Goal: Information Seeking & Learning: Learn about a topic

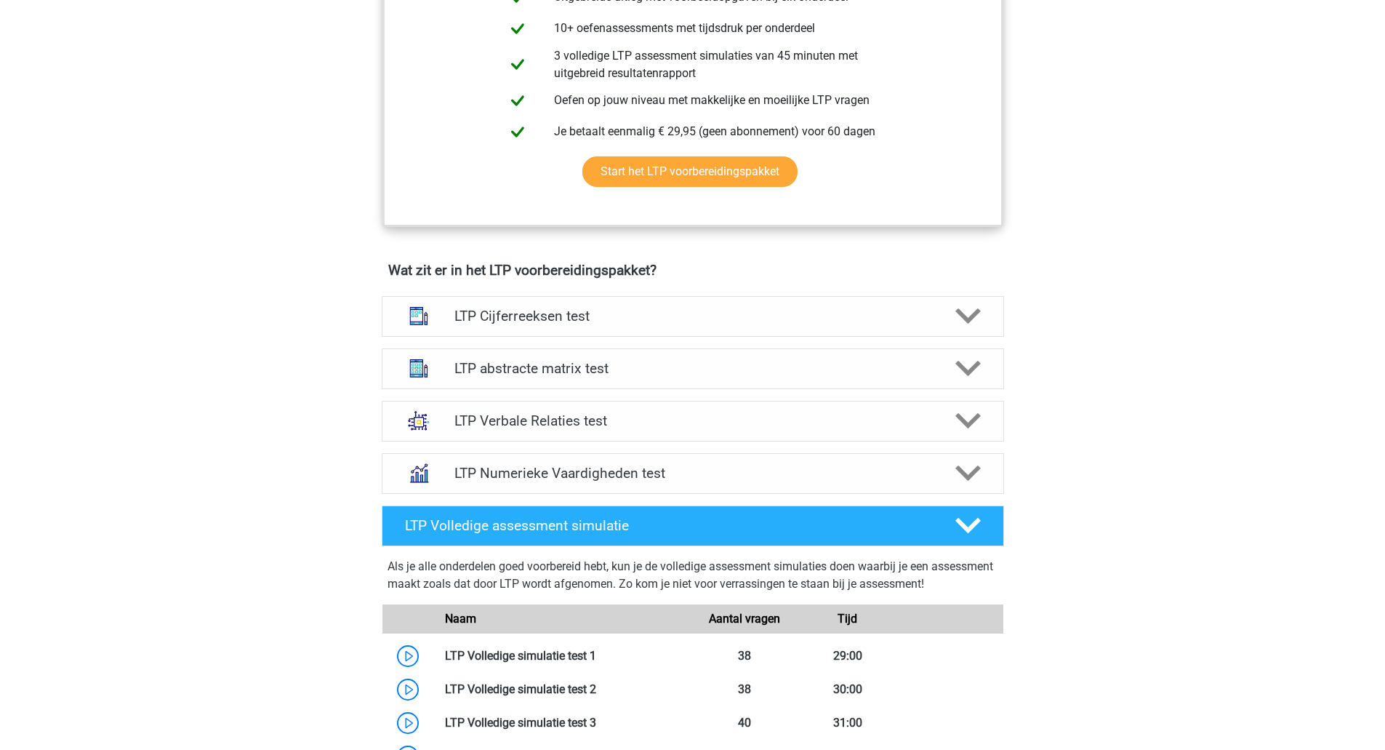
scroll to position [691, 0]
click at [802, 419] on h4 "LTP Verbale Relaties test" at bounding box center [692, 419] width 476 height 17
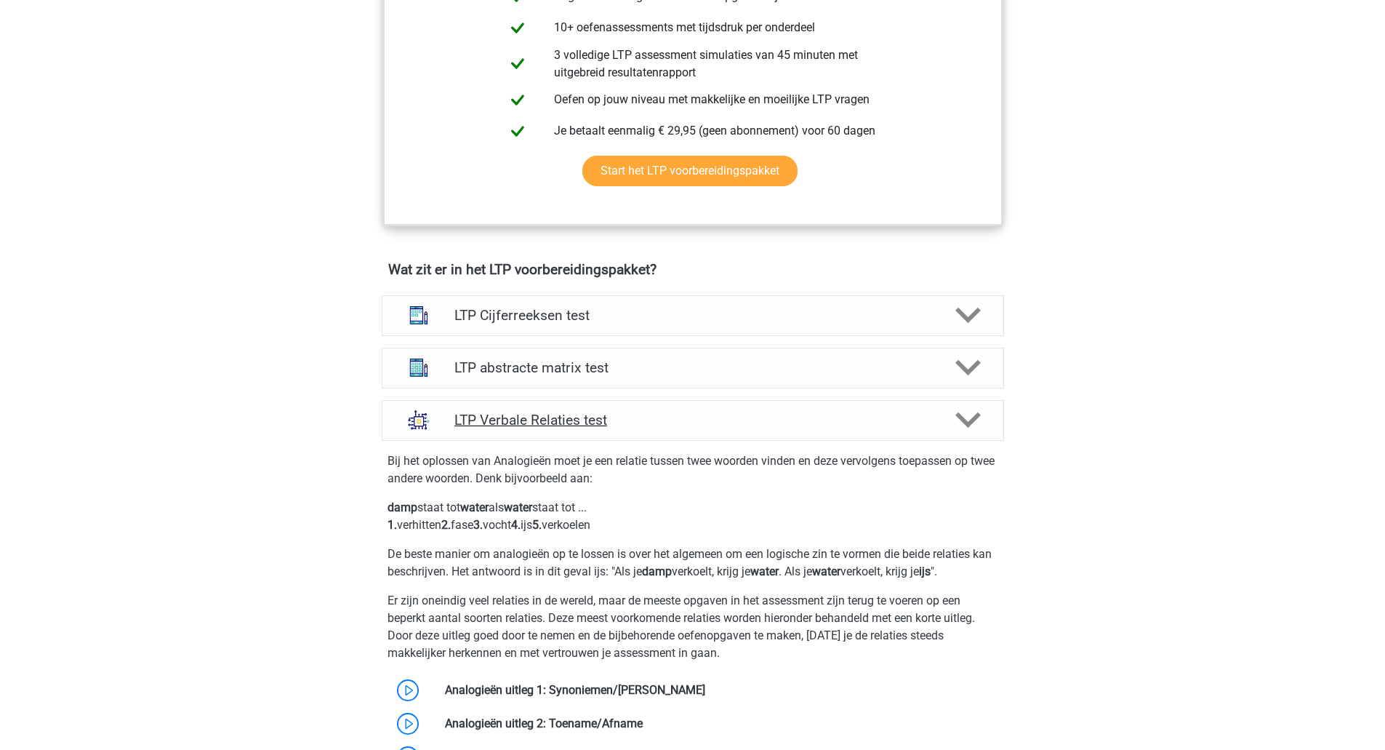
click at [803, 420] on h4 "LTP Verbale Relaties test" at bounding box center [692, 419] width 476 height 17
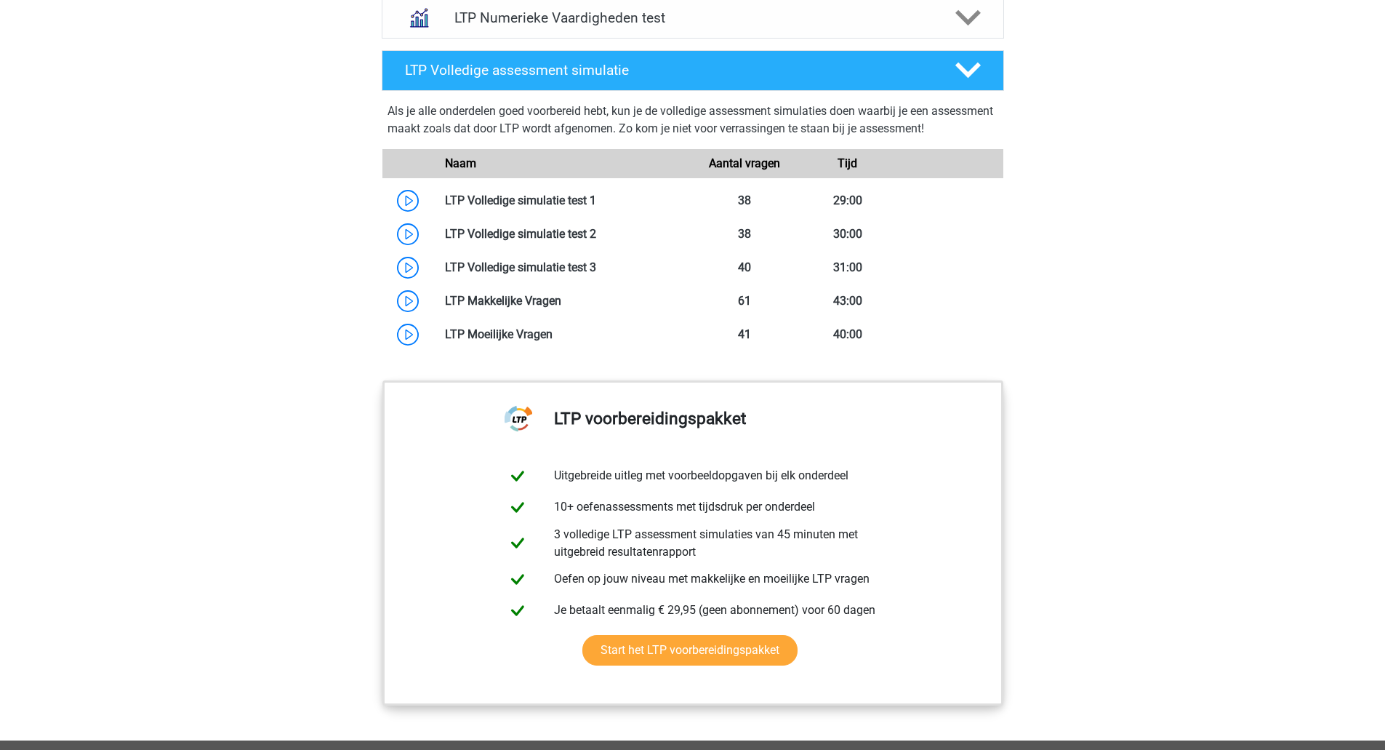
scroll to position [1147, 0]
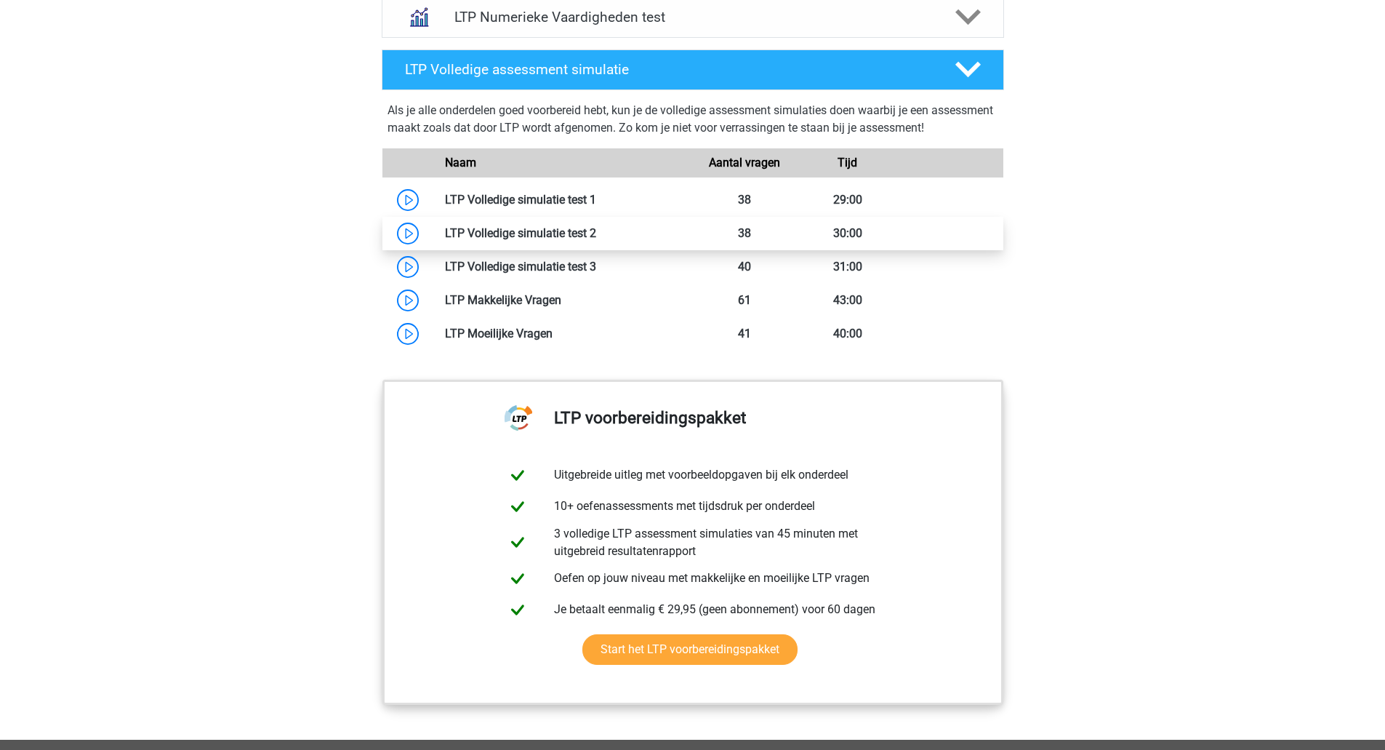
click at [596, 226] on link at bounding box center [596, 233] width 0 height 14
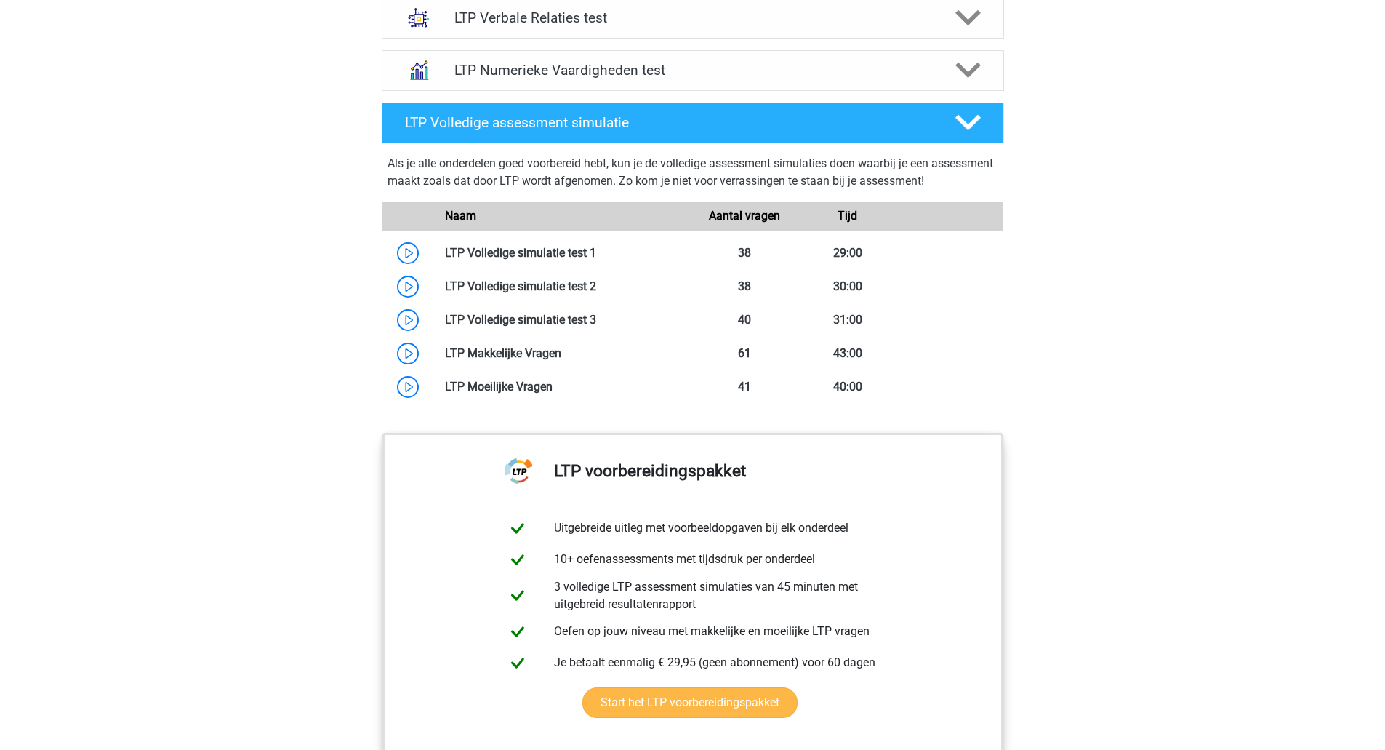
scroll to position [1084, 0]
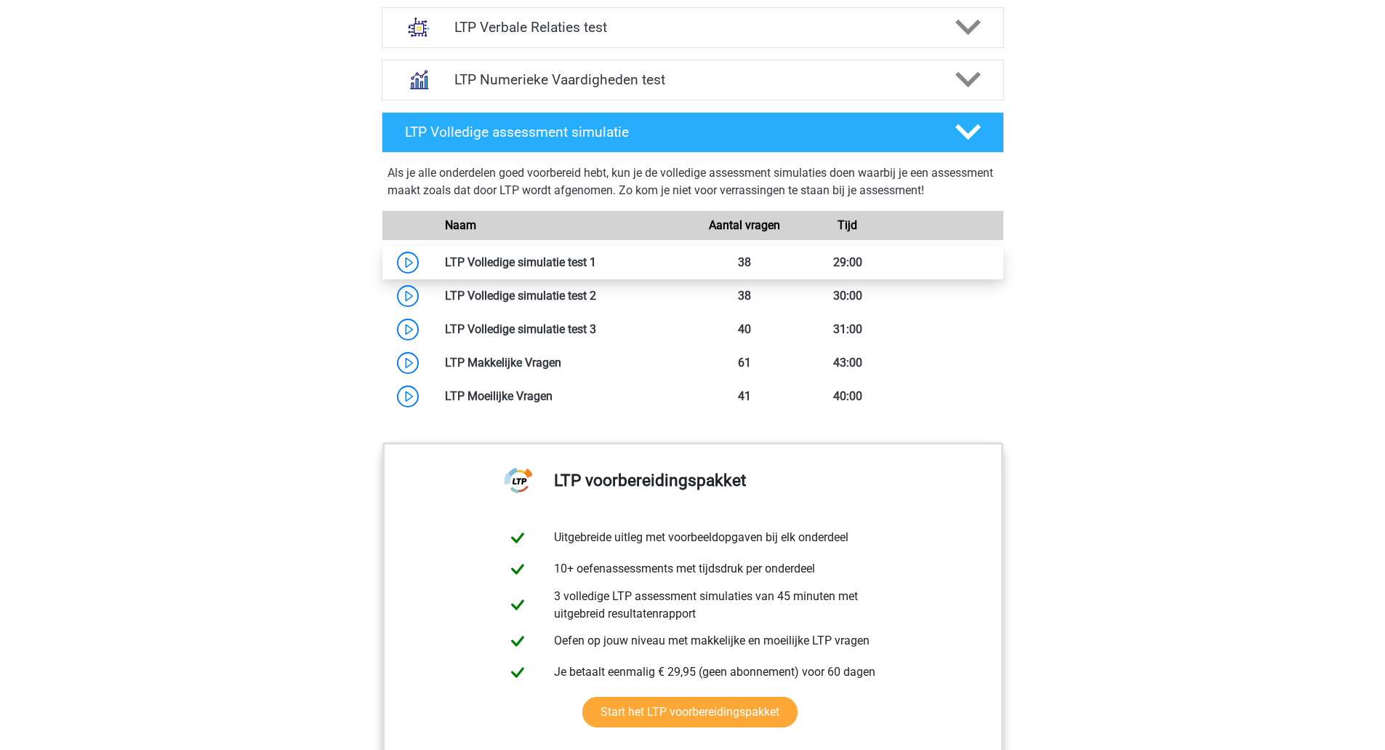
click at [596, 268] on link at bounding box center [596, 262] width 0 height 14
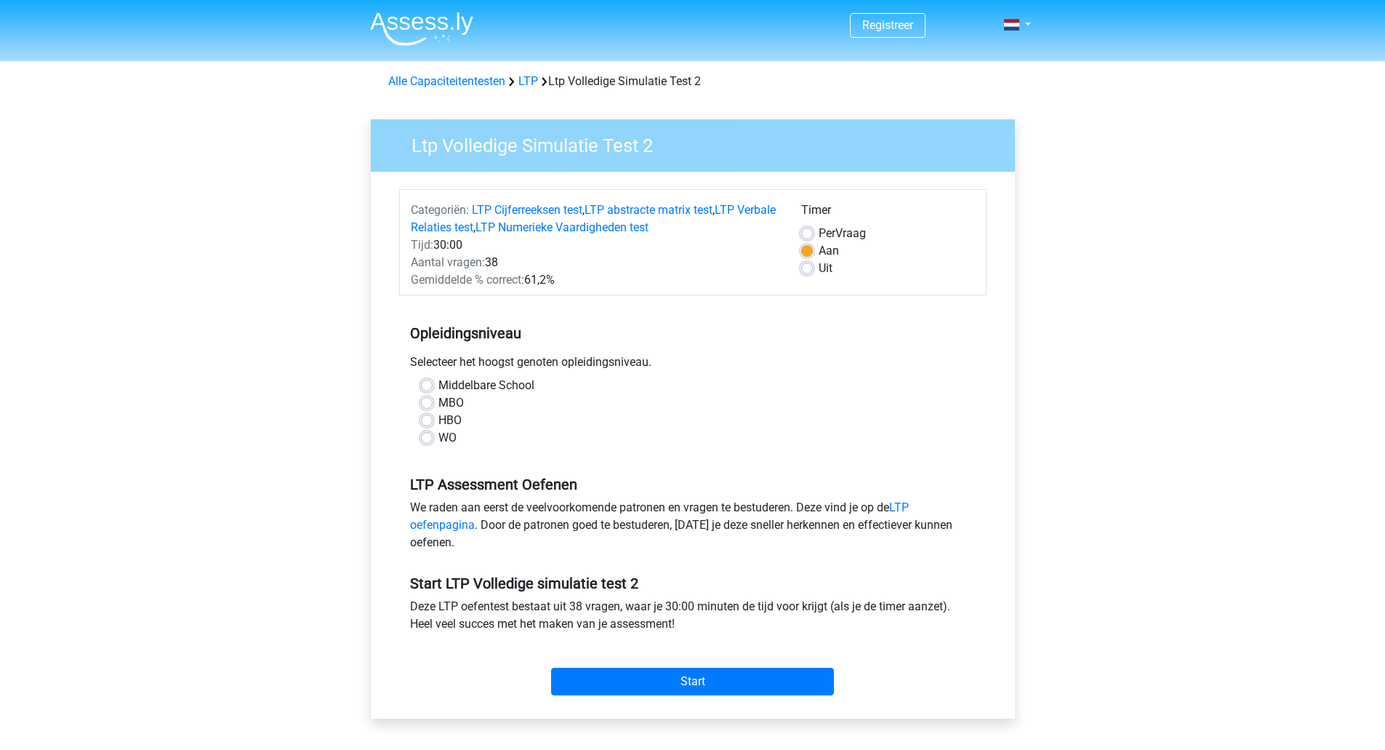
click at [438, 440] on label "WO" at bounding box center [447, 437] width 18 height 17
click at [428, 440] on input "WO" at bounding box center [427, 436] width 12 height 15
radio input "true"
click at [430, 447] on div "Middelbare School MBO HBO WO" at bounding box center [692, 417] width 587 height 81
click at [438, 435] on label "WO" at bounding box center [447, 437] width 18 height 17
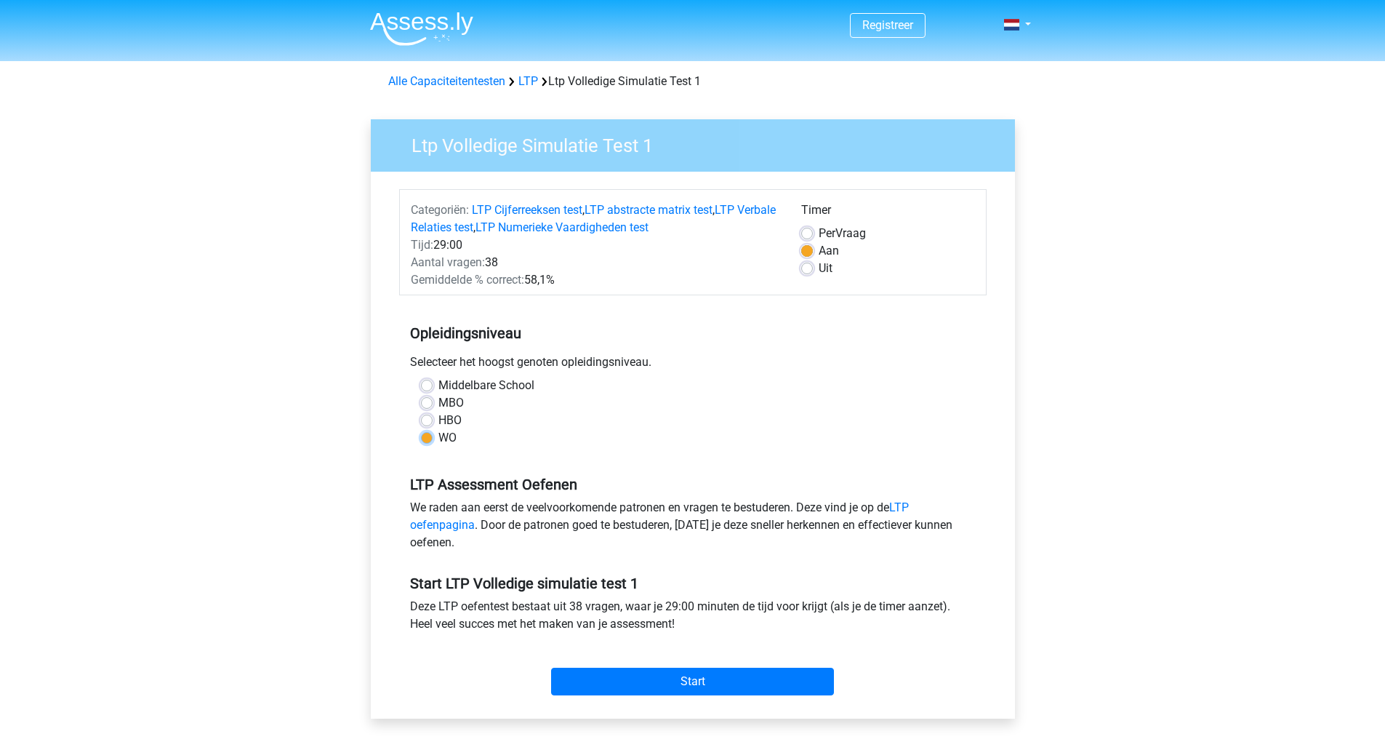
click at [430, 435] on input "WO" at bounding box center [427, 436] width 12 height 15
radio input "true"
click at [661, 675] on input "Start" at bounding box center [692, 681] width 283 height 28
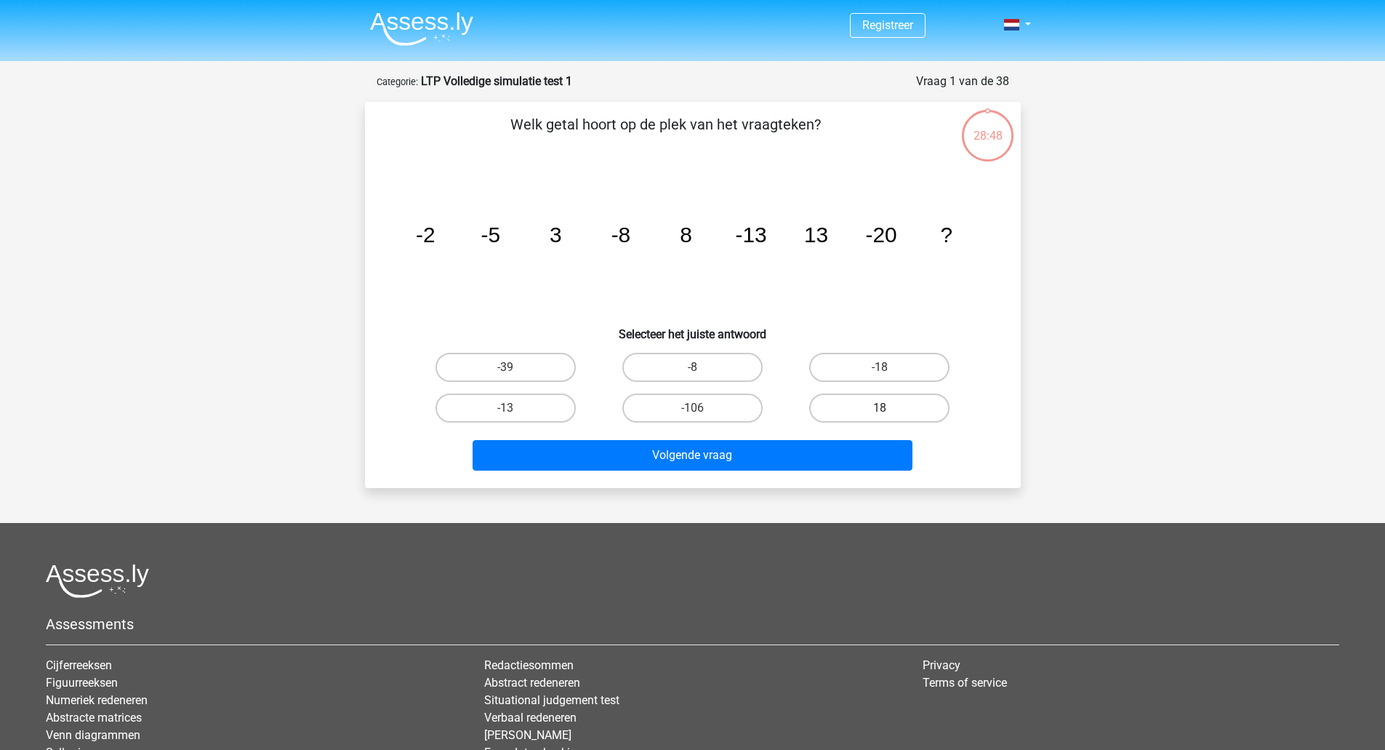
click at [856, 414] on label "18" at bounding box center [879, 407] width 140 height 29
click at [880, 414] on input "18" at bounding box center [884, 412] width 9 height 9
radio input "true"
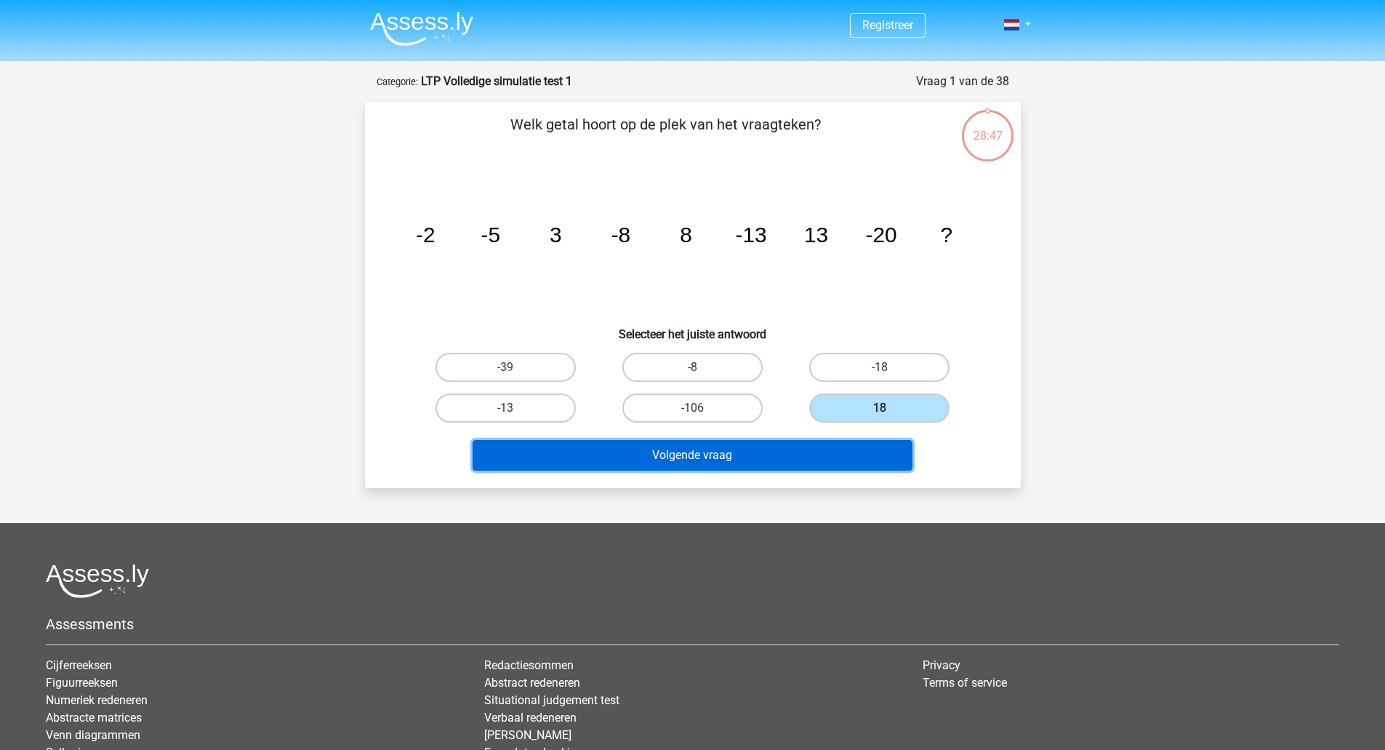
click at [796, 451] on button "Volgende vraag" at bounding box center [693, 455] width 440 height 31
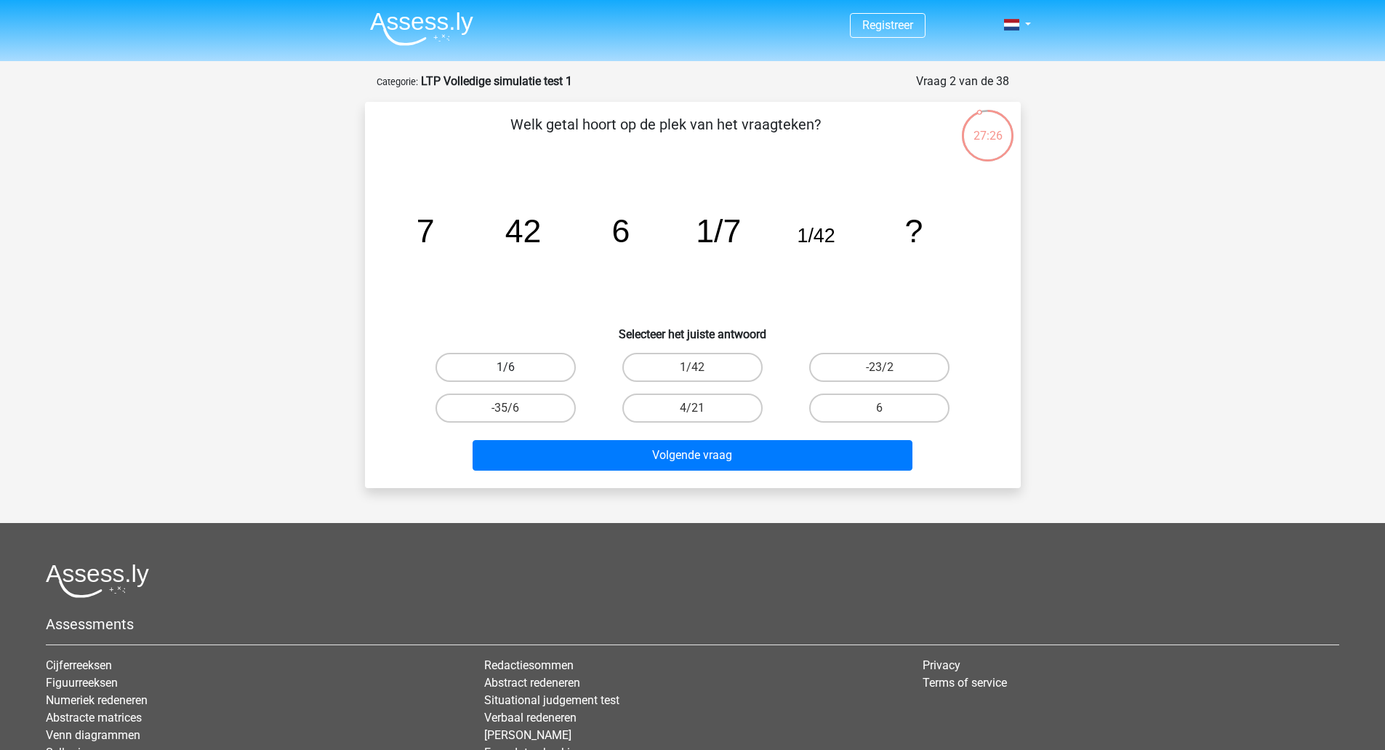
click at [550, 362] on label "1/6" at bounding box center [505, 367] width 140 height 29
click at [515, 367] on input "1/6" at bounding box center [509, 371] width 9 height 9
radio input "true"
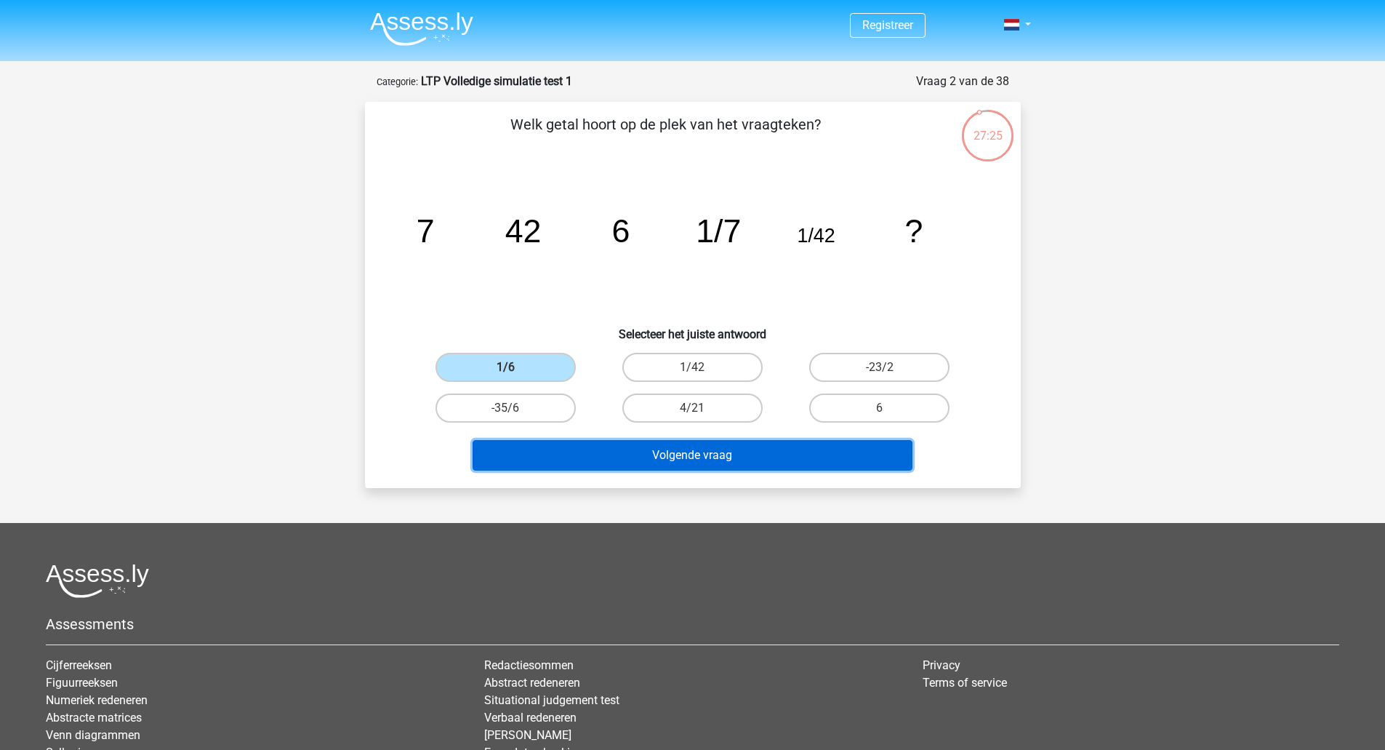
click at [748, 458] on button "Volgende vraag" at bounding box center [693, 455] width 440 height 31
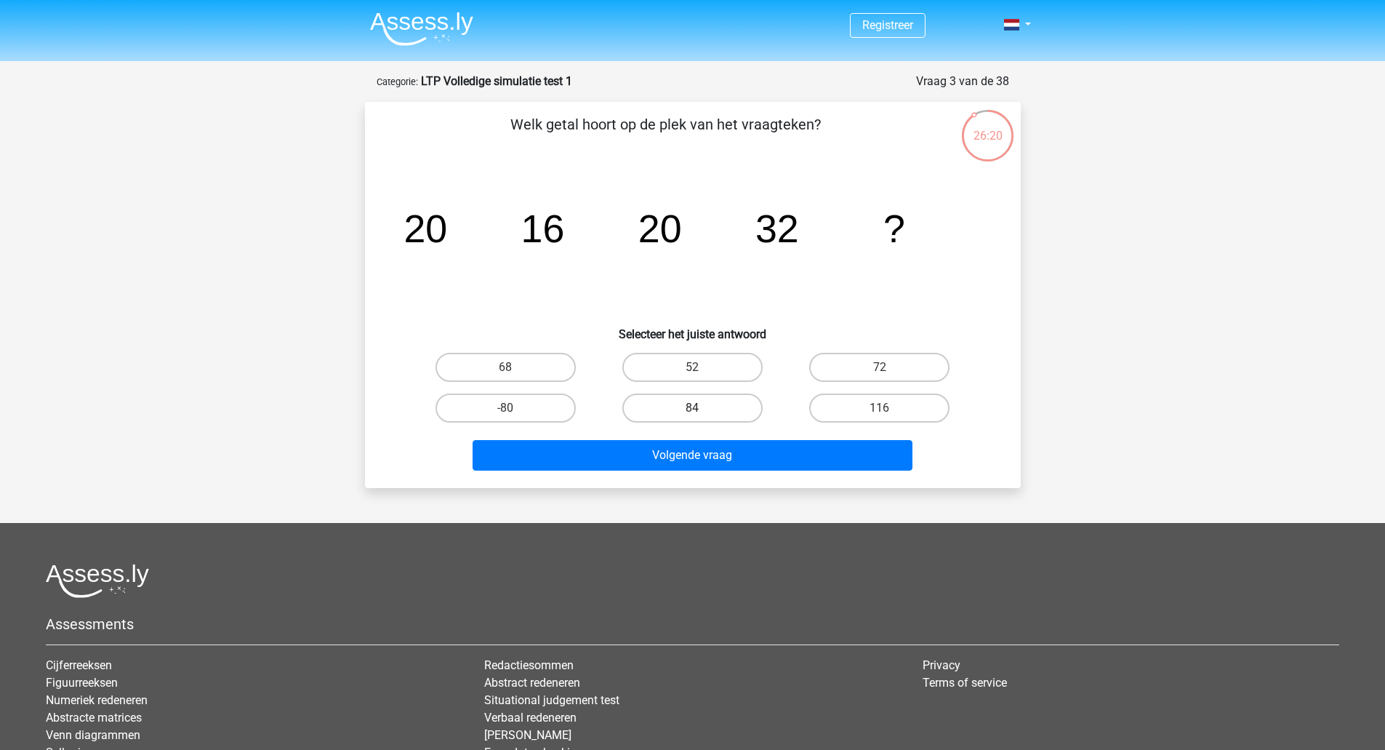
click at [680, 411] on label "84" at bounding box center [692, 407] width 140 height 29
click at [692, 411] on input "84" at bounding box center [696, 412] width 9 height 9
radio input "true"
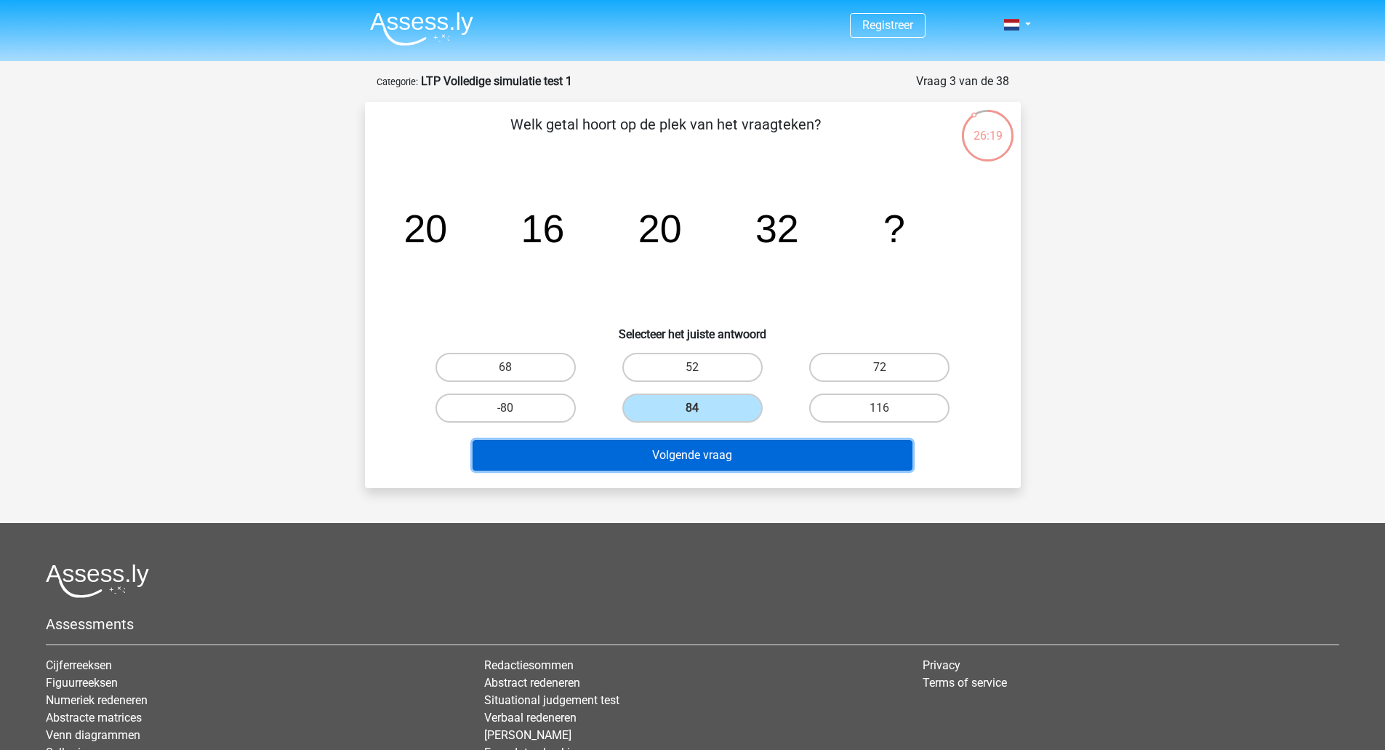
click at [711, 452] on button "Volgende vraag" at bounding box center [693, 455] width 440 height 31
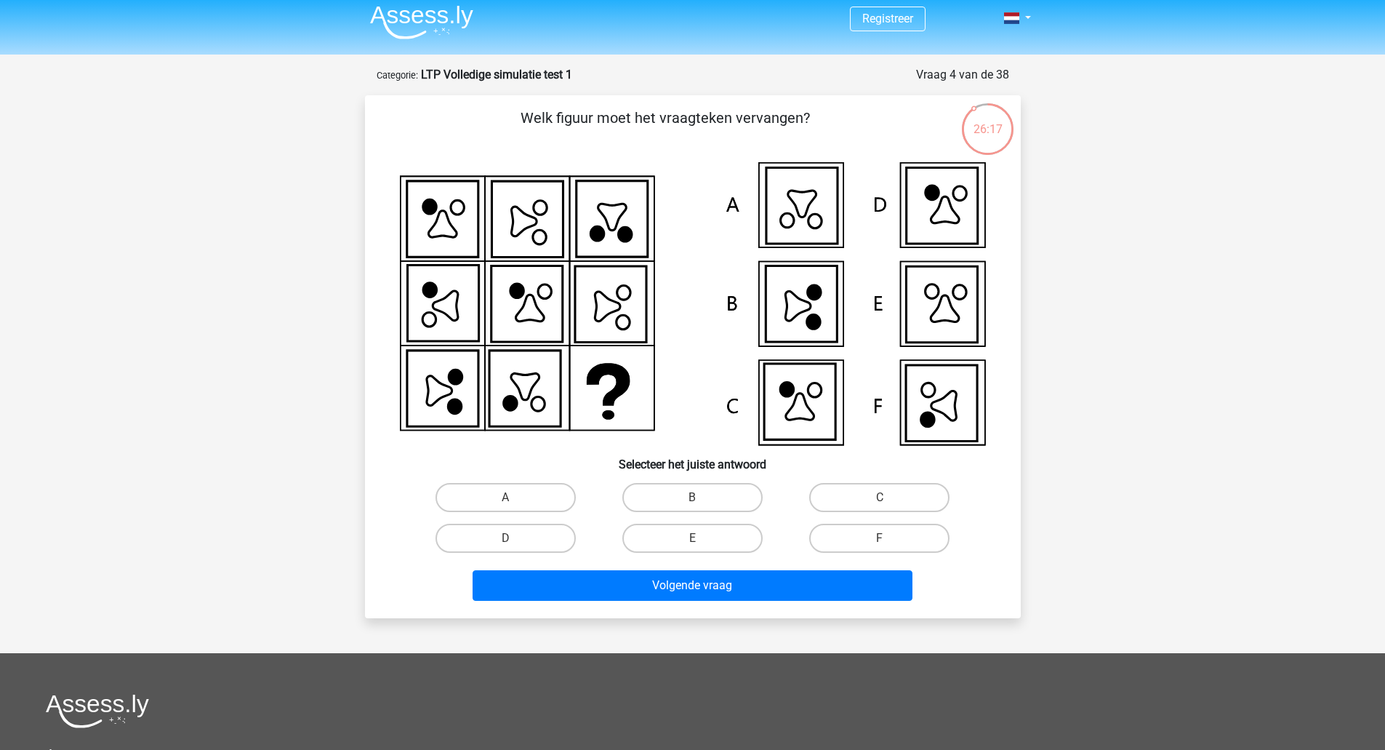
scroll to position [6, 0]
click at [955, 416] on icon at bounding box center [943, 407] width 25 height 30
click at [902, 552] on label "F" at bounding box center [879, 538] width 140 height 29
click at [889, 548] on input "F" at bounding box center [884, 543] width 9 height 9
radio input "true"
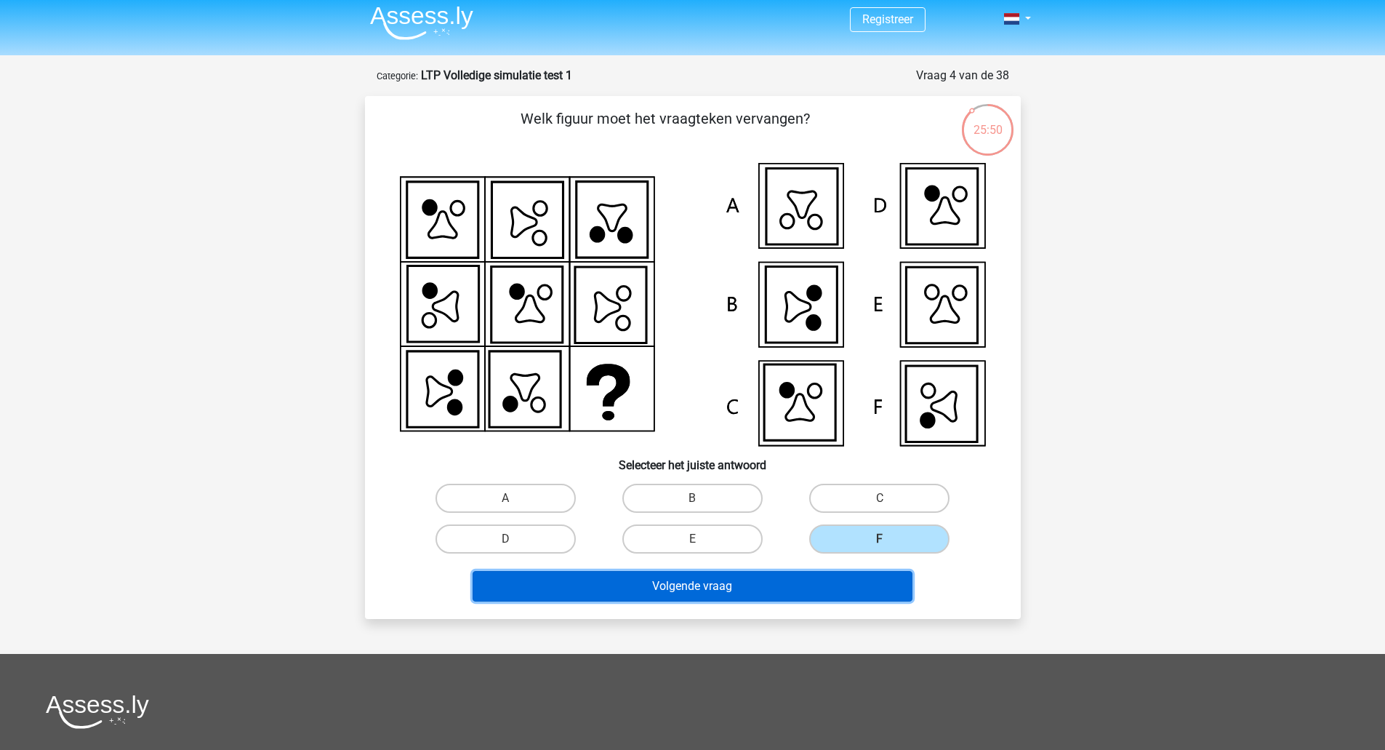
click at [840, 595] on button "Volgende vraag" at bounding box center [693, 586] width 440 height 31
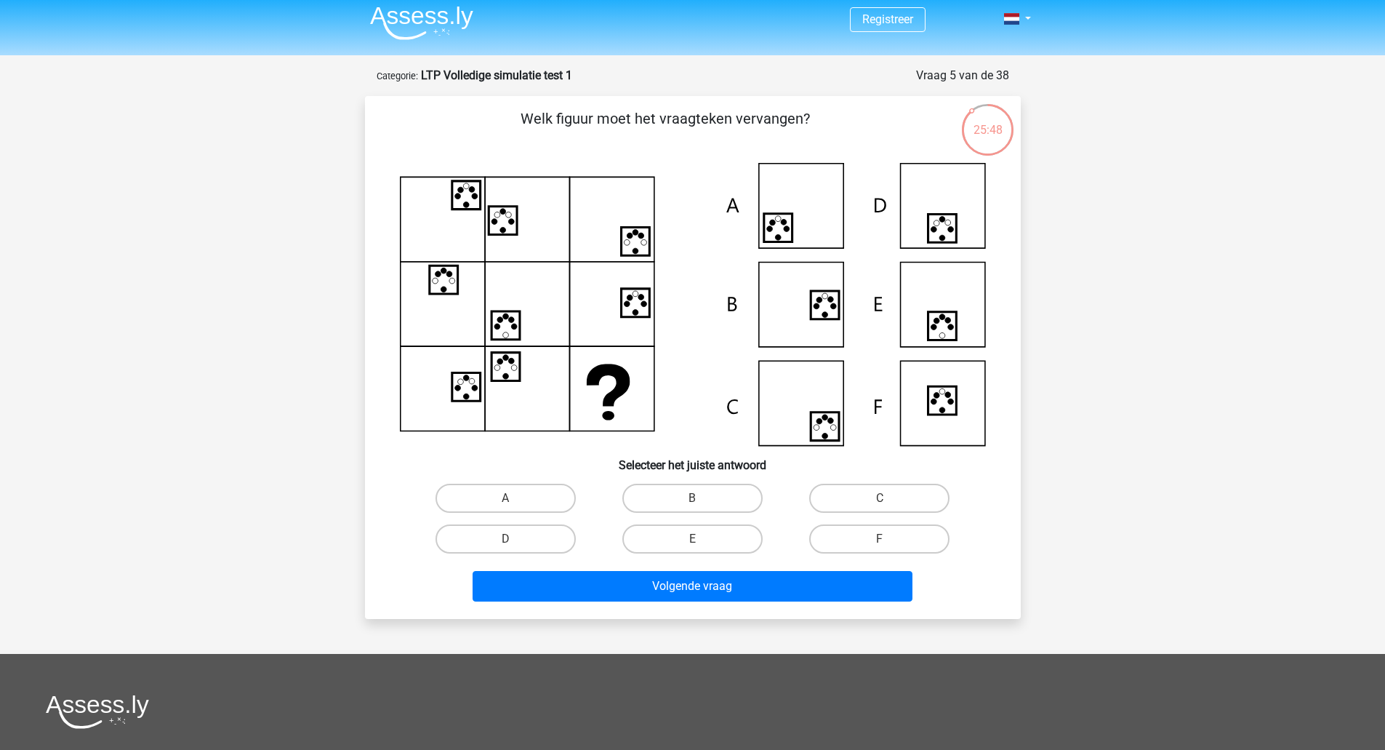
scroll to position [4, 0]
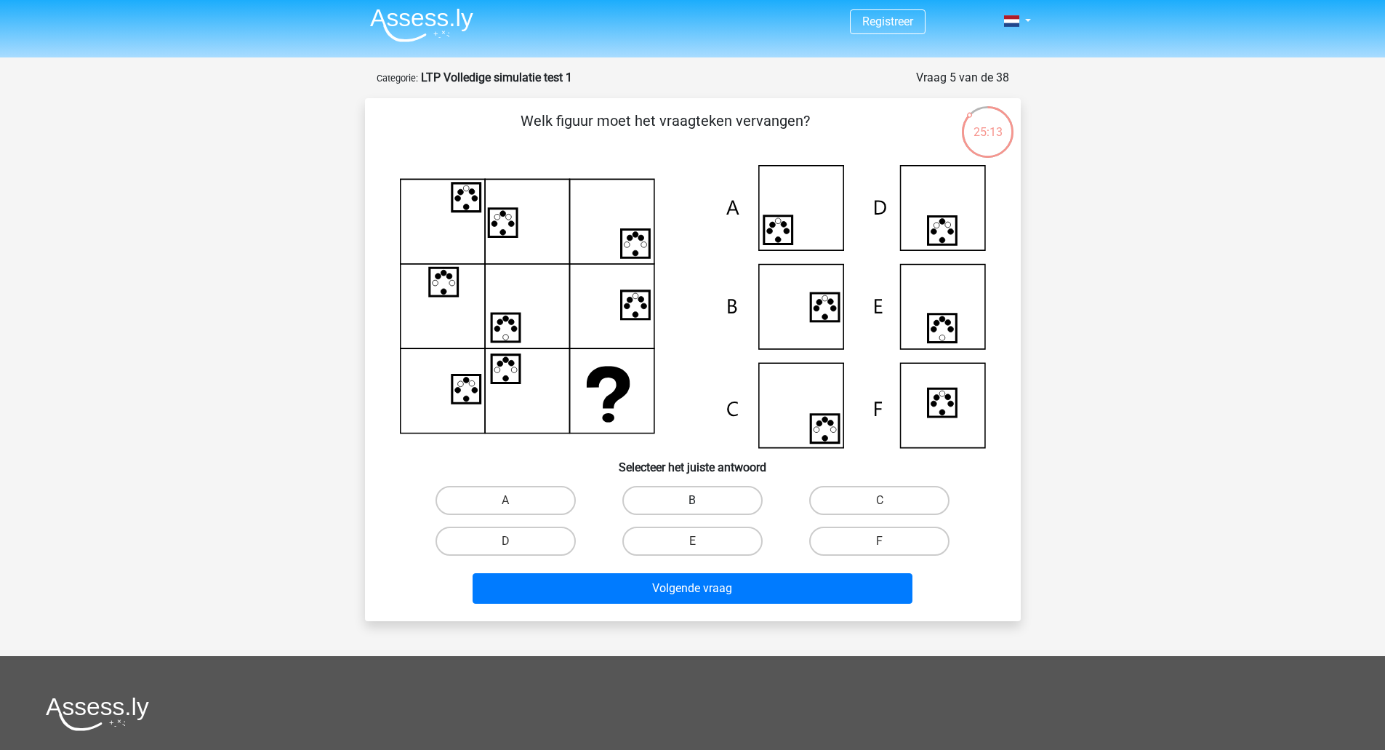
click at [731, 495] on label "B" at bounding box center [692, 500] width 140 height 29
click at [702, 500] on input "B" at bounding box center [696, 504] width 9 height 9
radio input "true"
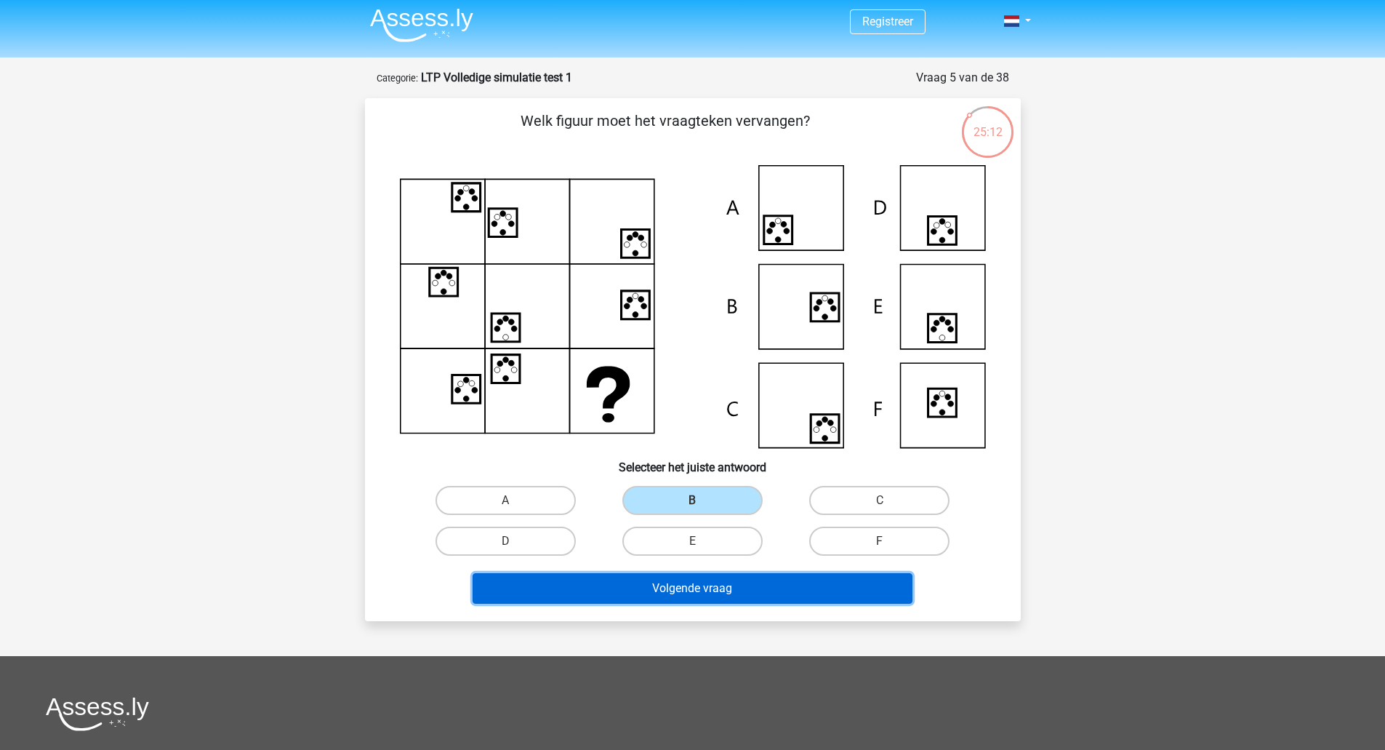
click at [744, 574] on button "Volgende vraag" at bounding box center [693, 588] width 440 height 31
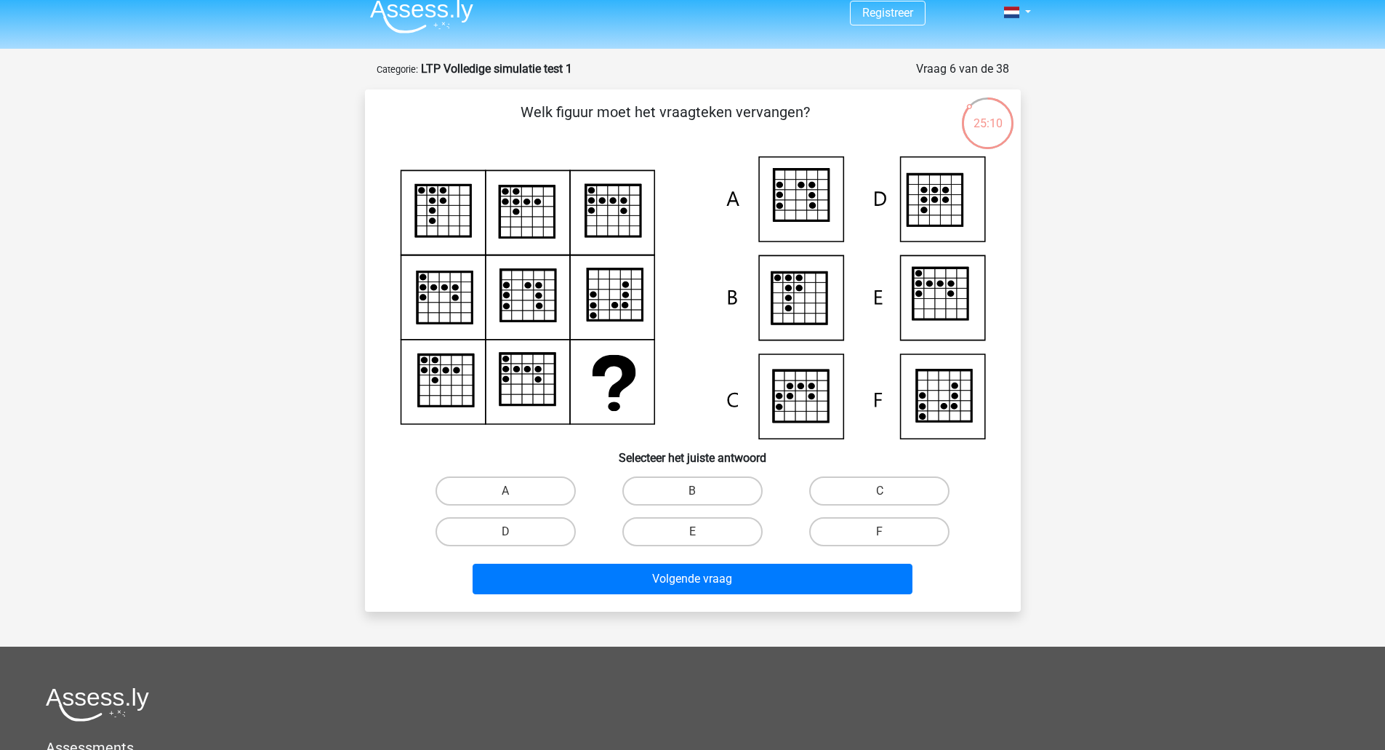
scroll to position [12, 0]
click at [957, 297] on icon at bounding box center [940, 295] width 55 height 52
click at [683, 546] on label "E" at bounding box center [692, 532] width 140 height 29
click at [692, 542] on input "E" at bounding box center [696, 536] width 9 height 9
radio input "true"
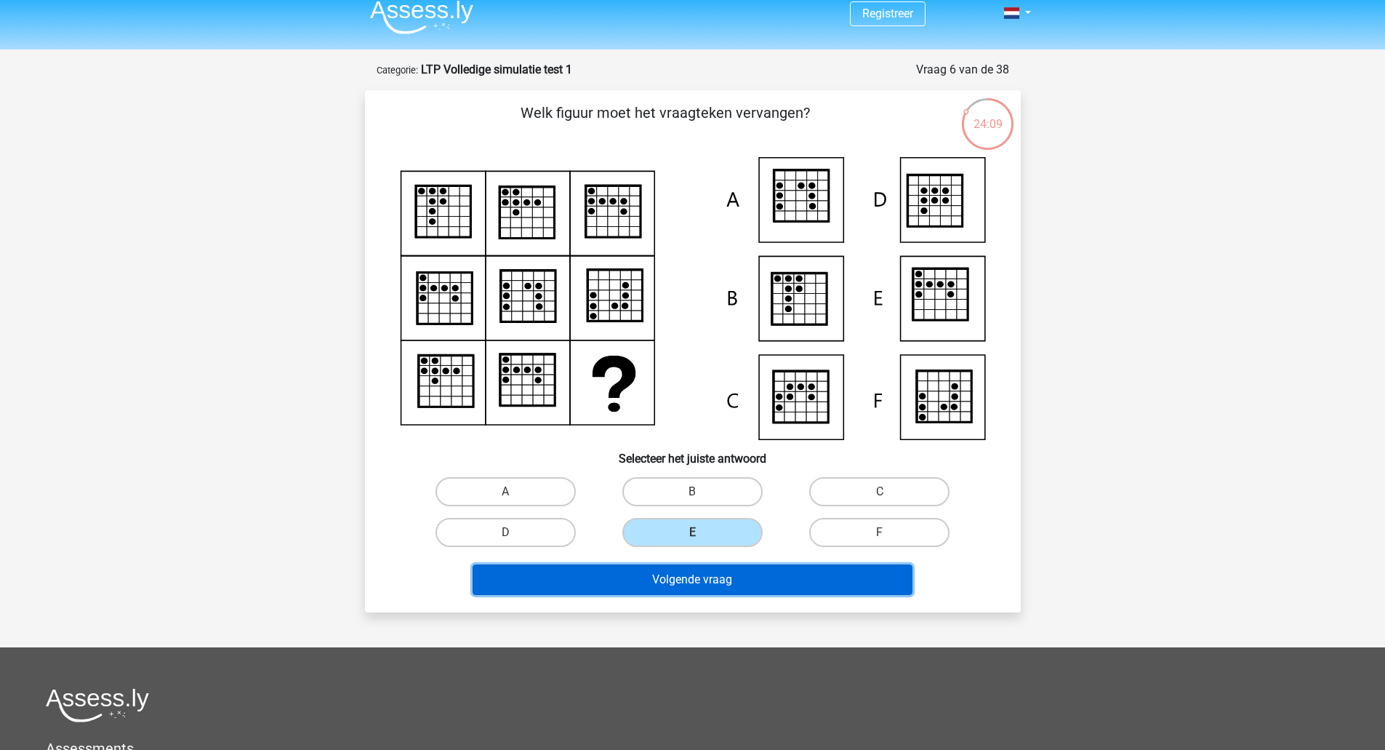
click at [714, 576] on button "Volgende vraag" at bounding box center [693, 579] width 440 height 31
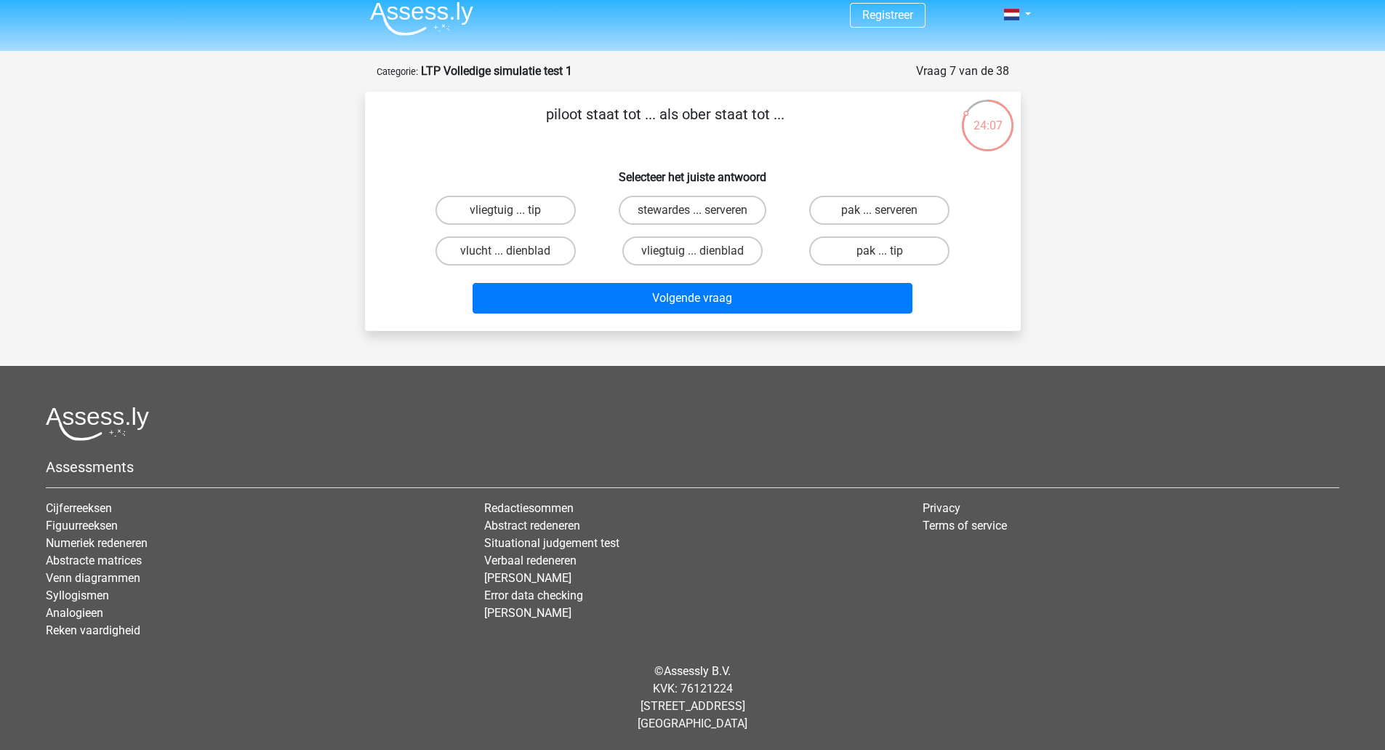
scroll to position [0, 0]
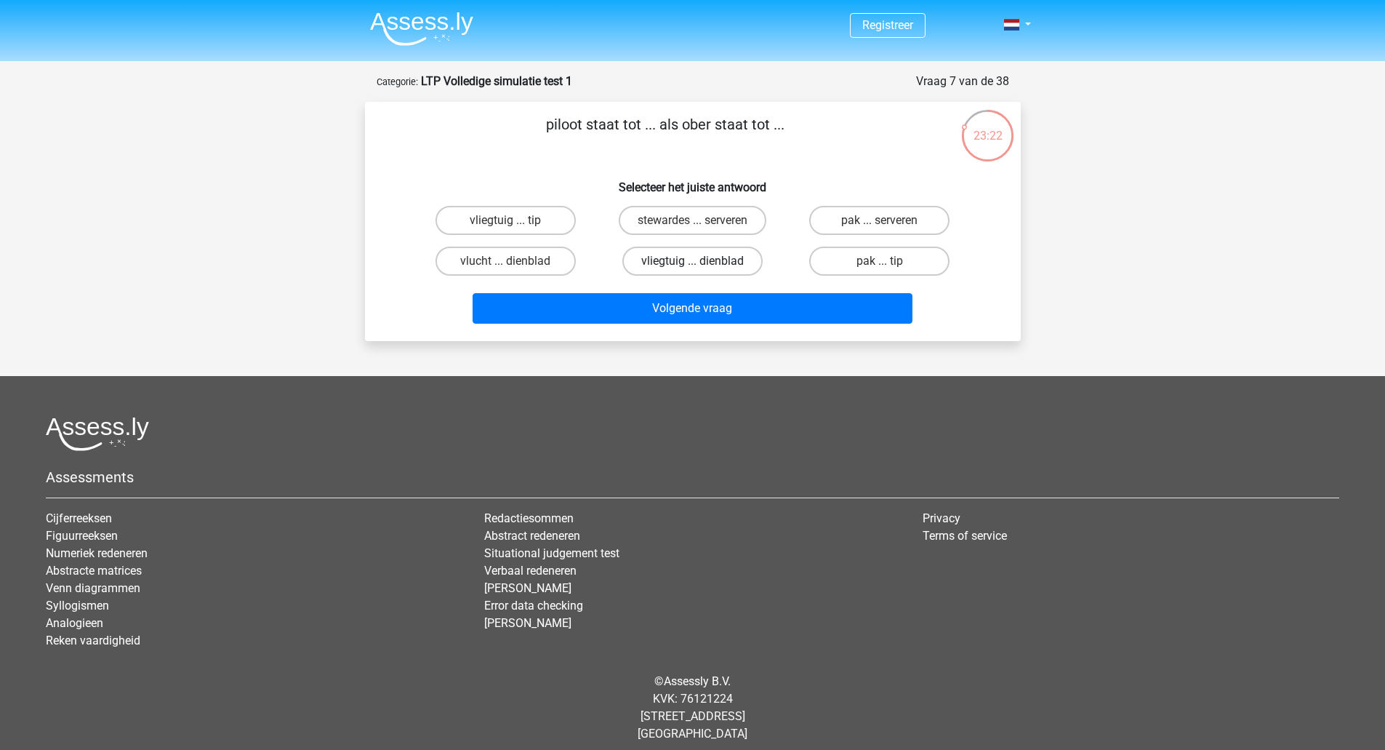
click at [645, 265] on label "vliegtuig ... dienblad" at bounding box center [692, 260] width 140 height 29
click at [692, 265] on input "vliegtuig ... dienblad" at bounding box center [696, 265] width 9 height 9
radio input "true"
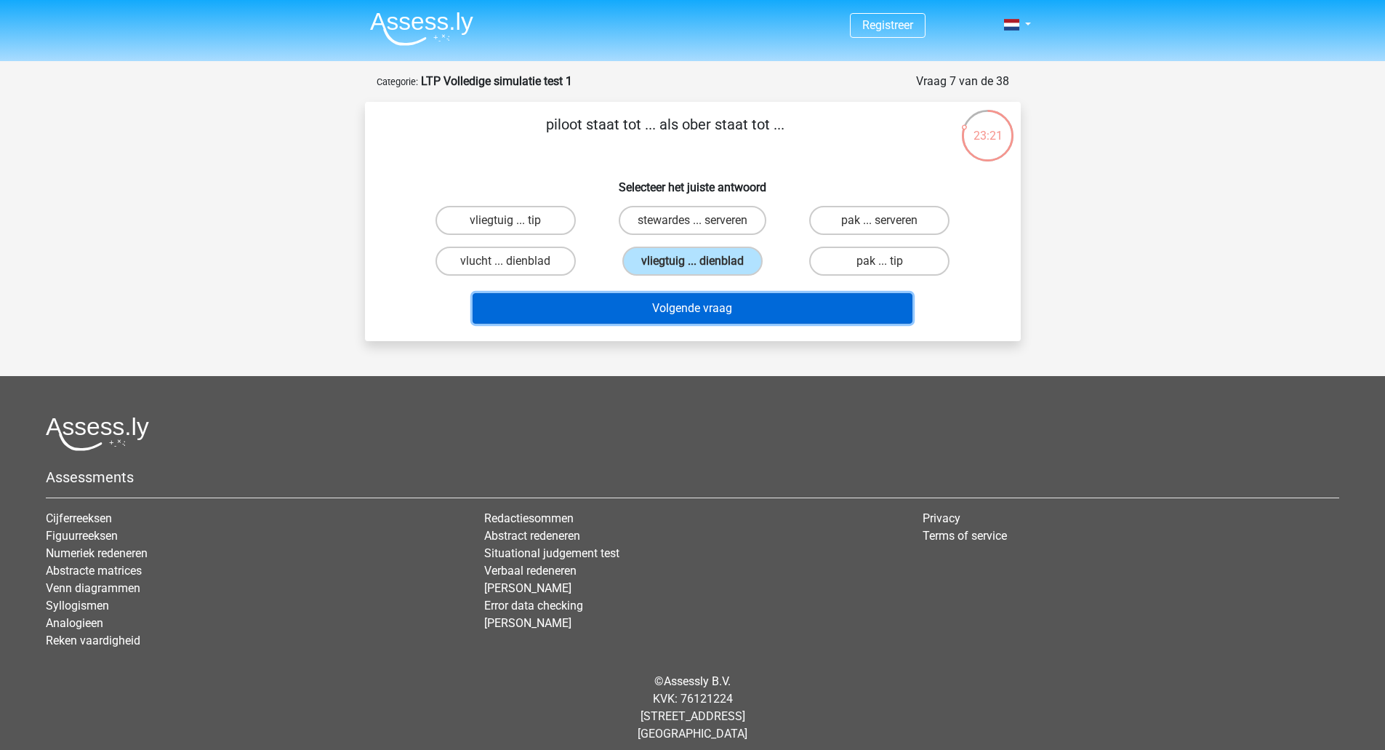
click at [624, 305] on button "Volgende vraag" at bounding box center [693, 308] width 440 height 31
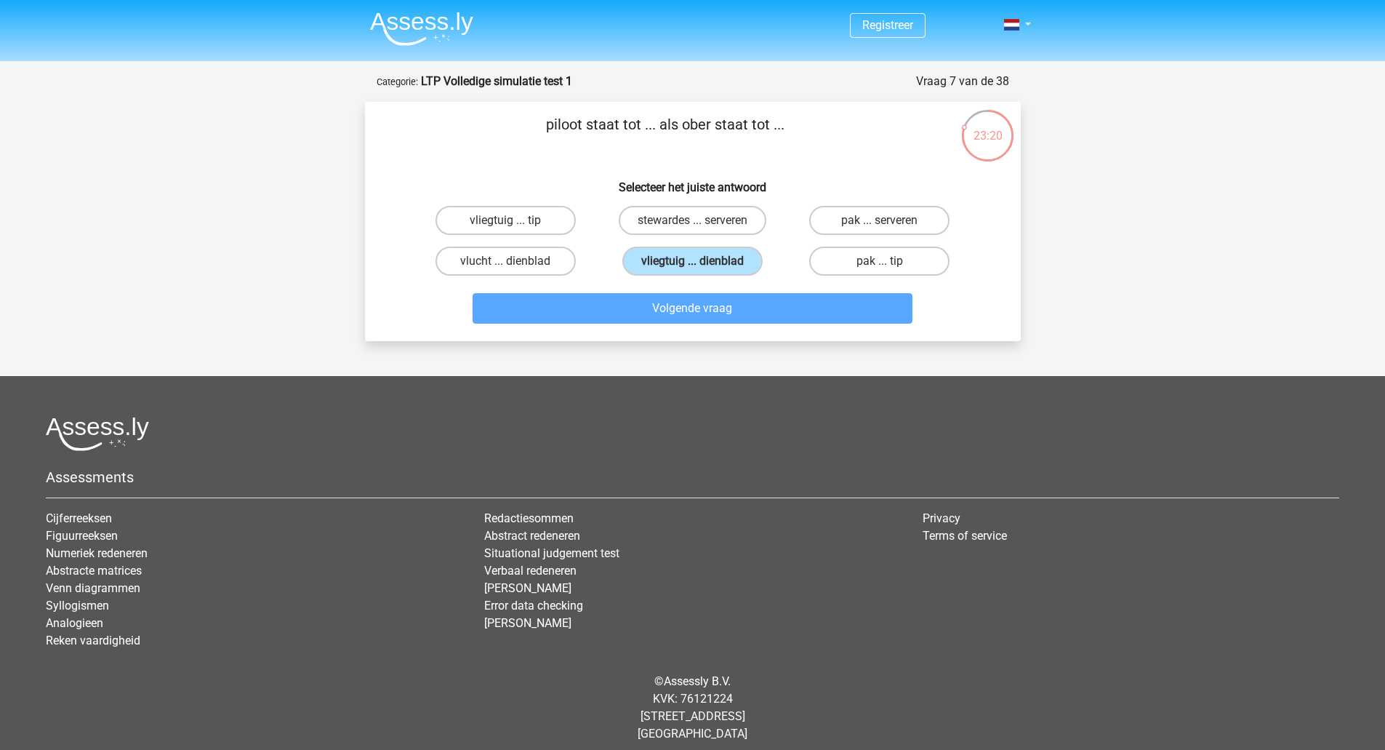
scroll to position [10, 0]
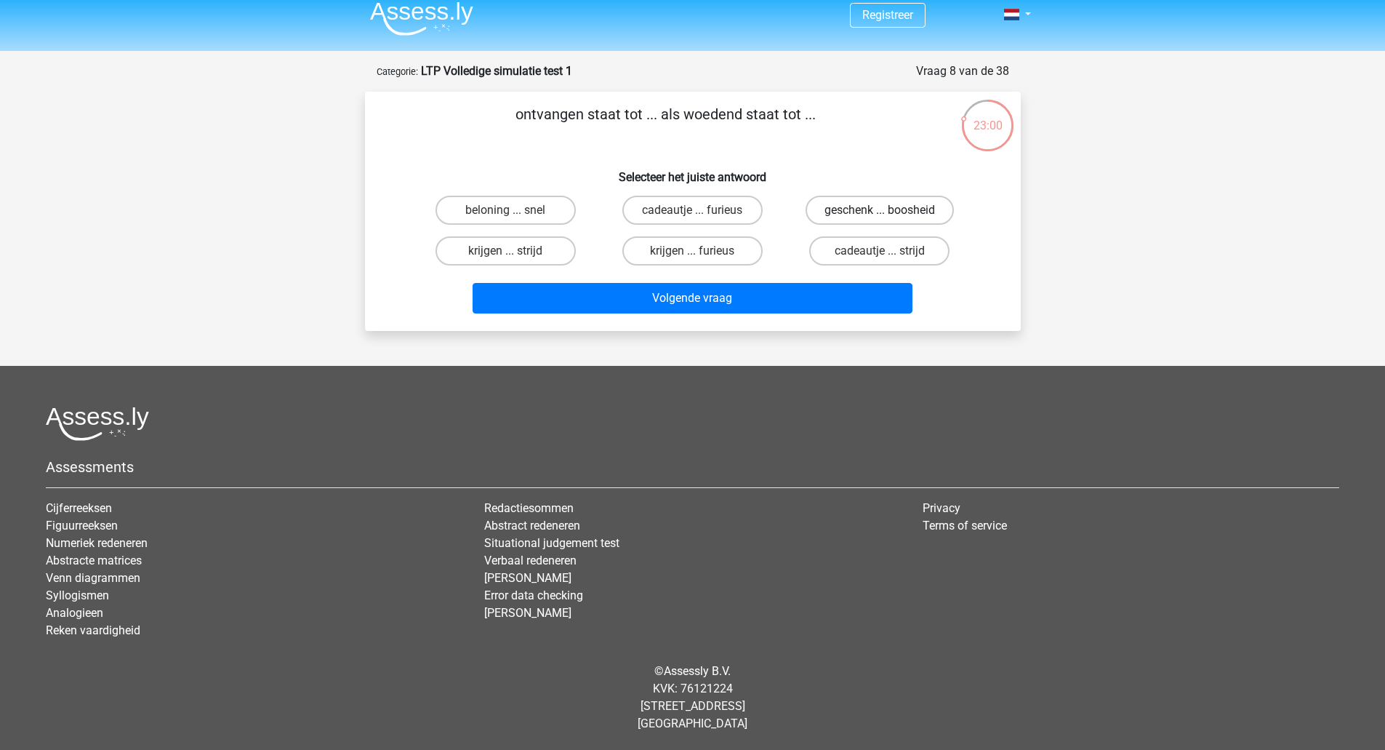
click at [904, 215] on label "geschenk ... boosheid" at bounding box center [880, 210] width 148 height 29
click at [889, 215] on input "geschenk ... boosheid" at bounding box center [884, 214] width 9 height 9
radio input "true"
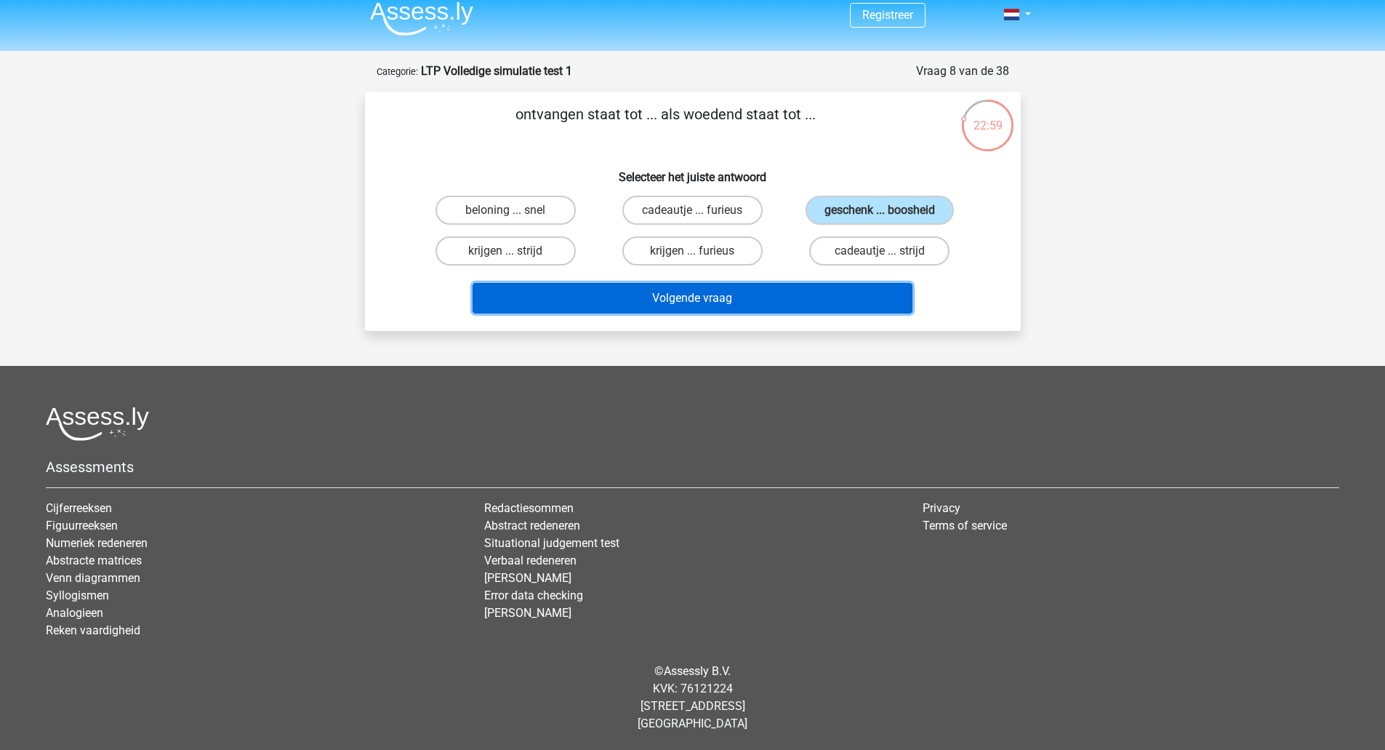
click at [806, 299] on button "Volgende vraag" at bounding box center [693, 298] width 440 height 31
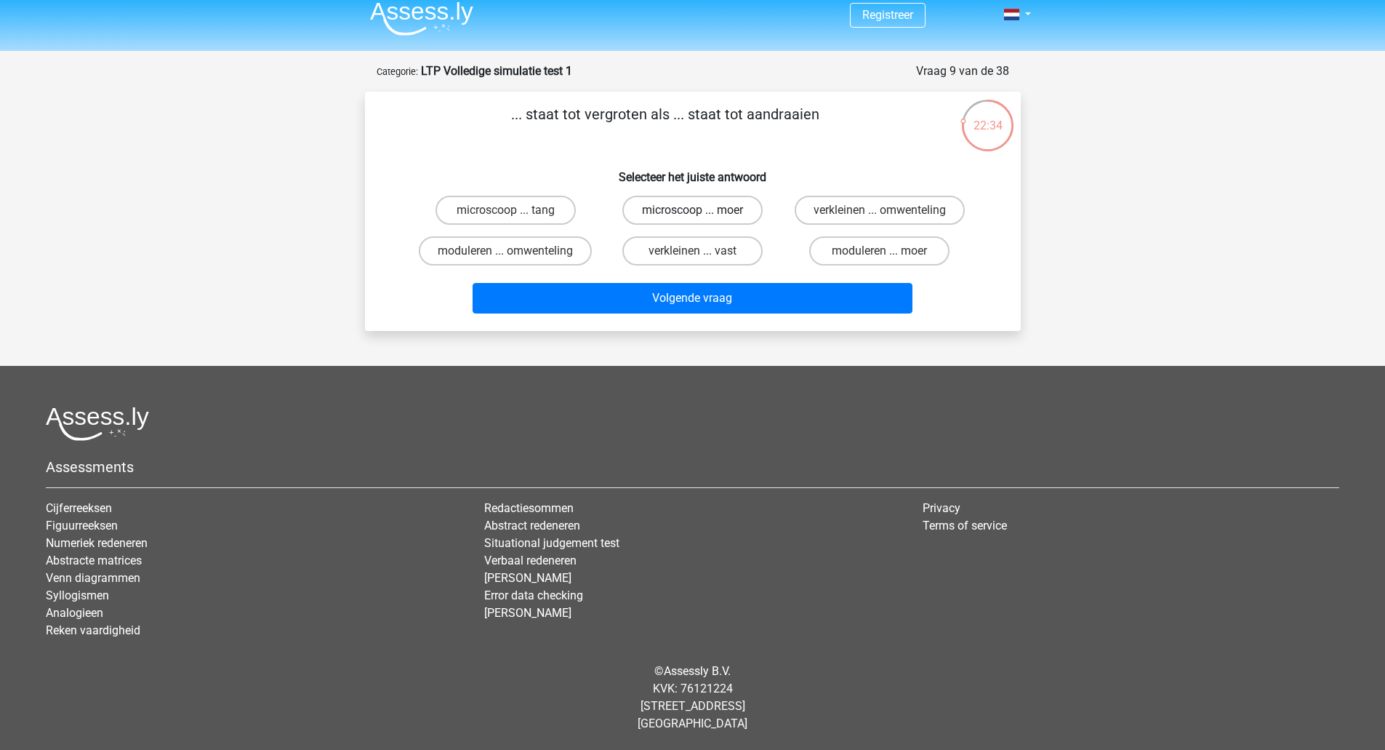
click at [641, 204] on label "microscoop ... moer" at bounding box center [692, 210] width 140 height 29
click at [692, 210] on input "microscoop ... moer" at bounding box center [696, 214] width 9 height 9
radio input "true"
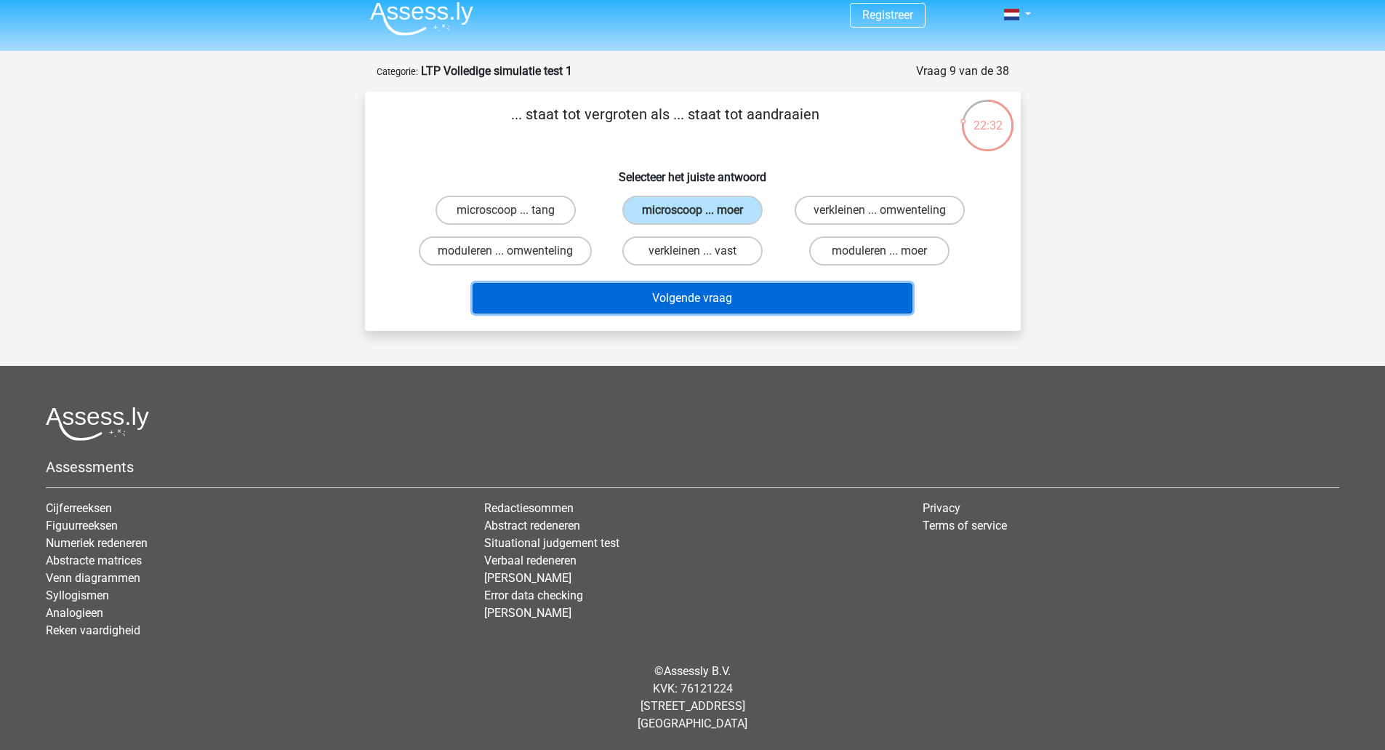
click at [585, 293] on button "Volgende vraag" at bounding box center [693, 298] width 440 height 31
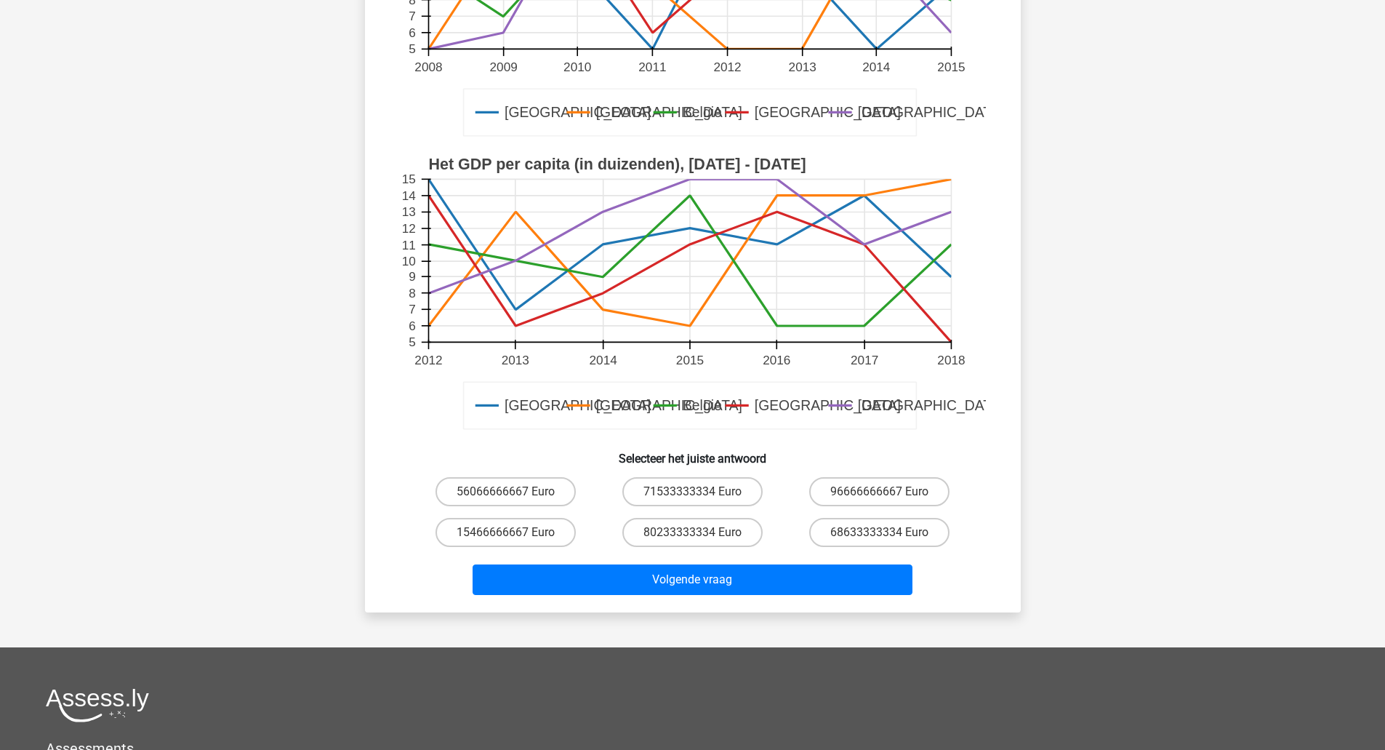
scroll to position [310, 0]
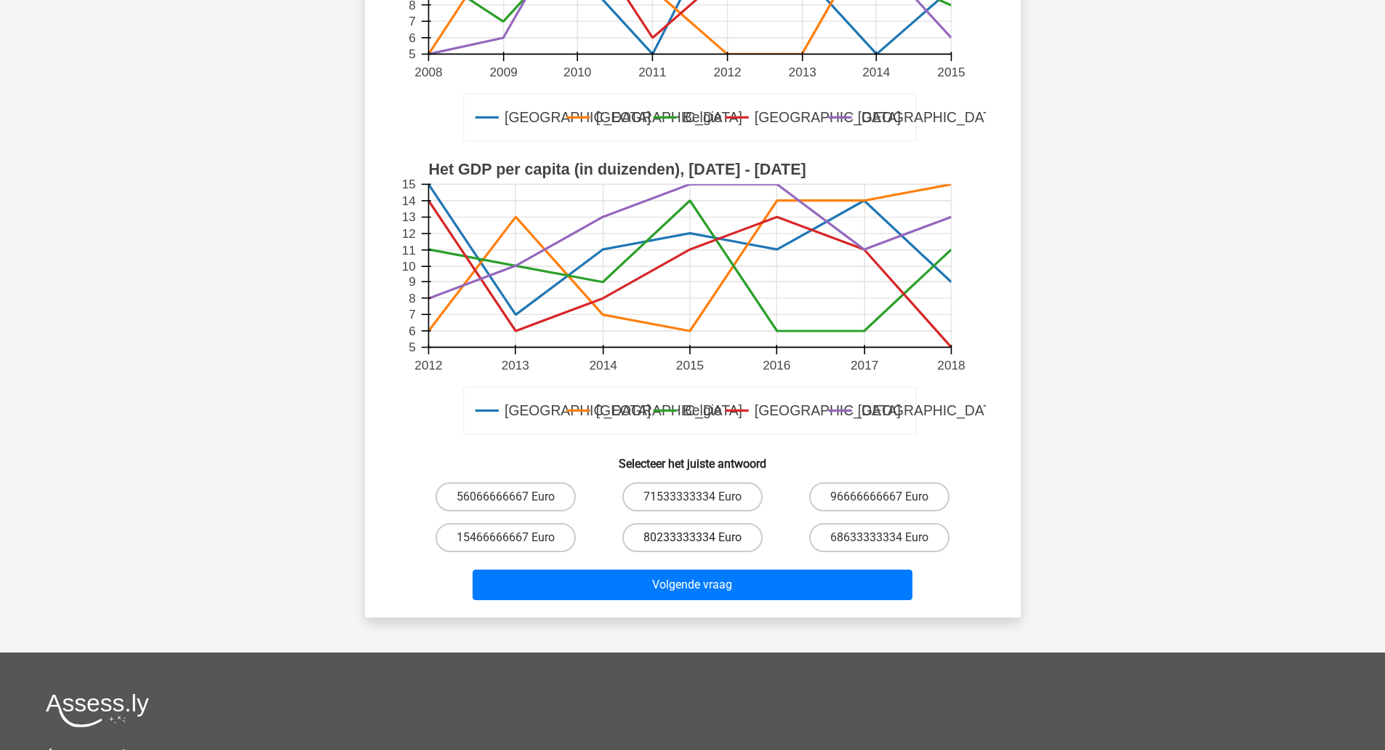
click at [646, 526] on label "80233333334 Euro" at bounding box center [692, 537] width 140 height 29
click at [692, 537] on input "80233333334 Euro" at bounding box center [696, 541] width 9 height 9
radio input "true"
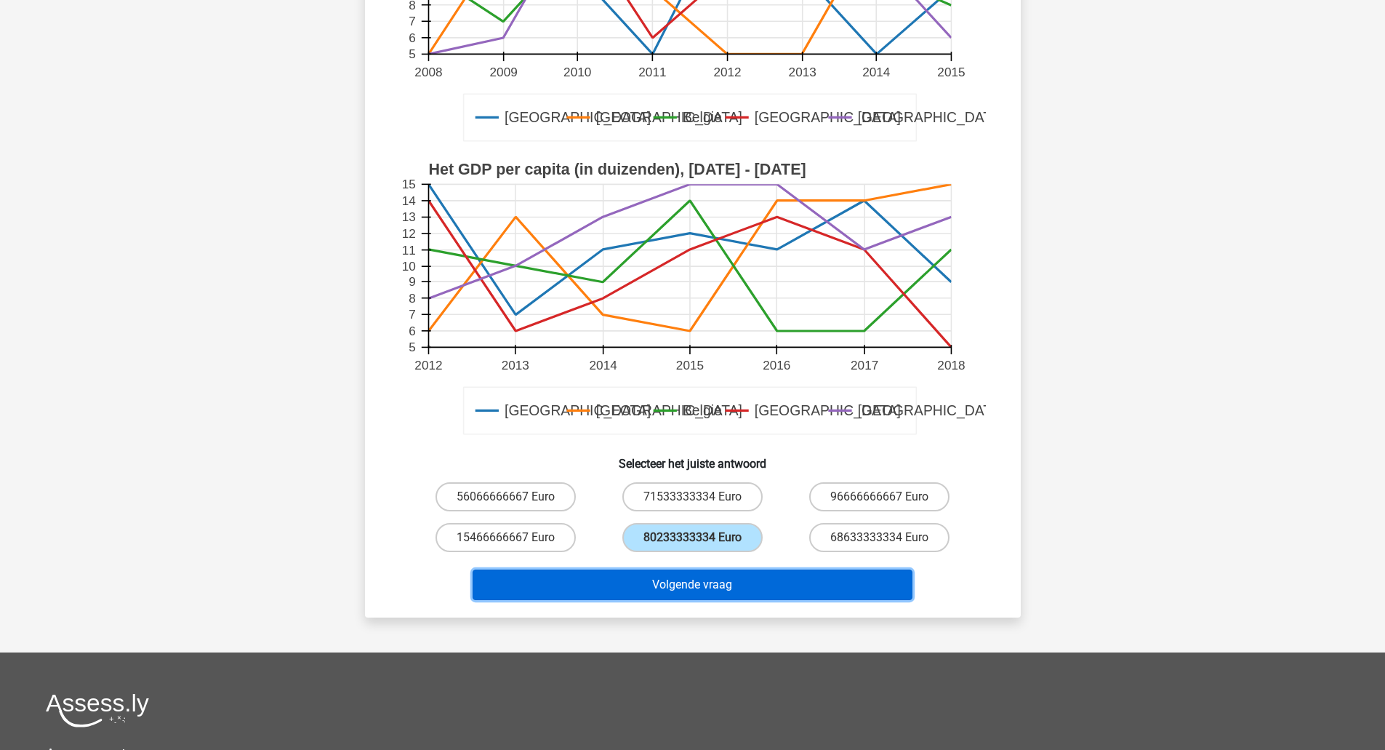
click at [666, 584] on button "Volgende vraag" at bounding box center [693, 584] width 440 height 31
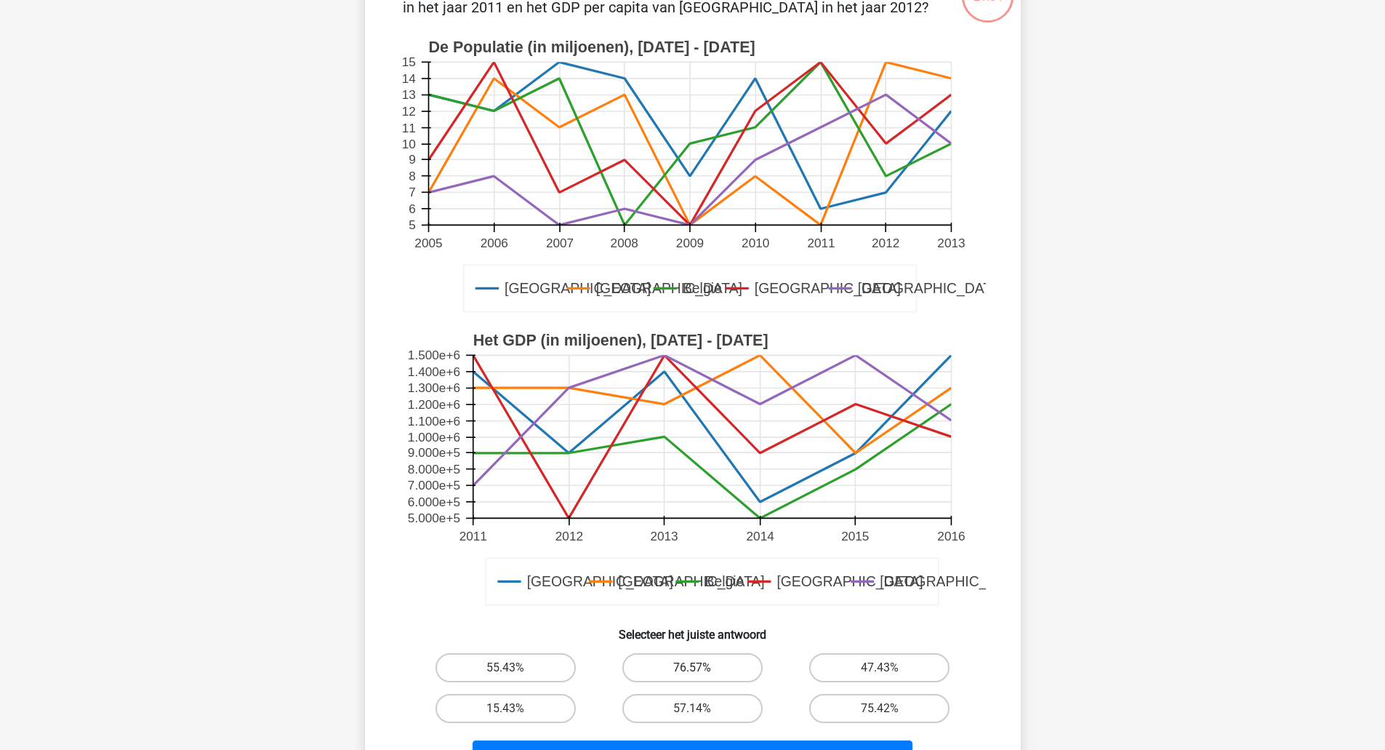
click at [666, 680] on label "76.57%" at bounding box center [692, 667] width 140 height 29
click at [692, 677] on input "76.57%" at bounding box center [696, 671] width 9 height 9
radio input "true"
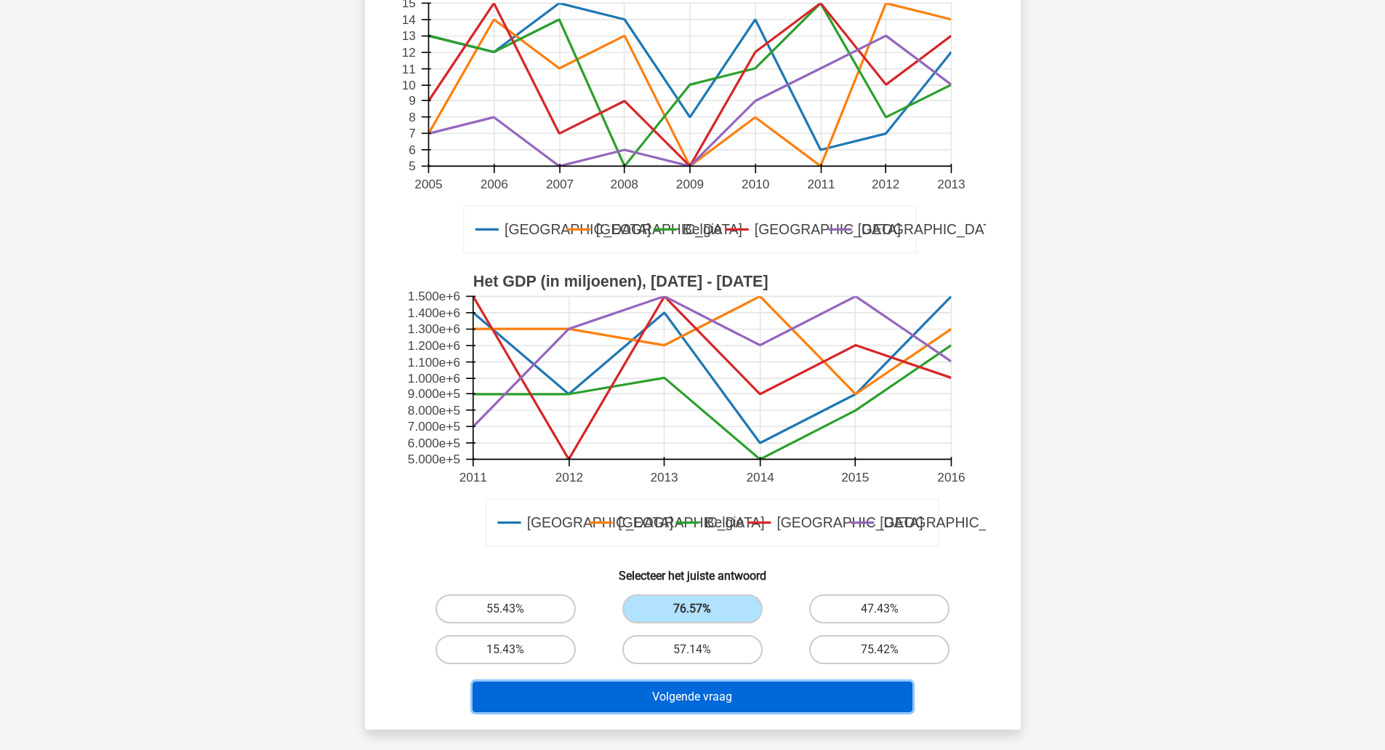
click at [663, 700] on button "Volgende vraag" at bounding box center [693, 696] width 440 height 31
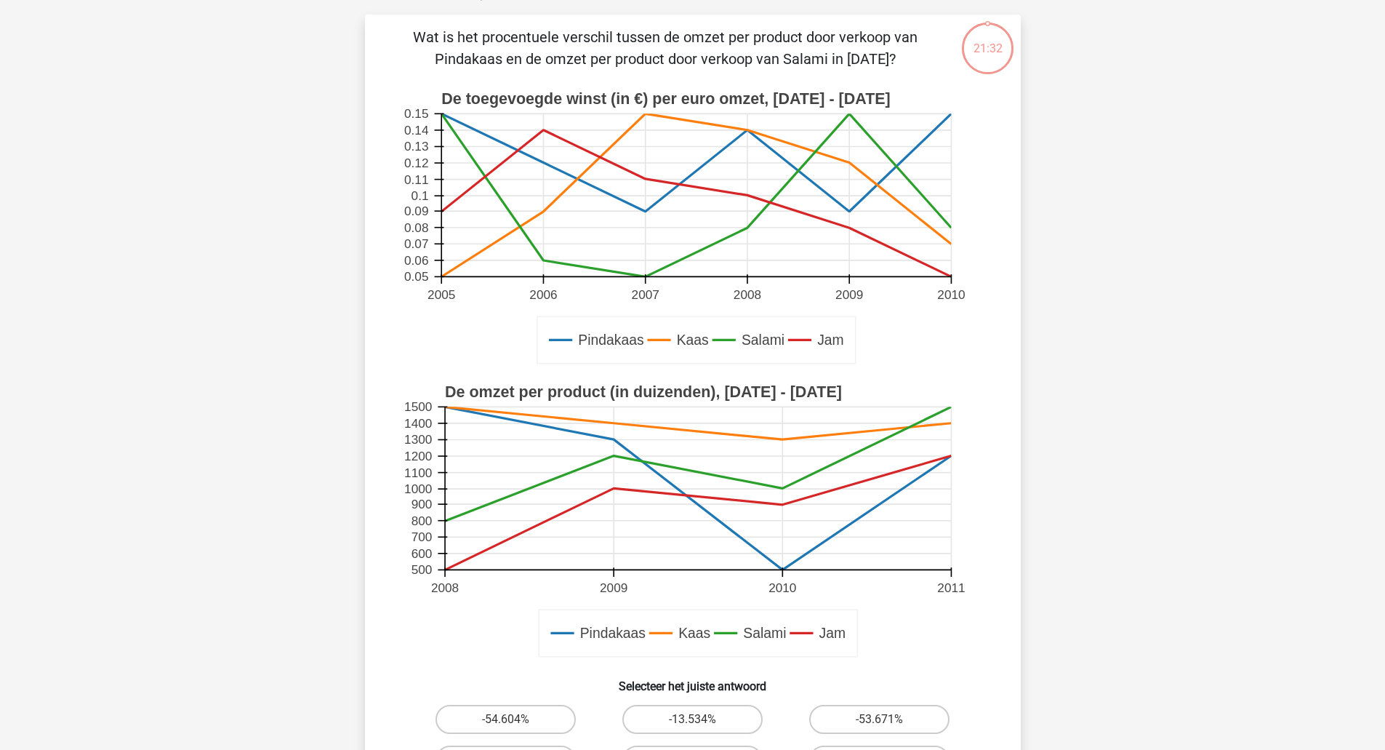
scroll to position [73, 0]
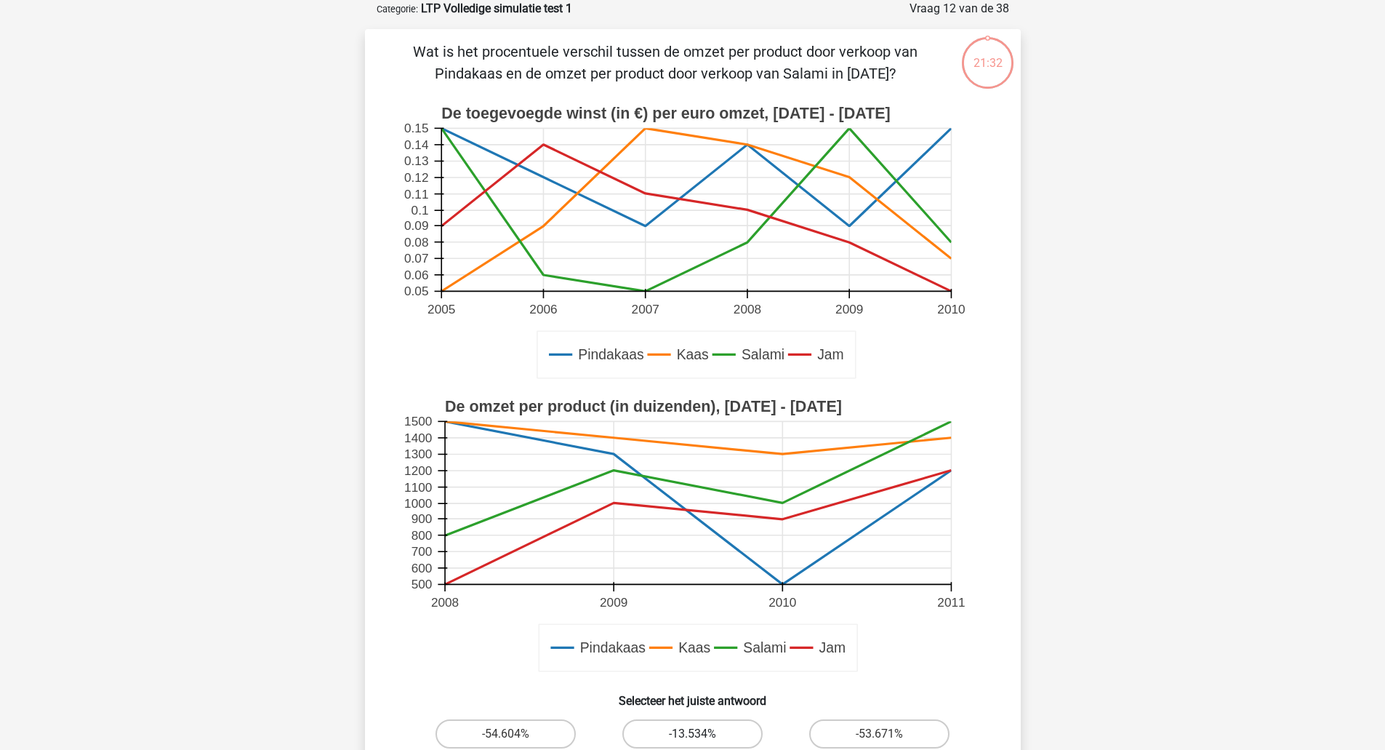
click at [675, 723] on label "-13.534%" at bounding box center [692, 733] width 140 height 29
click at [692, 734] on input "-13.534%" at bounding box center [696, 738] width 9 height 9
radio input "true"
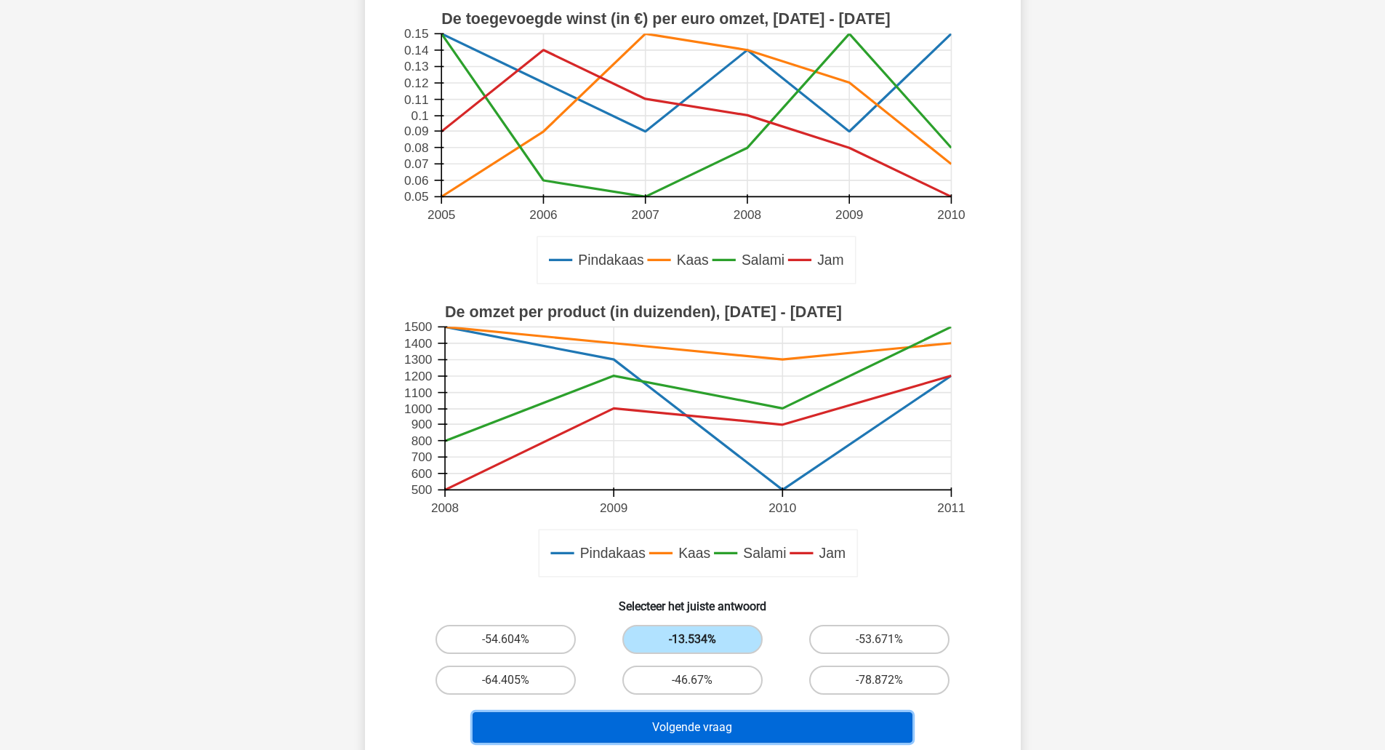
click at [675, 723] on button "Volgende vraag" at bounding box center [693, 727] width 440 height 31
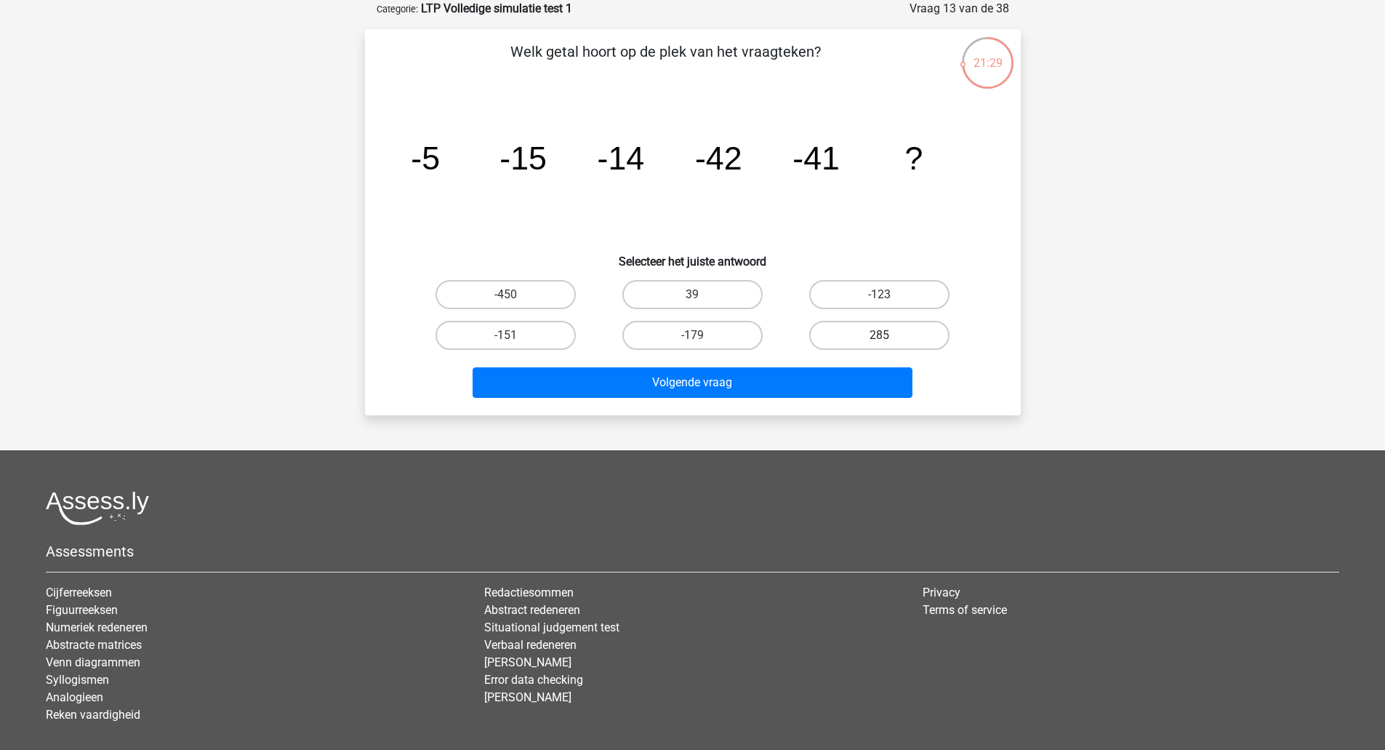
click at [845, 338] on label "285" at bounding box center [879, 335] width 140 height 29
click at [880, 338] on input "285" at bounding box center [884, 339] width 9 height 9
radio input "true"
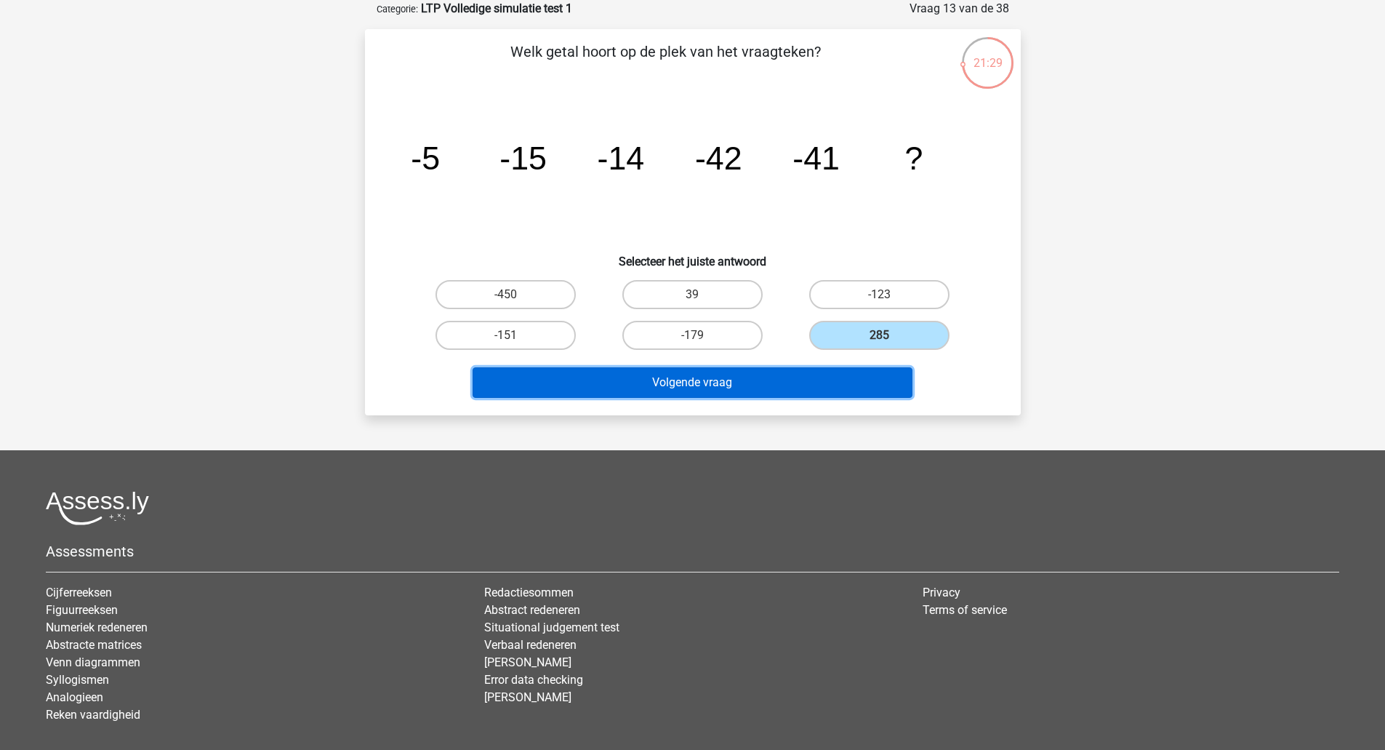
click at [828, 375] on button "Volgende vraag" at bounding box center [693, 382] width 440 height 31
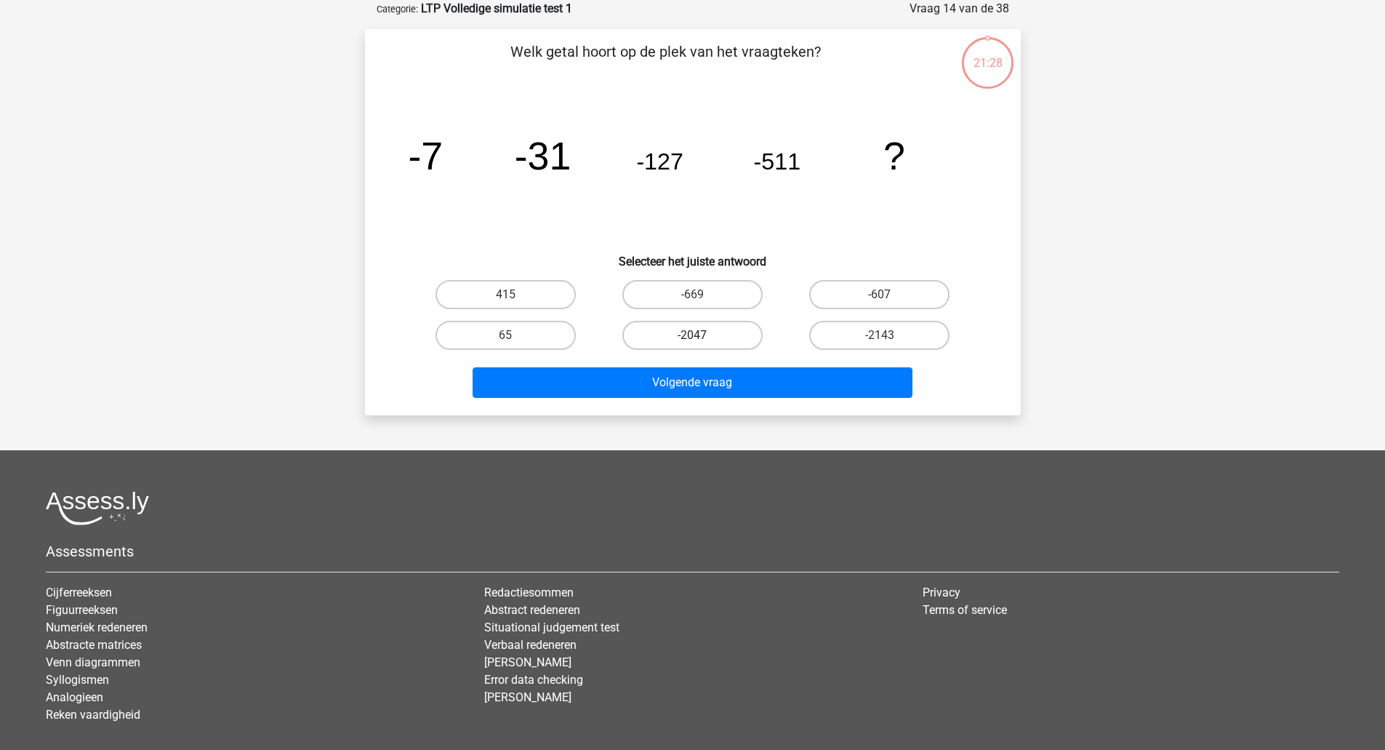
click at [729, 332] on label "-2047" at bounding box center [692, 335] width 140 height 29
click at [702, 335] on input "-2047" at bounding box center [696, 339] width 9 height 9
radio input "true"
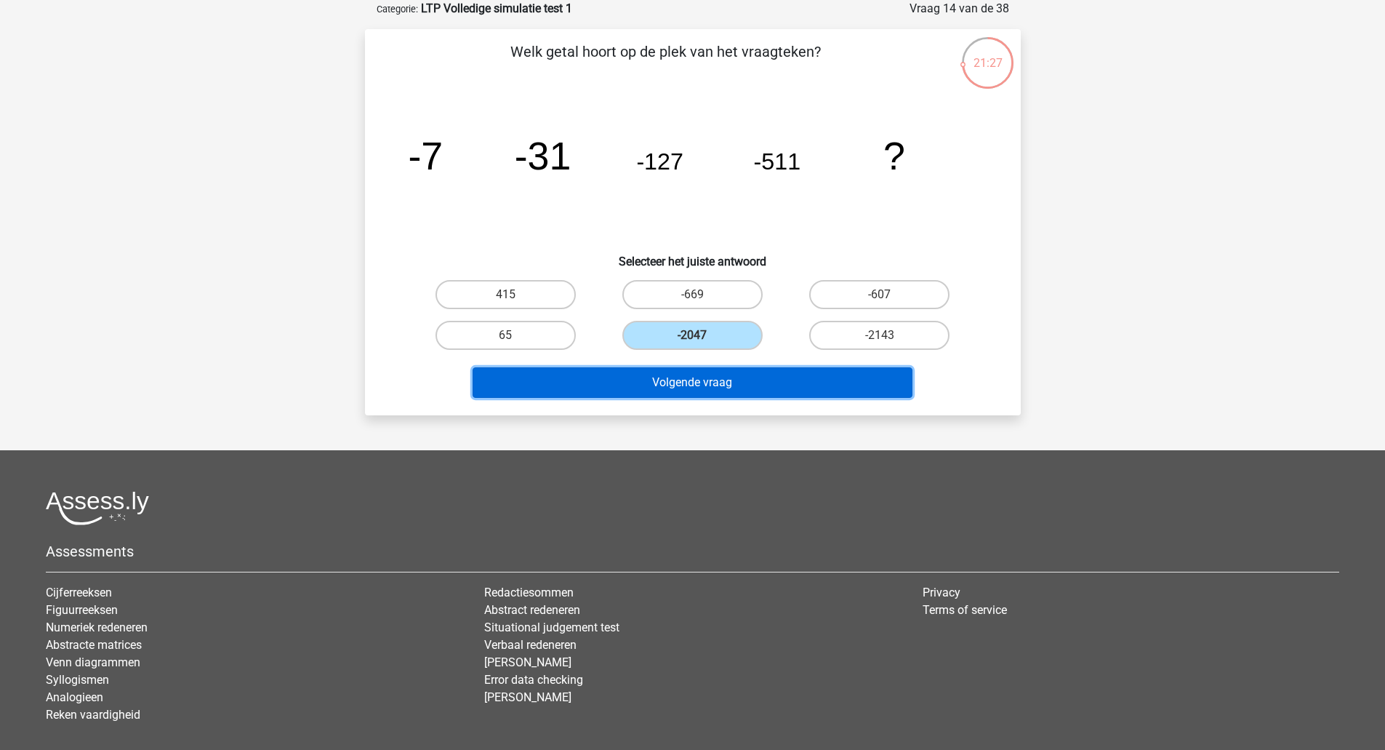
click at [744, 386] on button "Volgende vraag" at bounding box center [693, 382] width 440 height 31
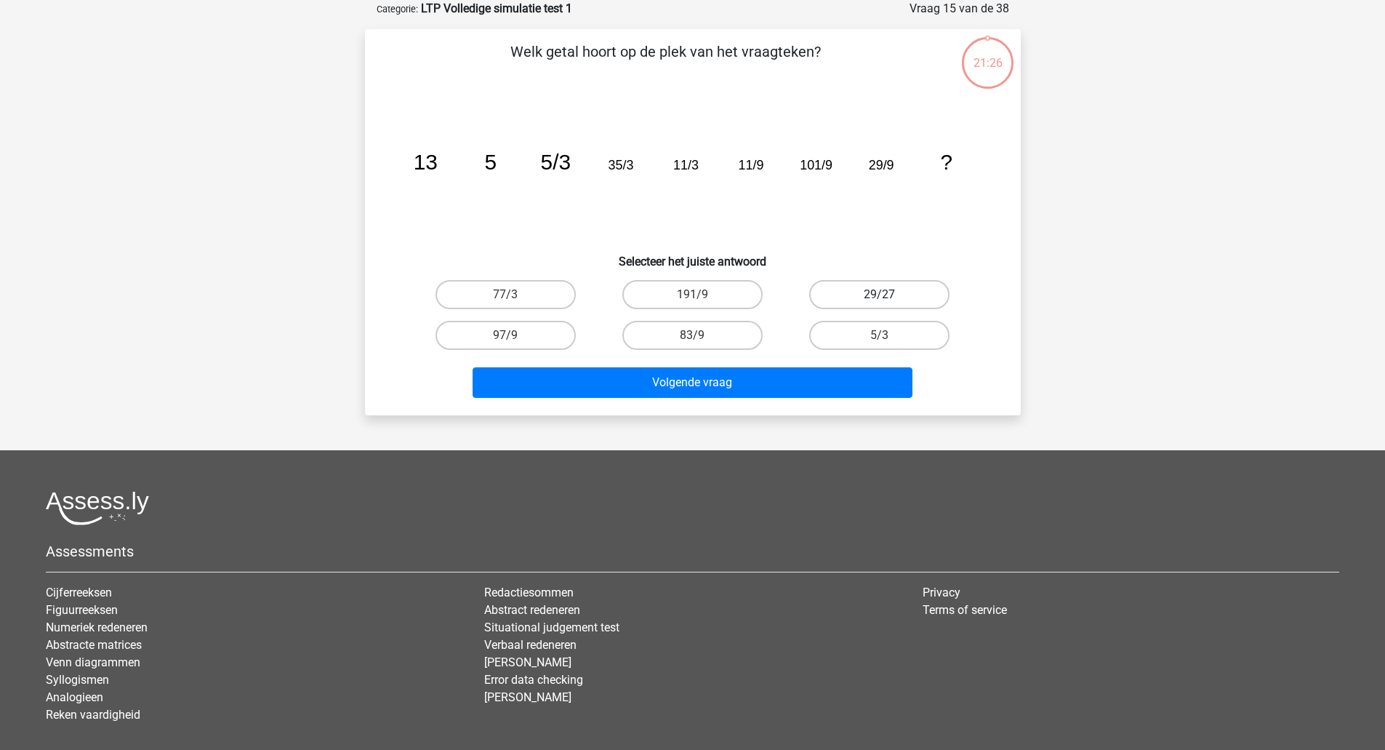
click at [843, 308] on label "29/27" at bounding box center [879, 294] width 140 height 29
click at [880, 304] on input "29/27" at bounding box center [884, 298] width 9 height 9
radio input "true"
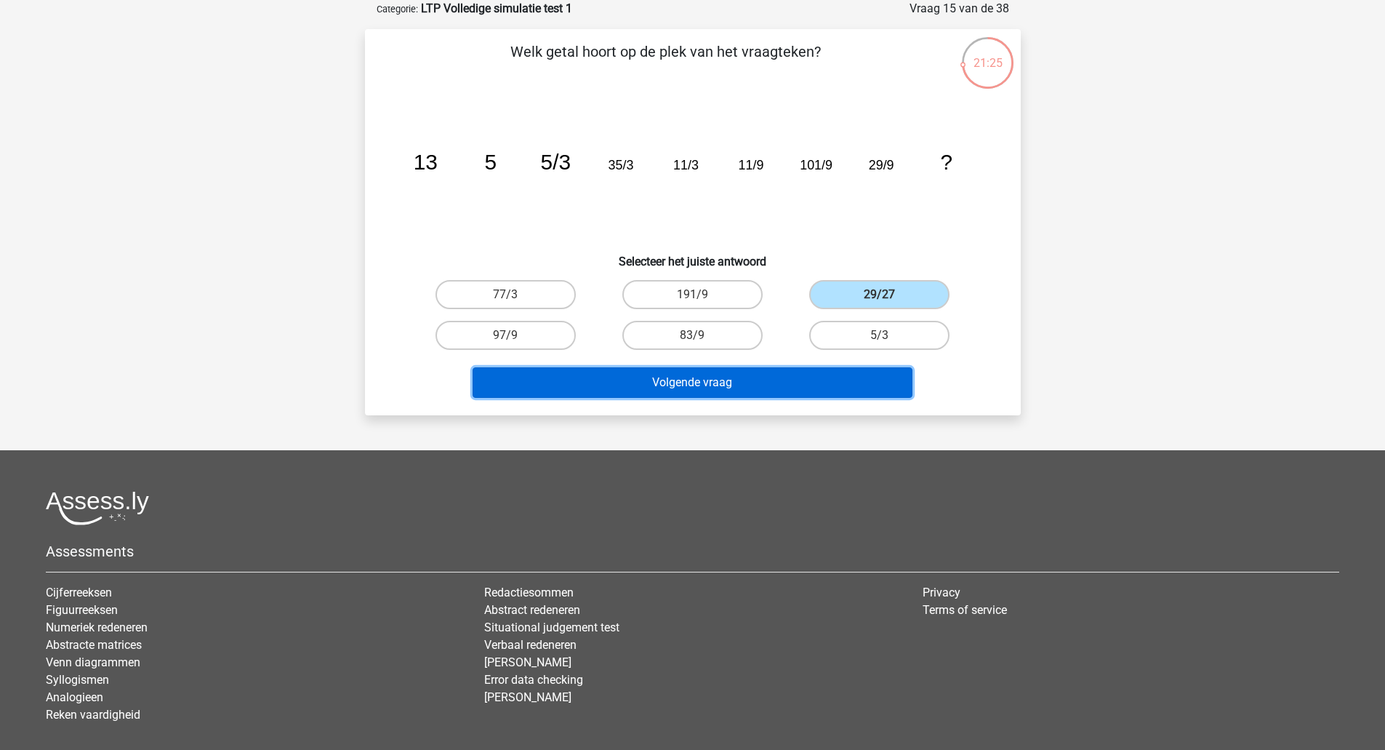
click at [830, 370] on button "Volgende vraag" at bounding box center [693, 382] width 440 height 31
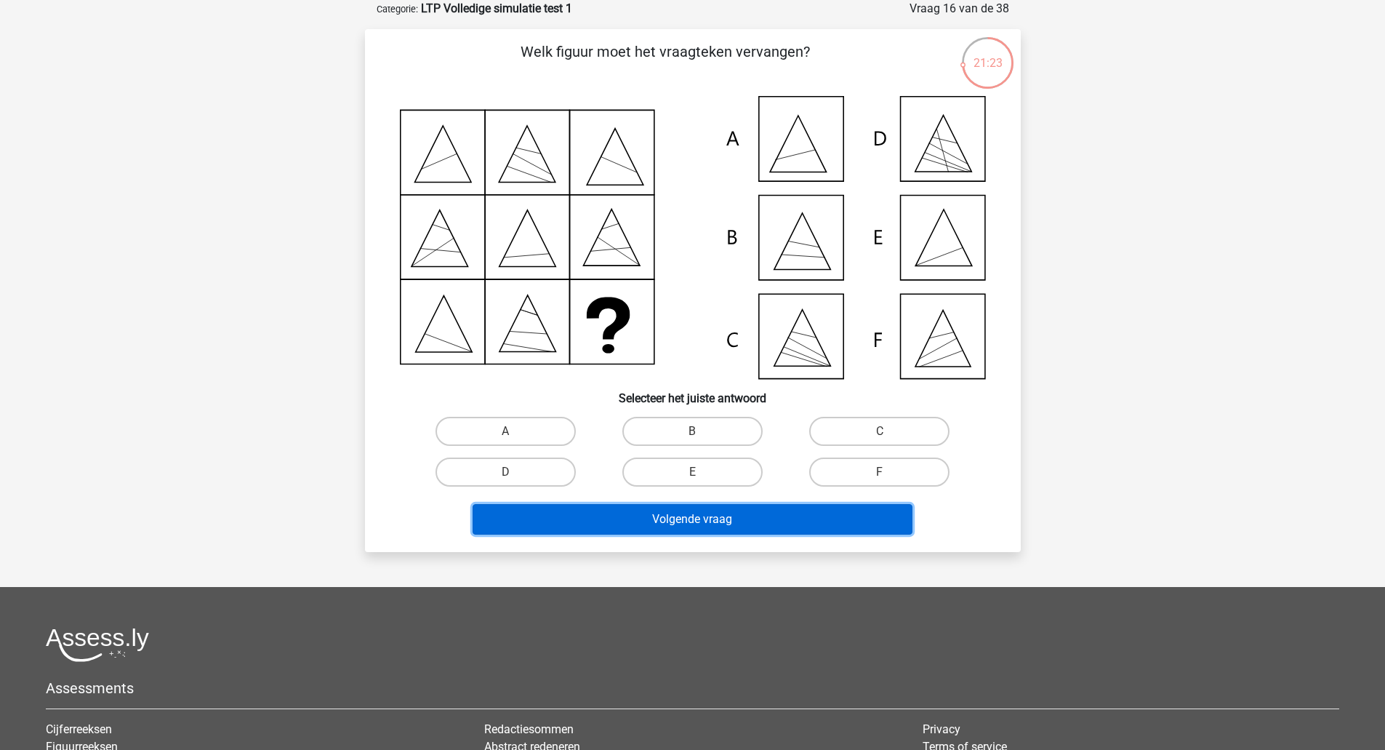
drag, startPoint x: 787, startPoint y: 341, endPoint x: 696, endPoint y: 518, distance: 199.0
click at [696, 518] on button "Volgende vraag" at bounding box center [693, 519] width 440 height 31
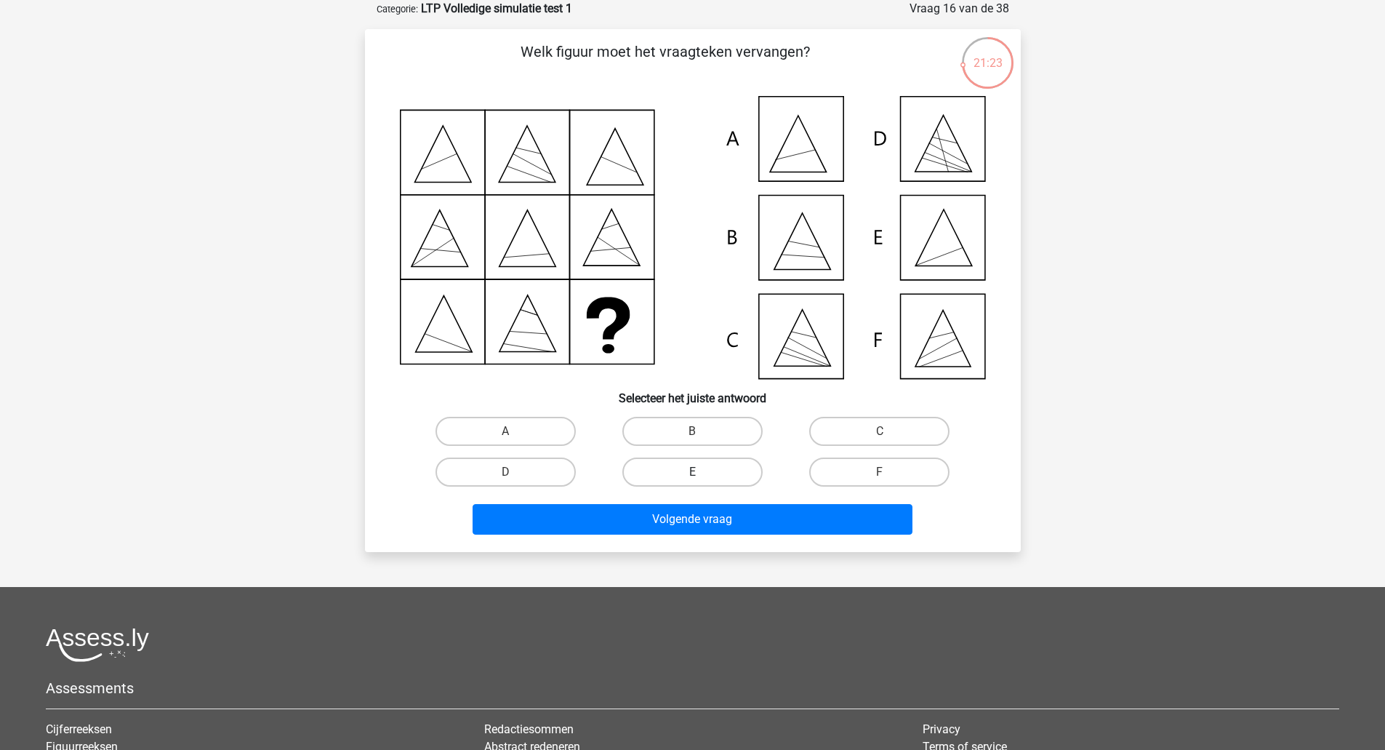
click at [698, 467] on label "E" at bounding box center [692, 471] width 140 height 29
click at [698, 472] on input "E" at bounding box center [696, 476] width 9 height 9
radio input "true"
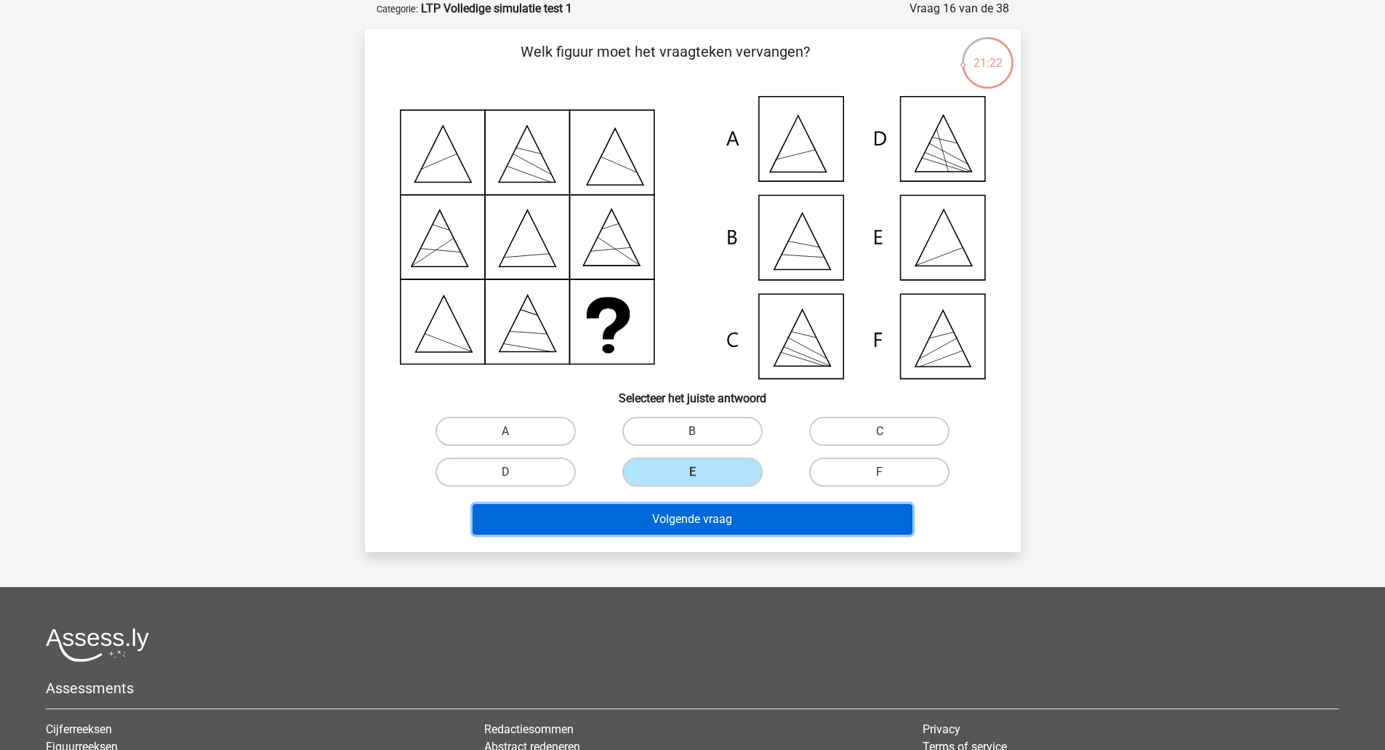
click at [730, 526] on button "Volgende vraag" at bounding box center [693, 519] width 440 height 31
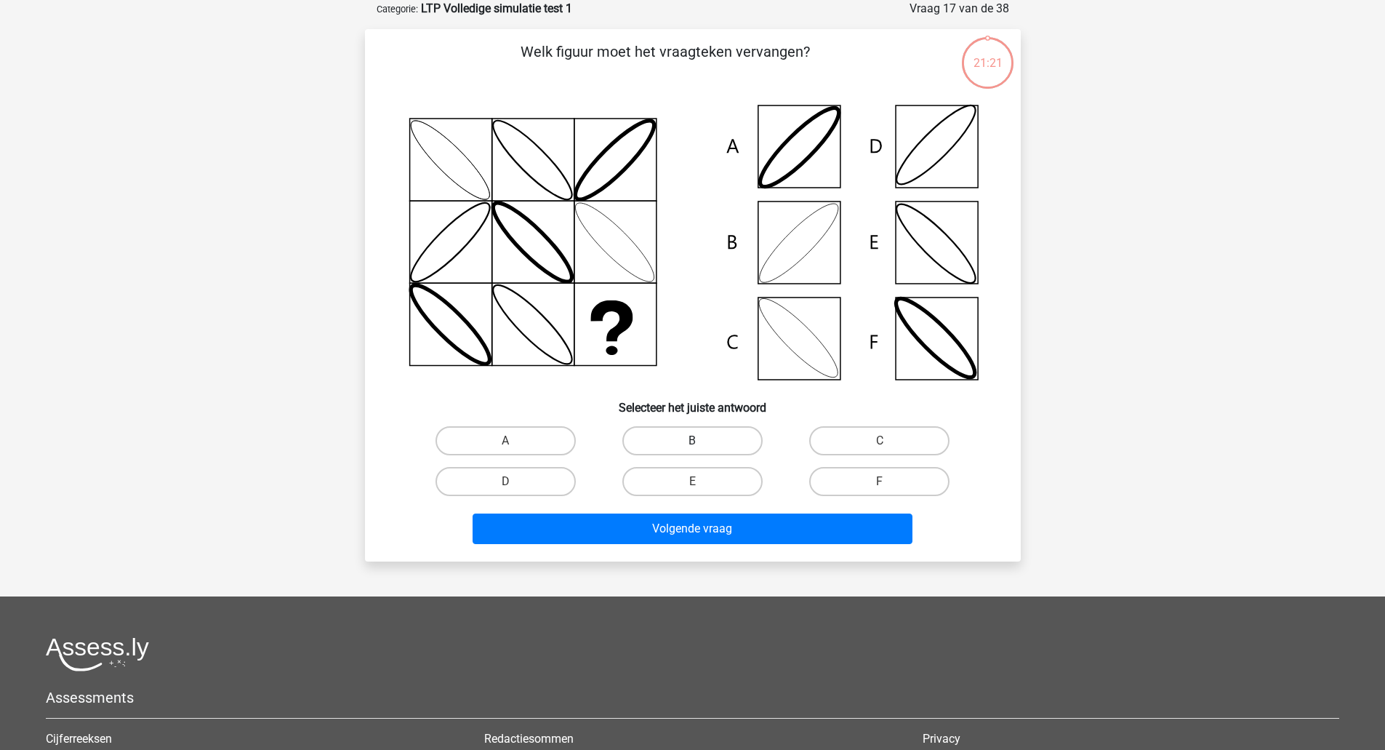
click at [726, 438] on label "B" at bounding box center [692, 440] width 140 height 29
click at [702, 441] on input "B" at bounding box center [696, 445] width 9 height 9
radio input "true"
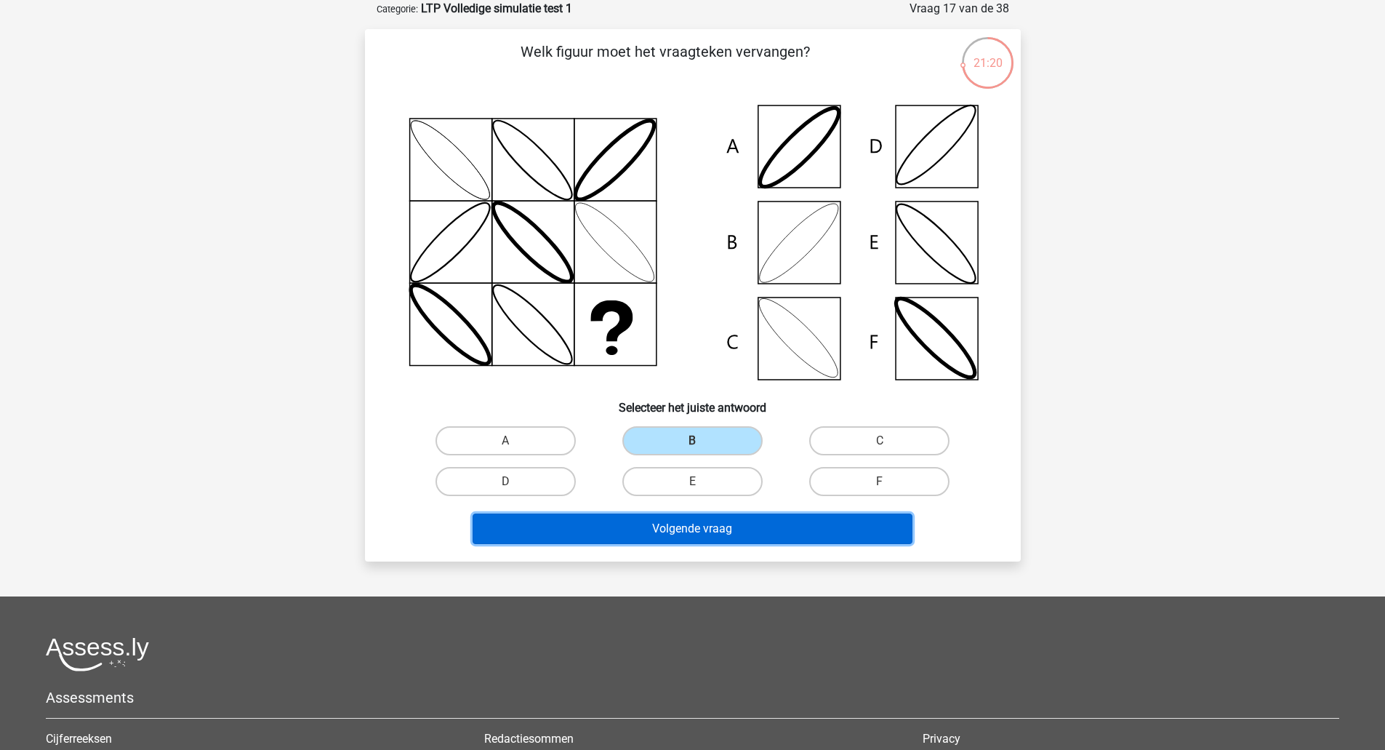
click at [730, 515] on button "Volgende vraag" at bounding box center [693, 528] width 440 height 31
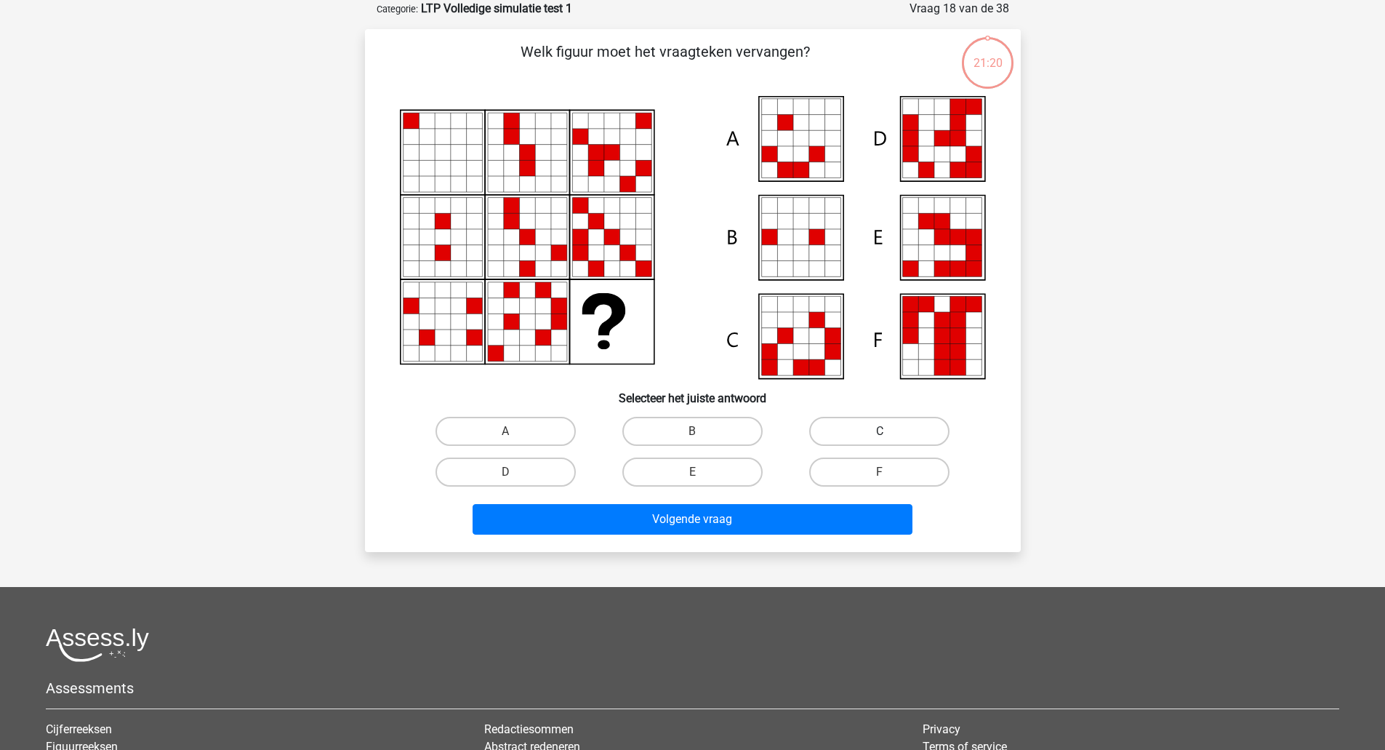
click at [880, 423] on label "C" at bounding box center [879, 431] width 140 height 29
click at [880, 431] on input "C" at bounding box center [884, 435] width 9 height 9
radio input "true"
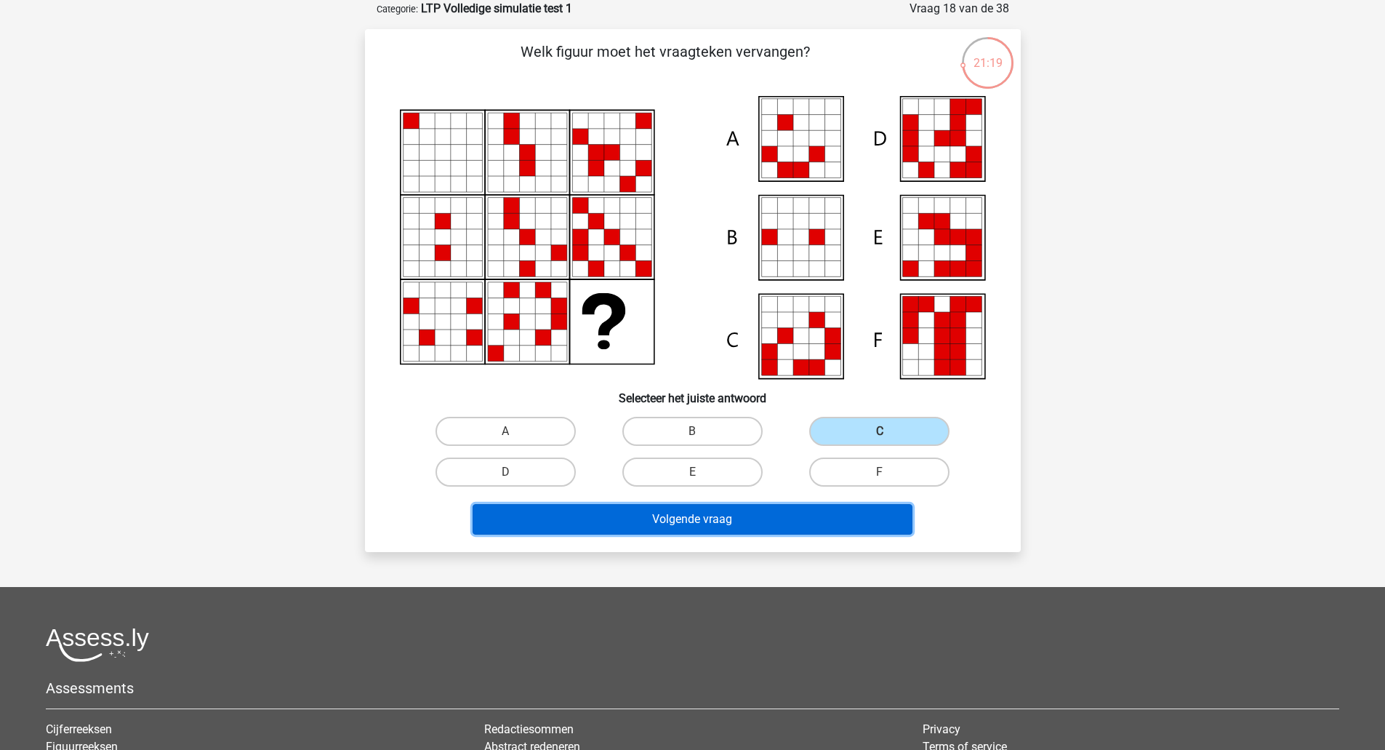
click at [788, 512] on button "Volgende vraag" at bounding box center [693, 519] width 440 height 31
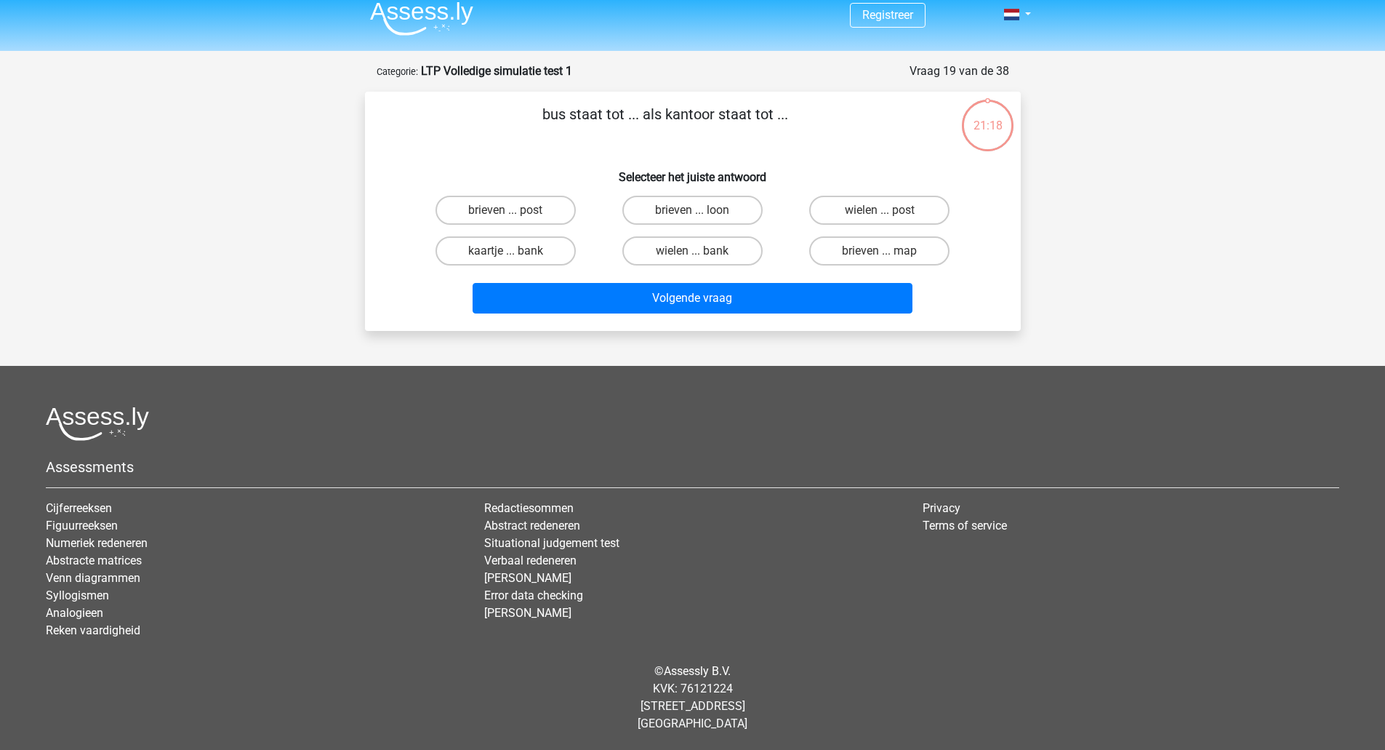
scroll to position [10, 0]
click at [716, 252] on label "wielen ... bank" at bounding box center [692, 250] width 140 height 29
click at [702, 252] on input "wielen ... bank" at bounding box center [696, 255] width 9 height 9
radio input "true"
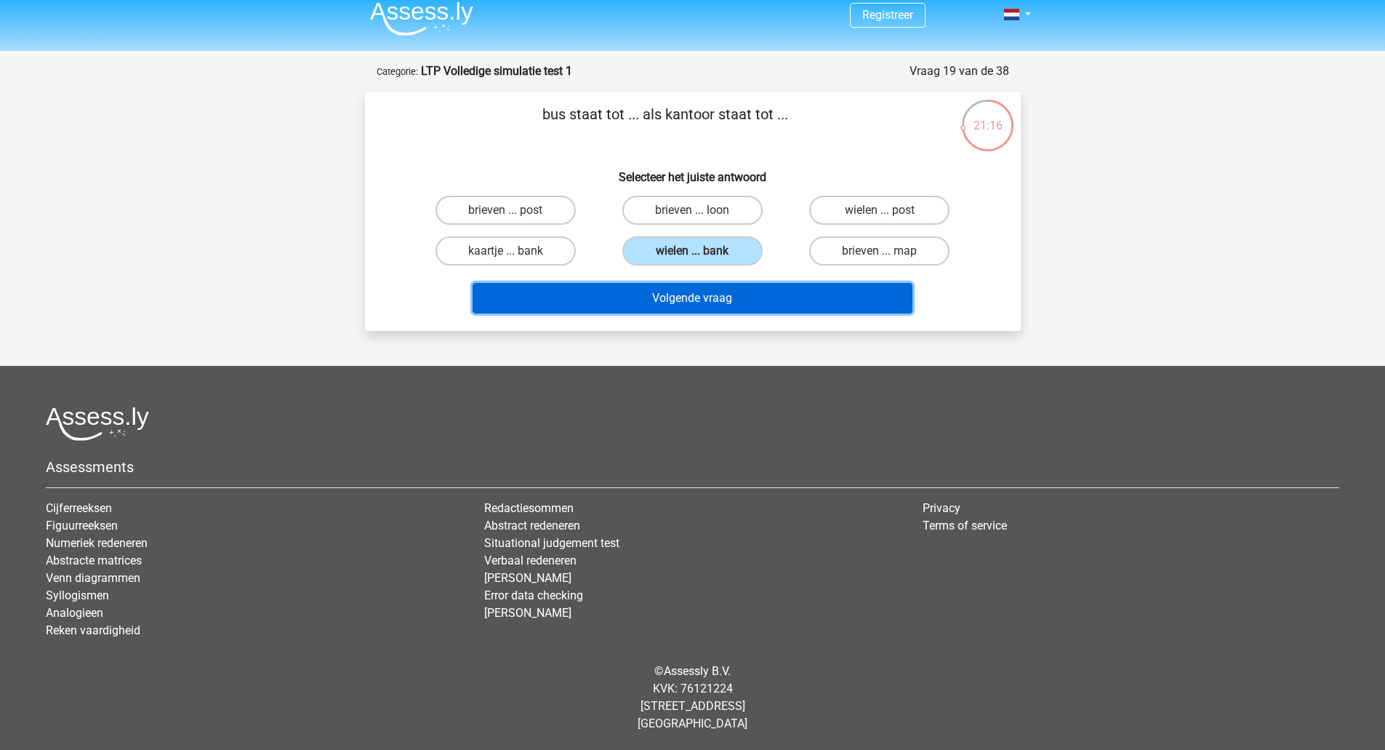
click at [731, 285] on button "Volgende vraag" at bounding box center [693, 298] width 440 height 31
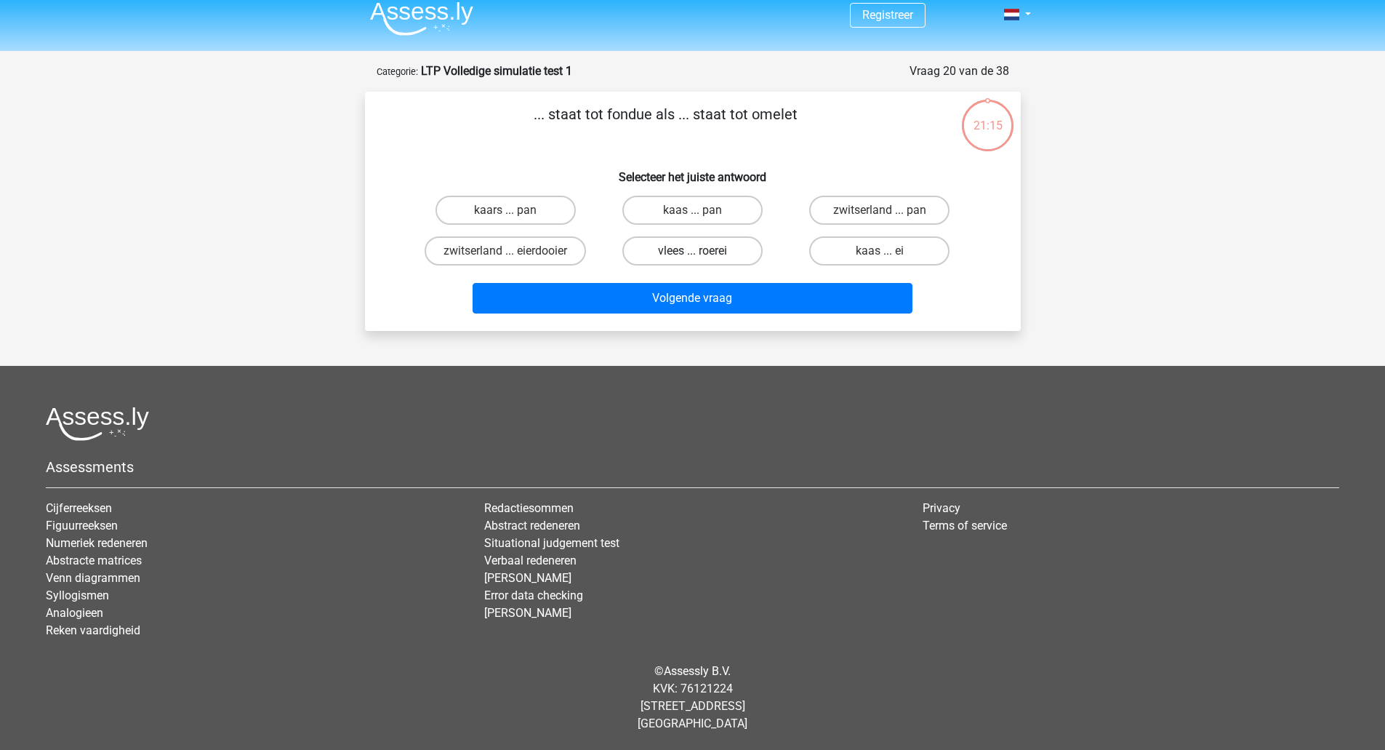
click at [706, 240] on label "vlees ... roerei" at bounding box center [692, 250] width 140 height 29
click at [702, 251] on input "vlees ... roerei" at bounding box center [696, 255] width 9 height 9
radio input "true"
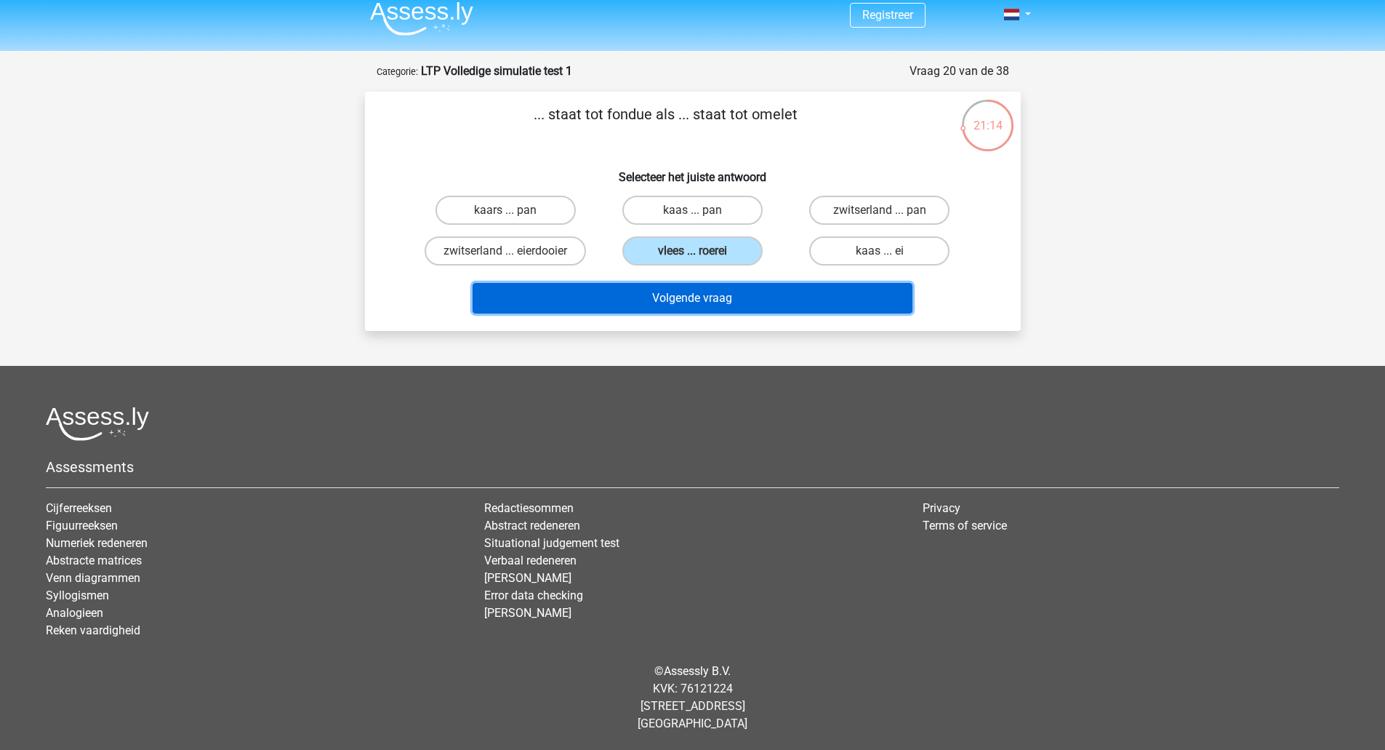
click at [725, 298] on button "Volgende vraag" at bounding box center [693, 298] width 440 height 31
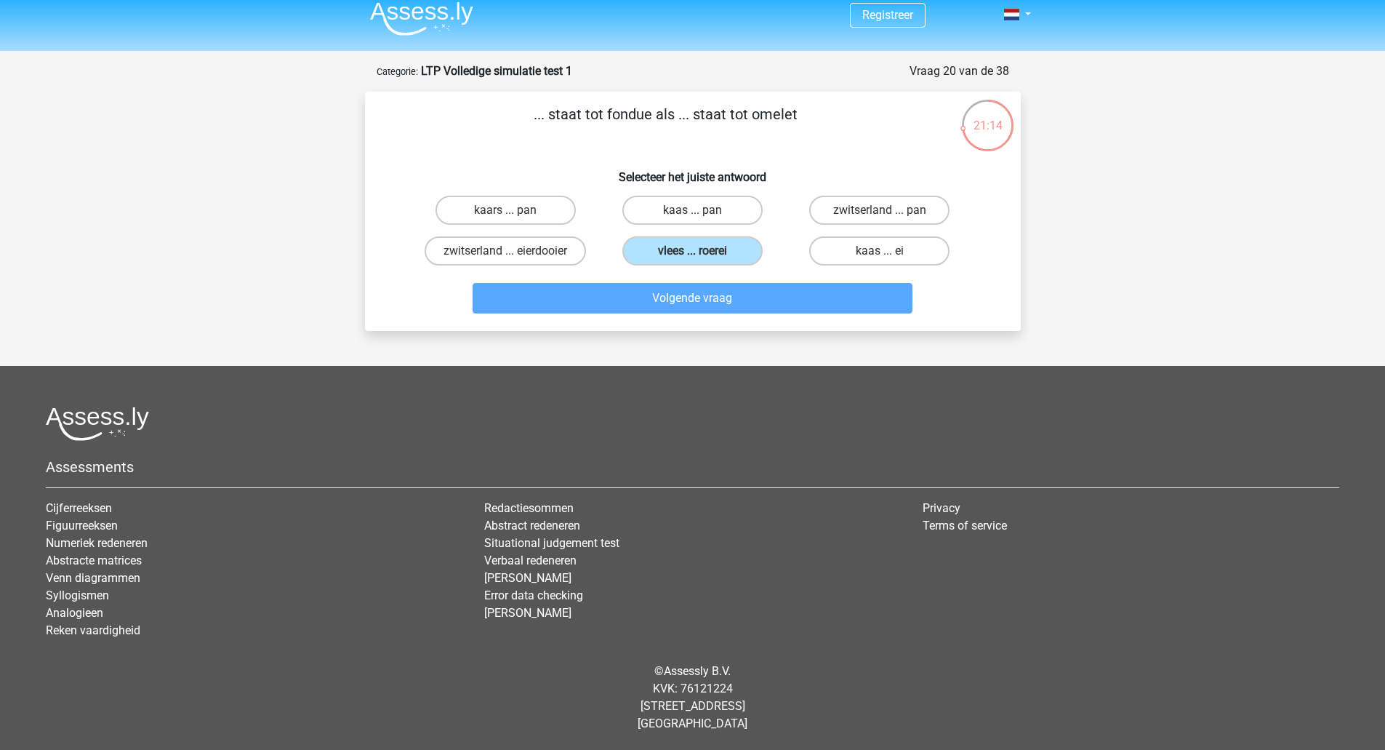
scroll to position [28, 0]
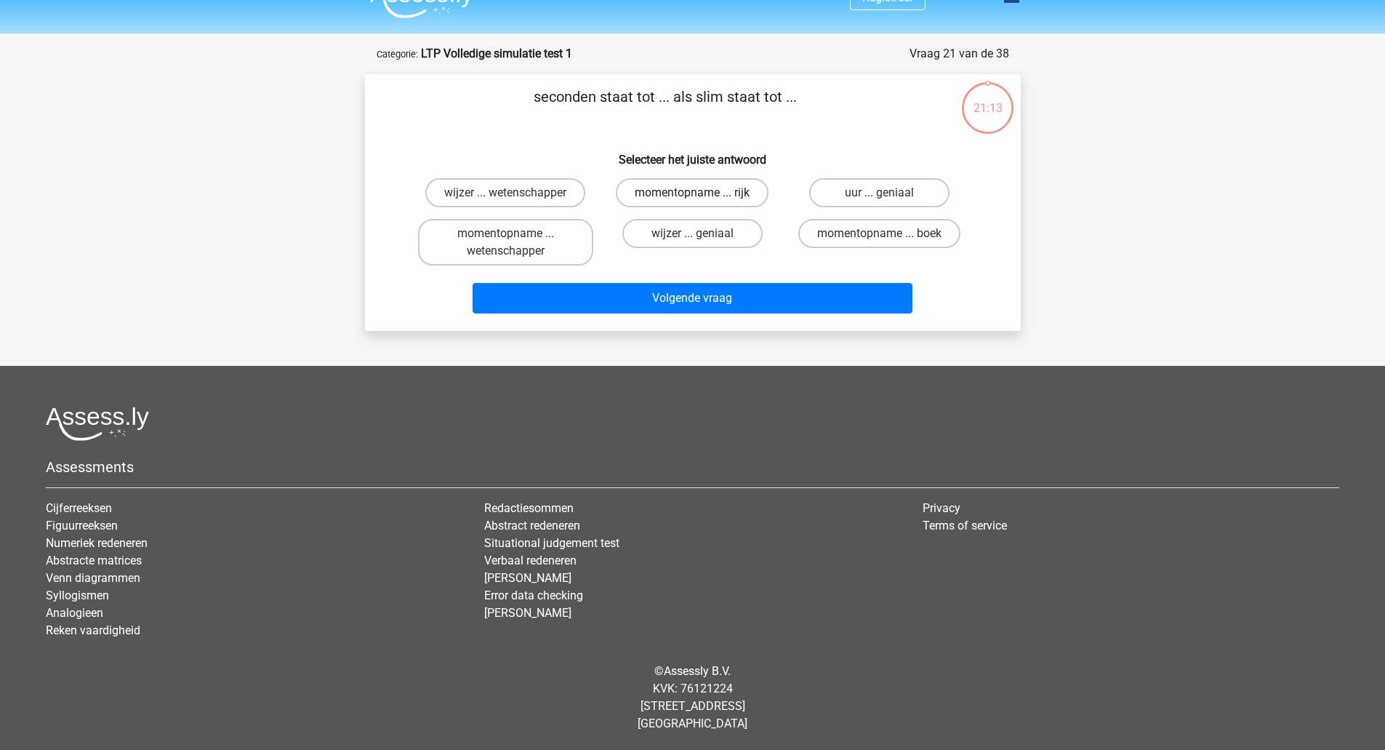
click at [736, 178] on label "momentopname ... rijk" at bounding box center [692, 192] width 153 height 29
click at [702, 193] on input "momentopname ... rijk" at bounding box center [696, 197] width 9 height 9
radio input "true"
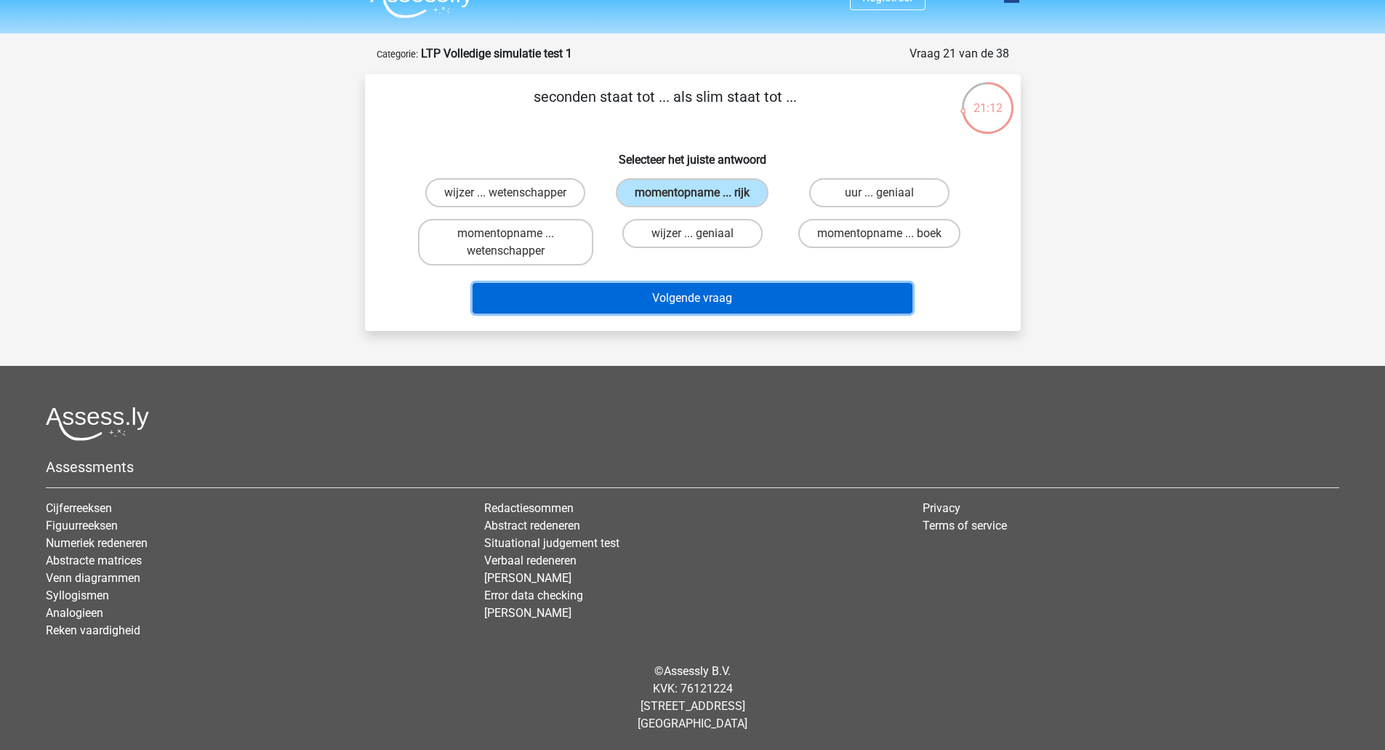
click at [735, 308] on button "Volgende vraag" at bounding box center [693, 298] width 440 height 31
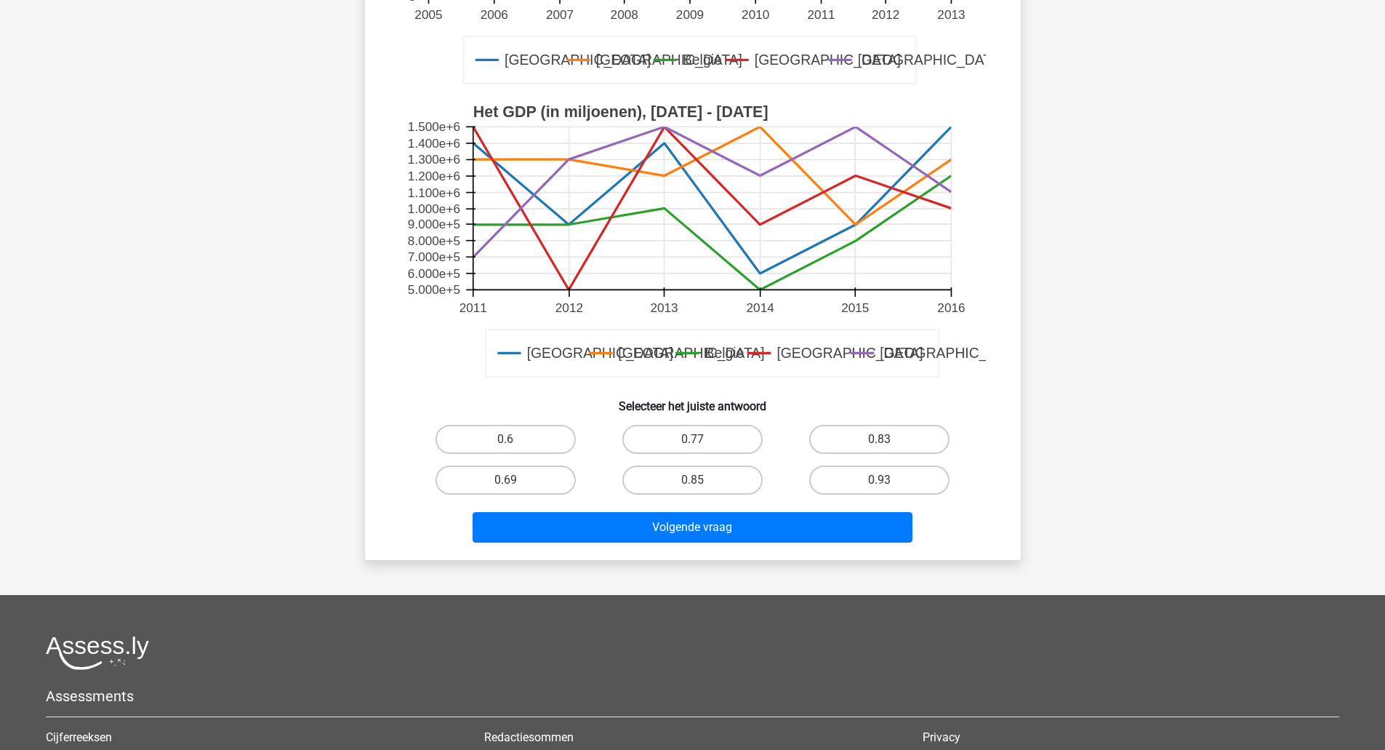
scroll to position [389, 0]
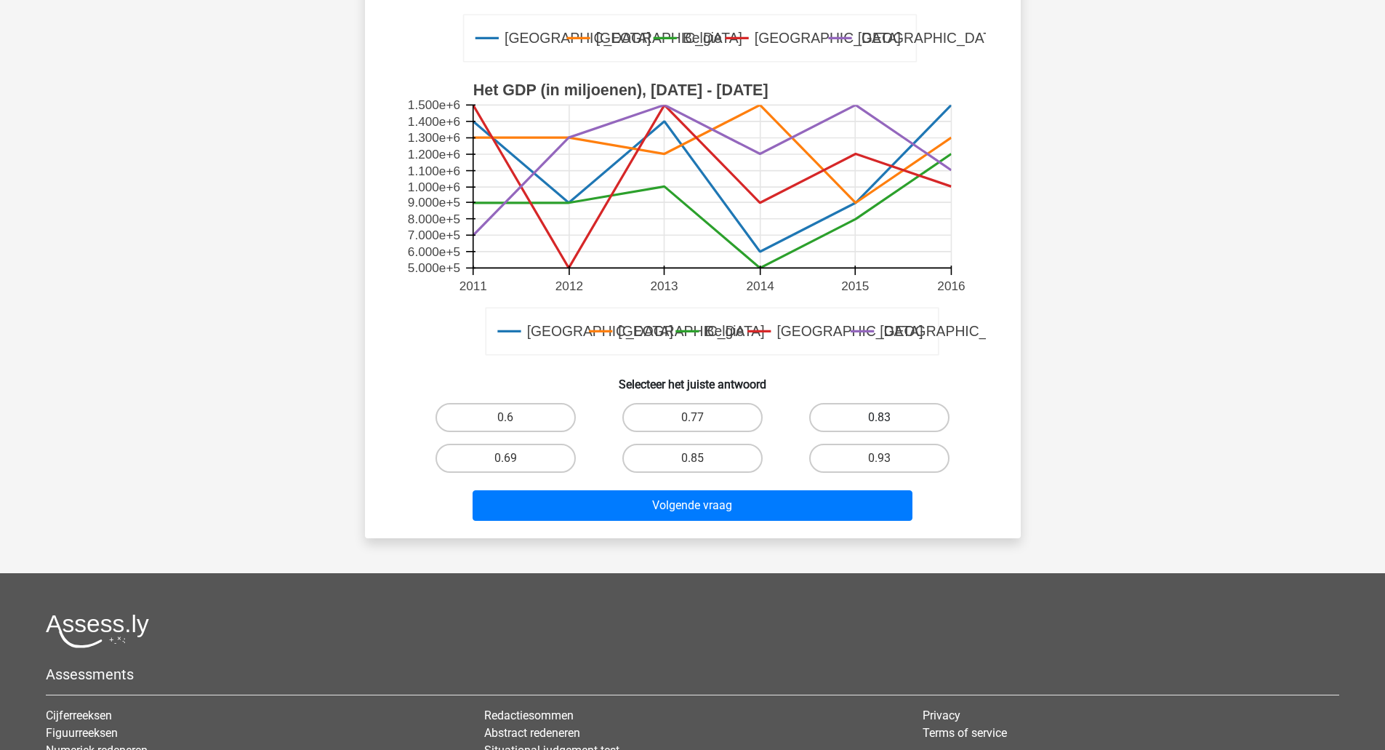
click at [846, 410] on label "0.83" at bounding box center [879, 417] width 140 height 29
click at [880, 417] on input "0.83" at bounding box center [884, 421] width 9 height 9
radio input "true"
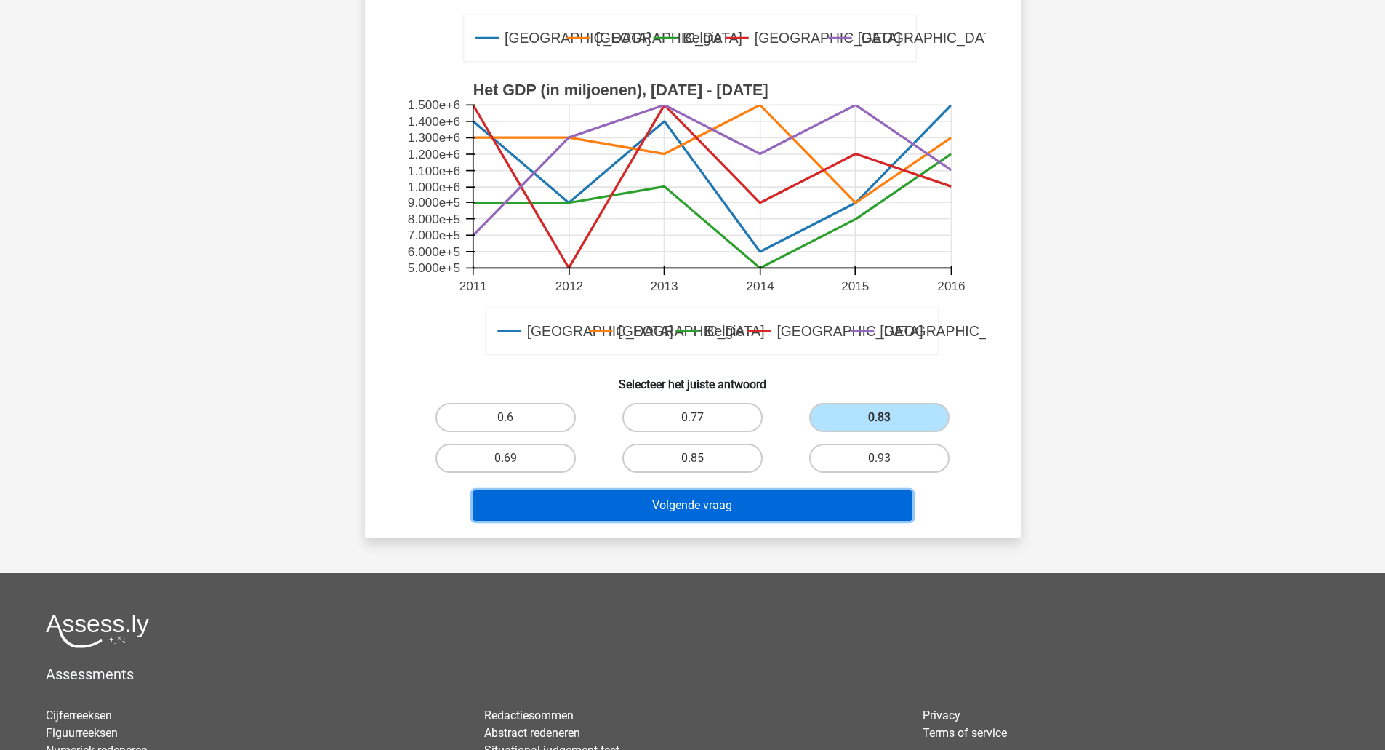
click at [829, 490] on button "Volgende vraag" at bounding box center [693, 505] width 440 height 31
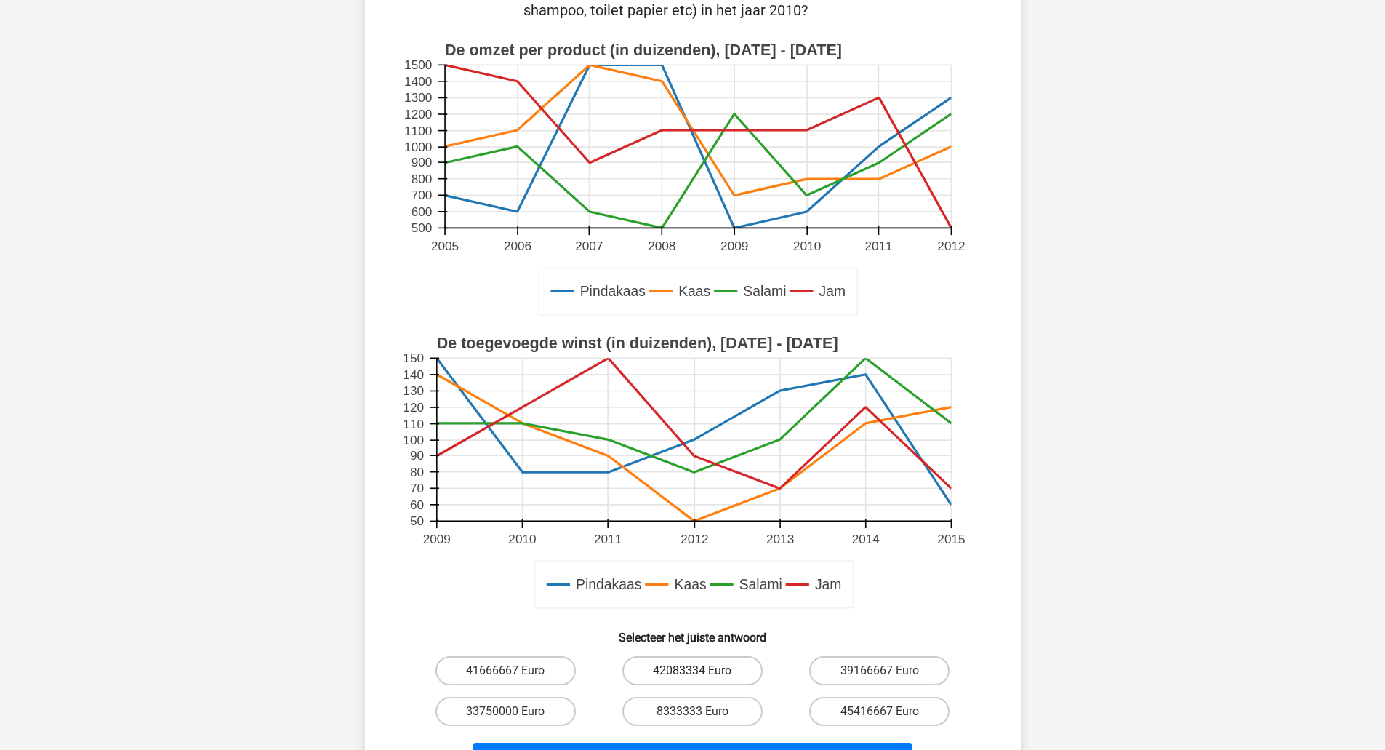
scroll to position [202, 0]
click at [658, 675] on label "42083334 Euro" at bounding box center [692, 669] width 140 height 29
click at [692, 675] on input "42083334 Euro" at bounding box center [696, 674] width 9 height 9
radio input "true"
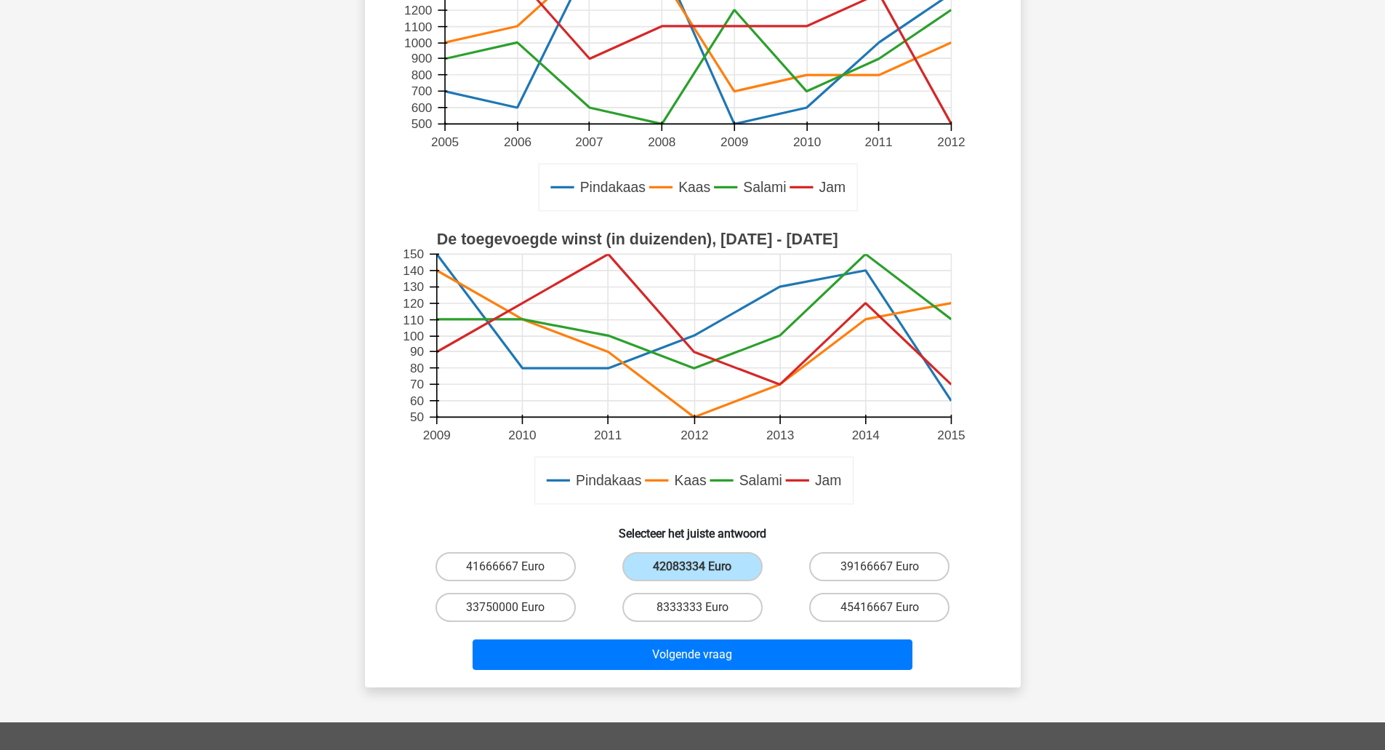
scroll to position [306, 0]
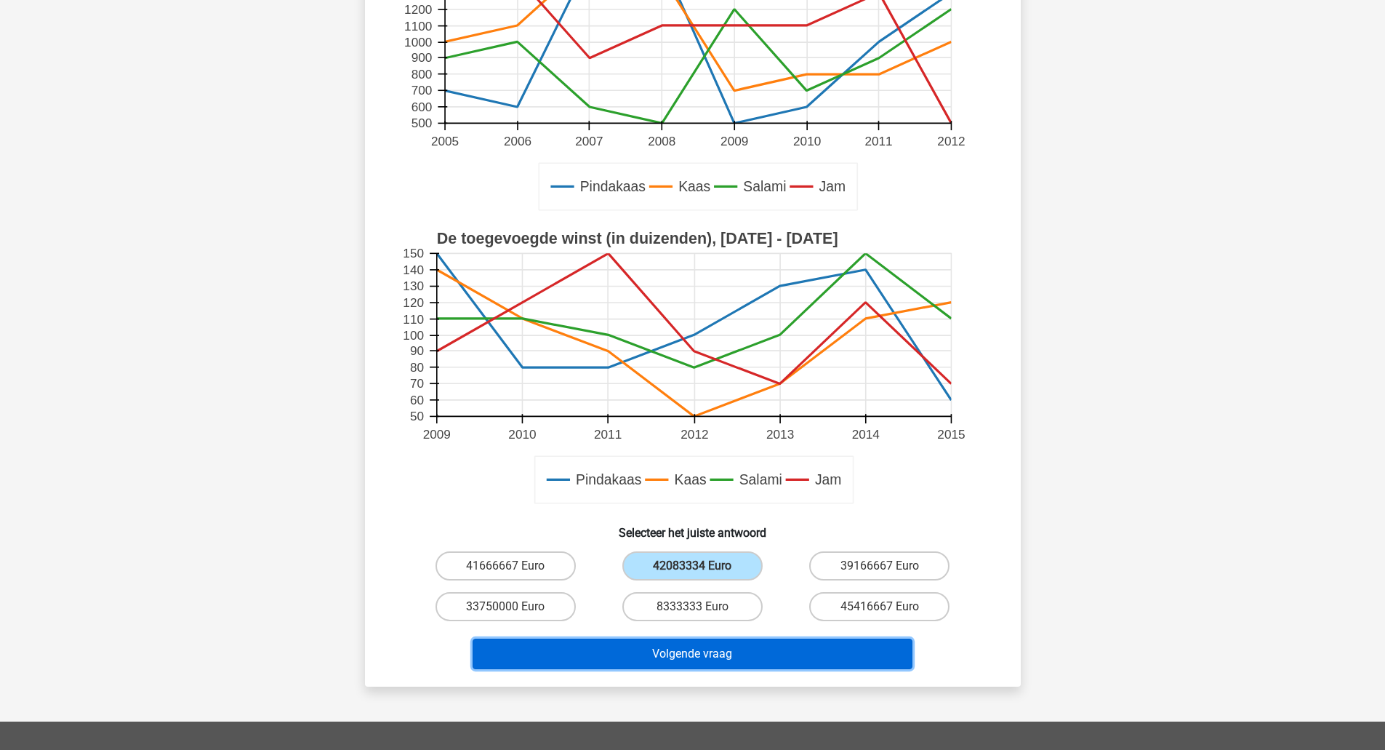
click at [682, 648] on button "Volgende vraag" at bounding box center [693, 653] width 440 height 31
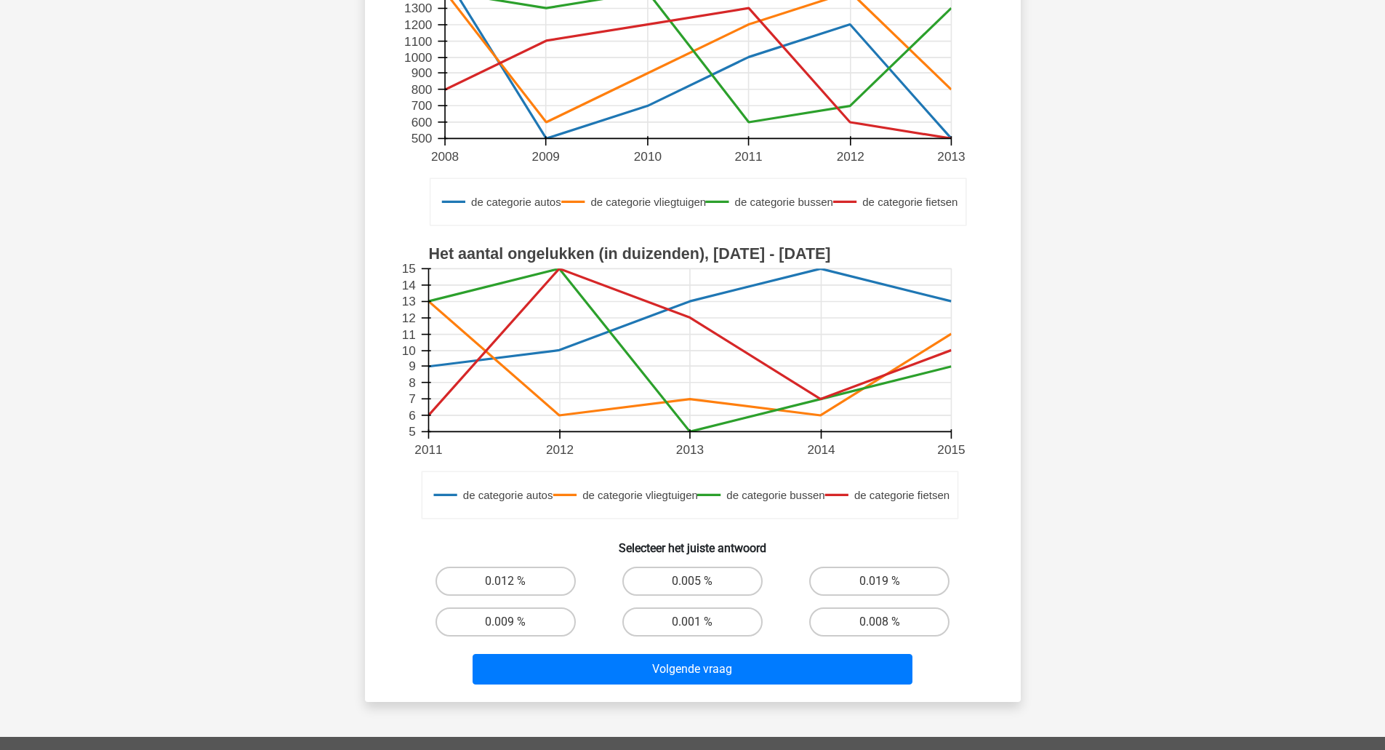
scroll to position [248, 0]
click at [706, 589] on label "0.005 %" at bounding box center [692, 580] width 140 height 29
click at [702, 589] on input "0.005 %" at bounding box center [696, 584] width 9 height 9
radio input "true"
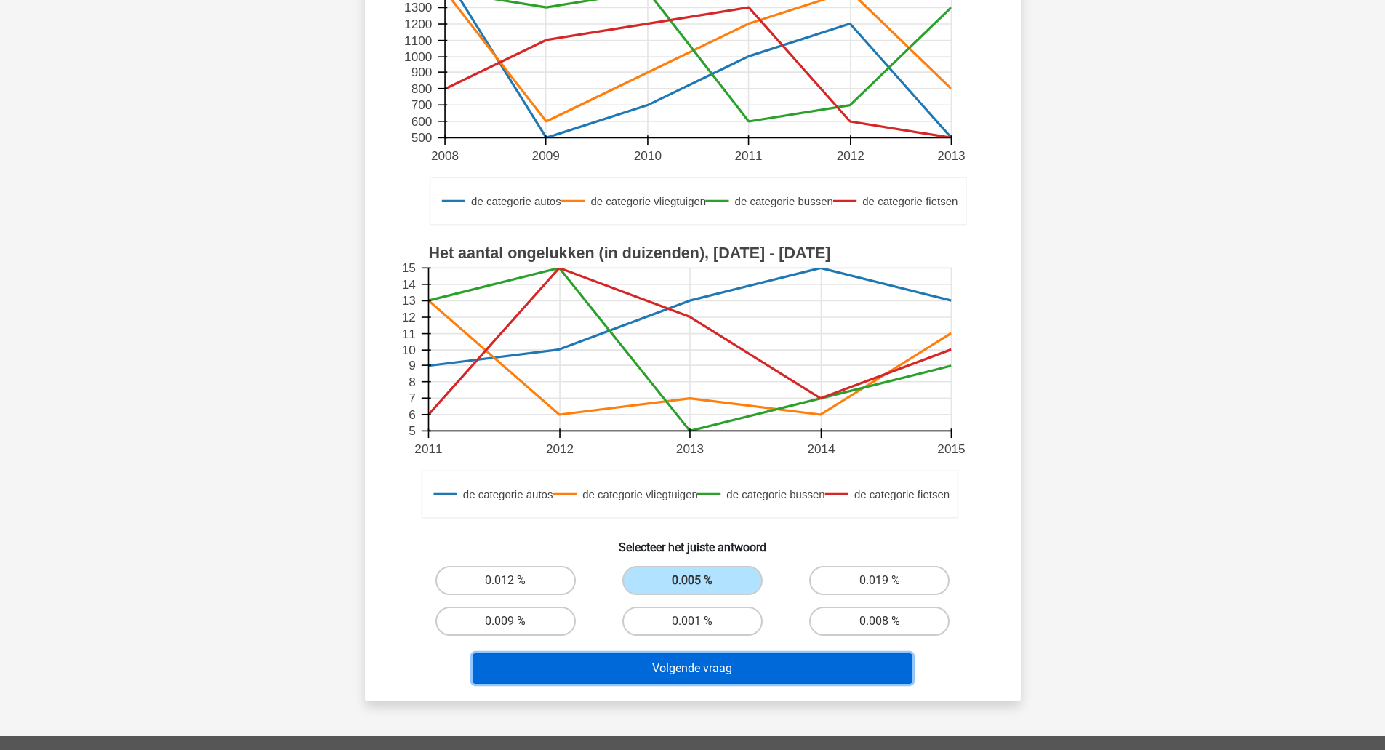
click at [712, 657] on button "Volgende vraag" at bounding box center [693, 668] width 440 height 31
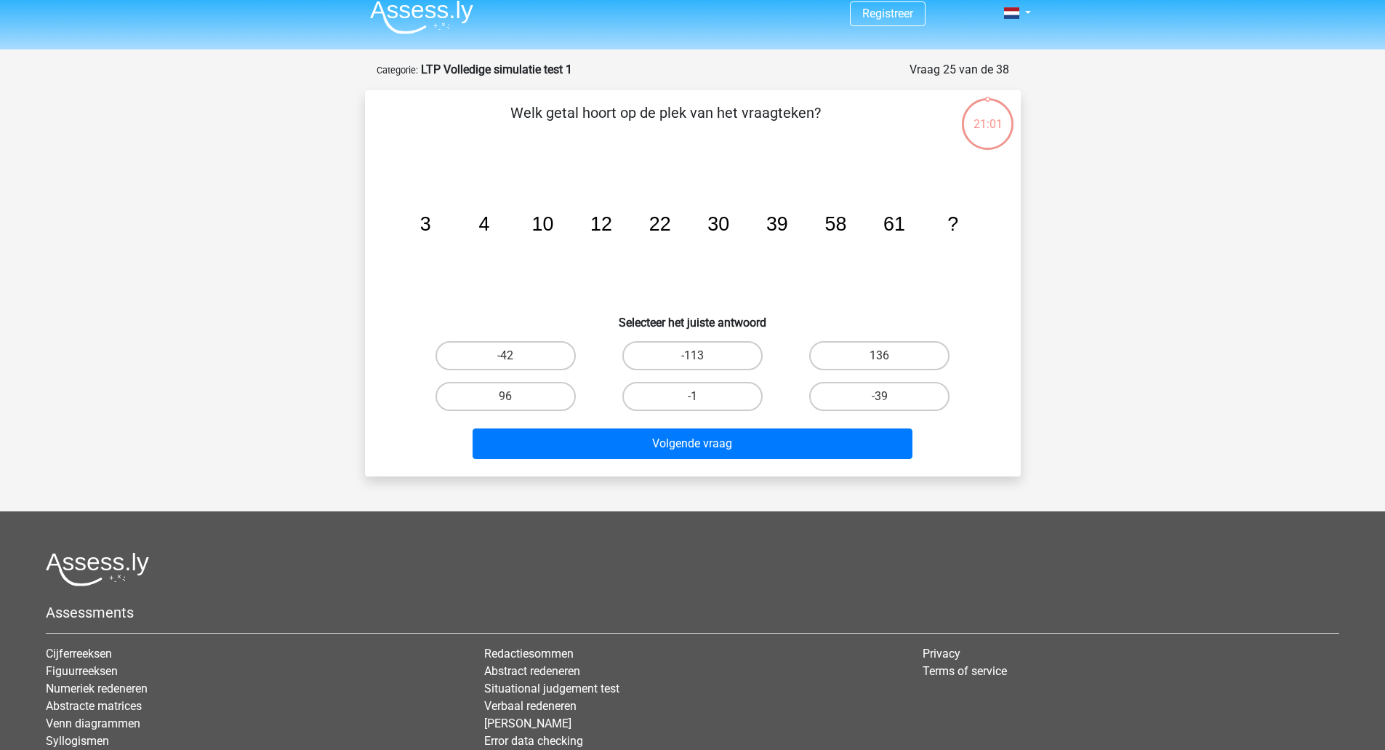
scroll to position [11, 0]
click at [851, 353] on label "136" at bounding box center [879, 356] width 140 height 29
click at [880, 356] on input "136" at bounding box center [884, 360] width 9 height 9
radio input "true"
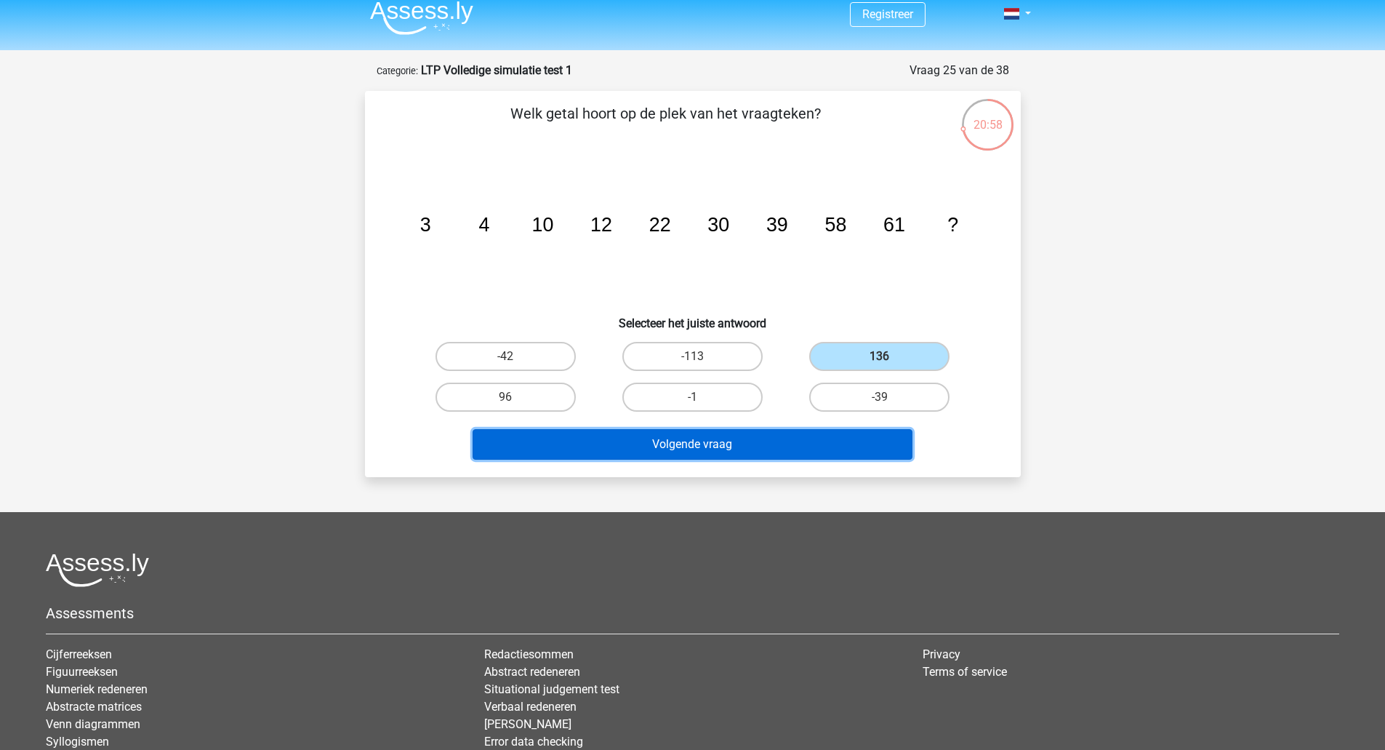
click at [798, 431] on button "Volgende vraag" at bounding box center [693, 444] width 440 height 31
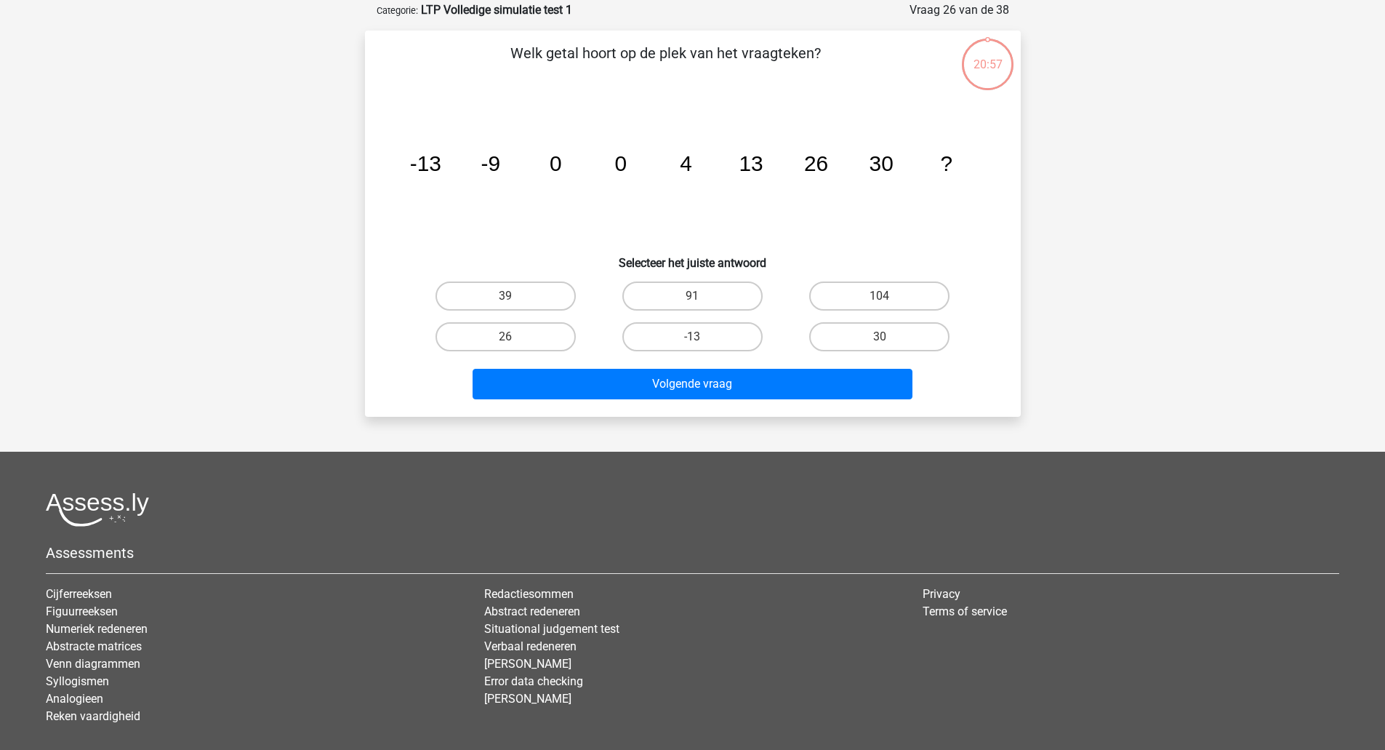
scroll to position [73, 0]
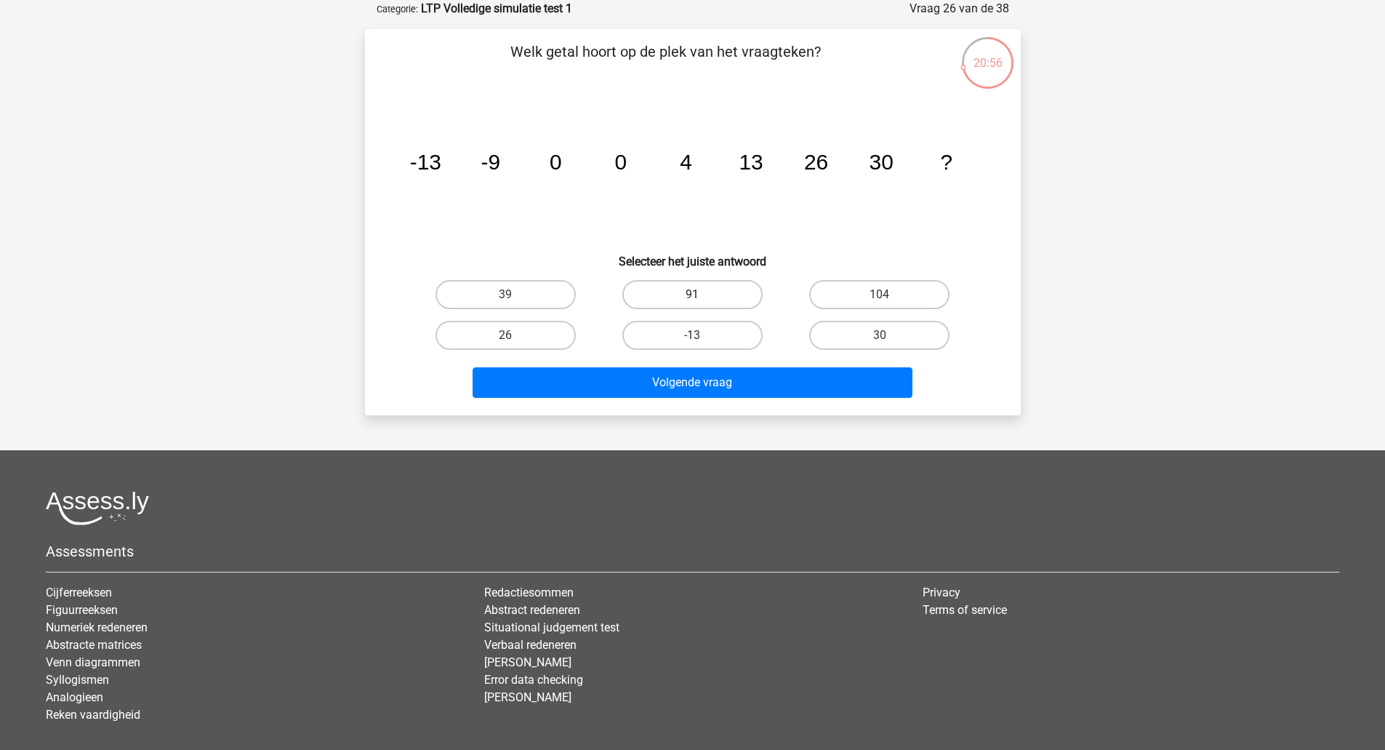
click at [659, 292] on label "91" at bounding box center [692, 294] width 140 height 29
click at [692, 294] on input "91" at bounding box center [696, 298] width 9 height 9
radio input "true"
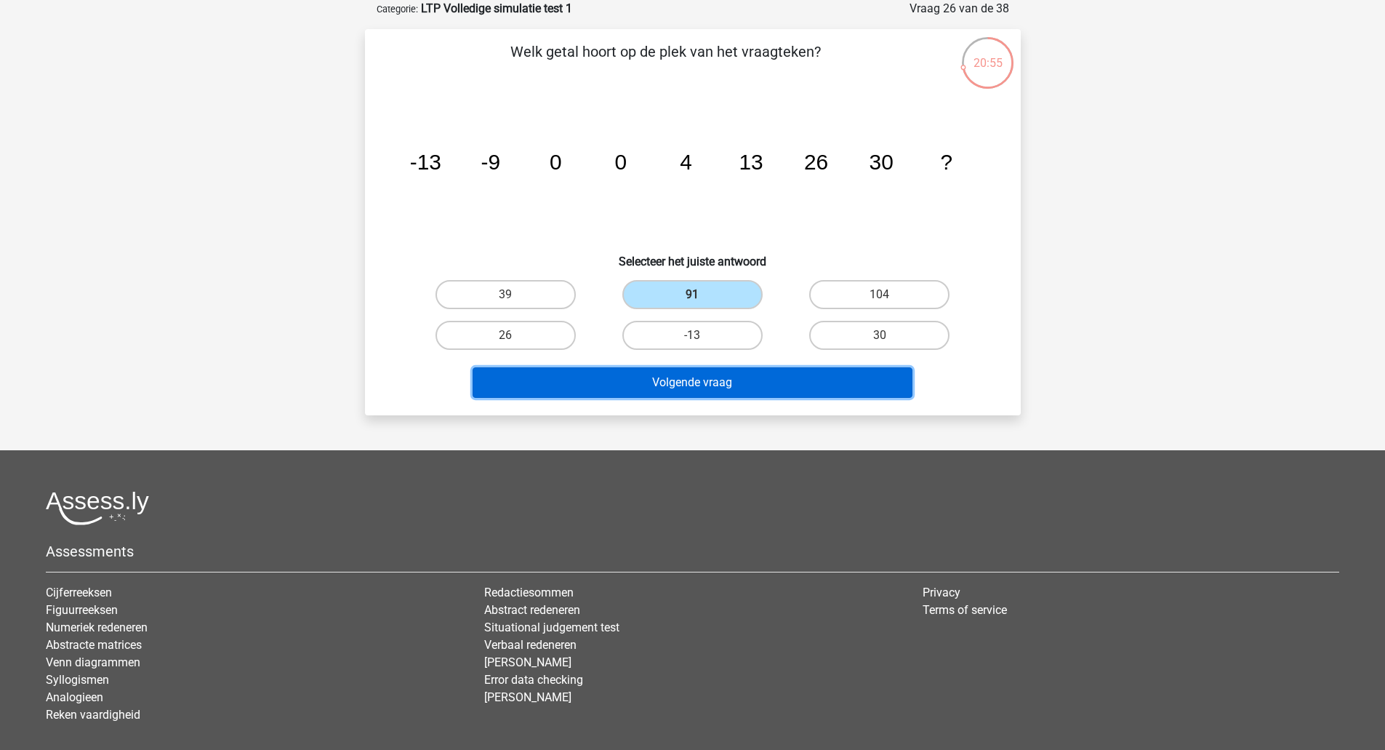
click at [659, 394] on button "Volgende vraag" at bounding box center [693, 382] width 440 height 31
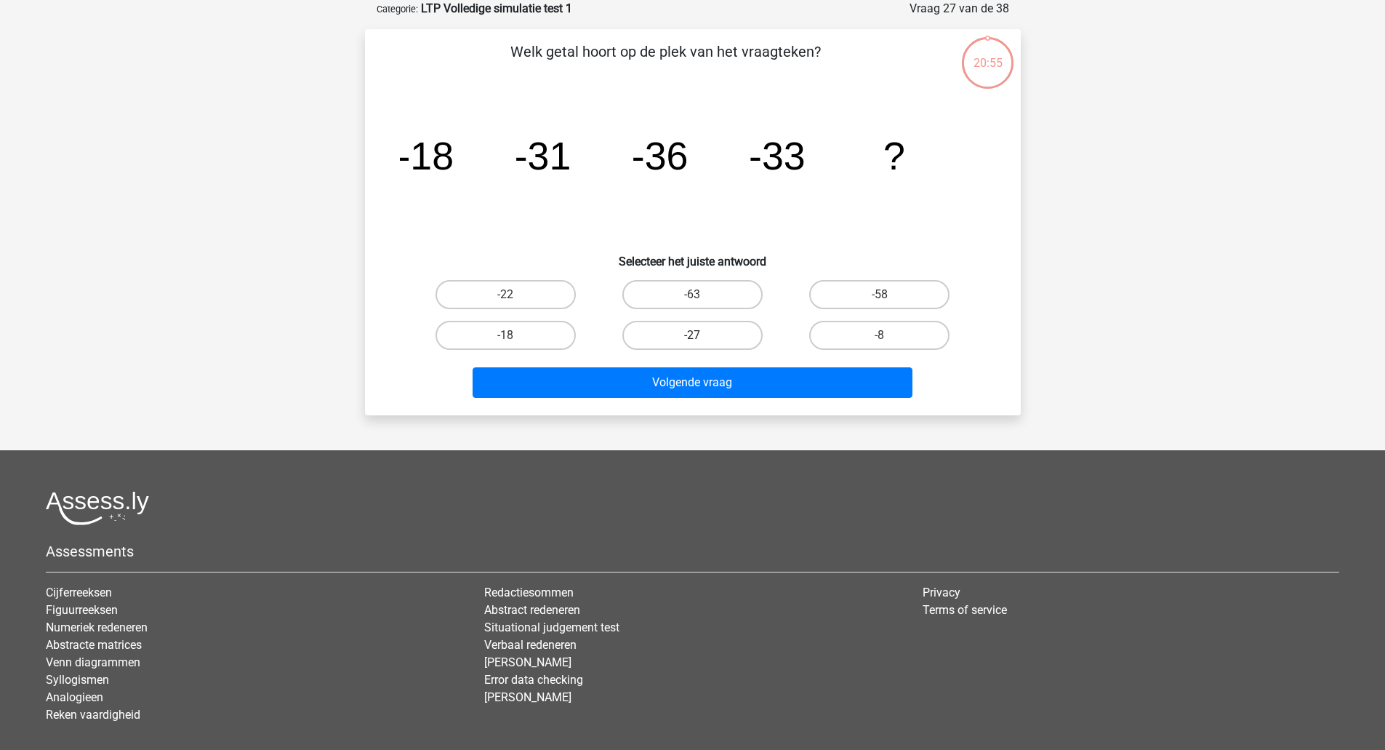
click at [691, 330] on label "-27" at bounding box center [692, 335] width 140 height 29
click at [692, 335] on input "-27" at bounding box center [696, 339] width 9 height 9
radio input "true"
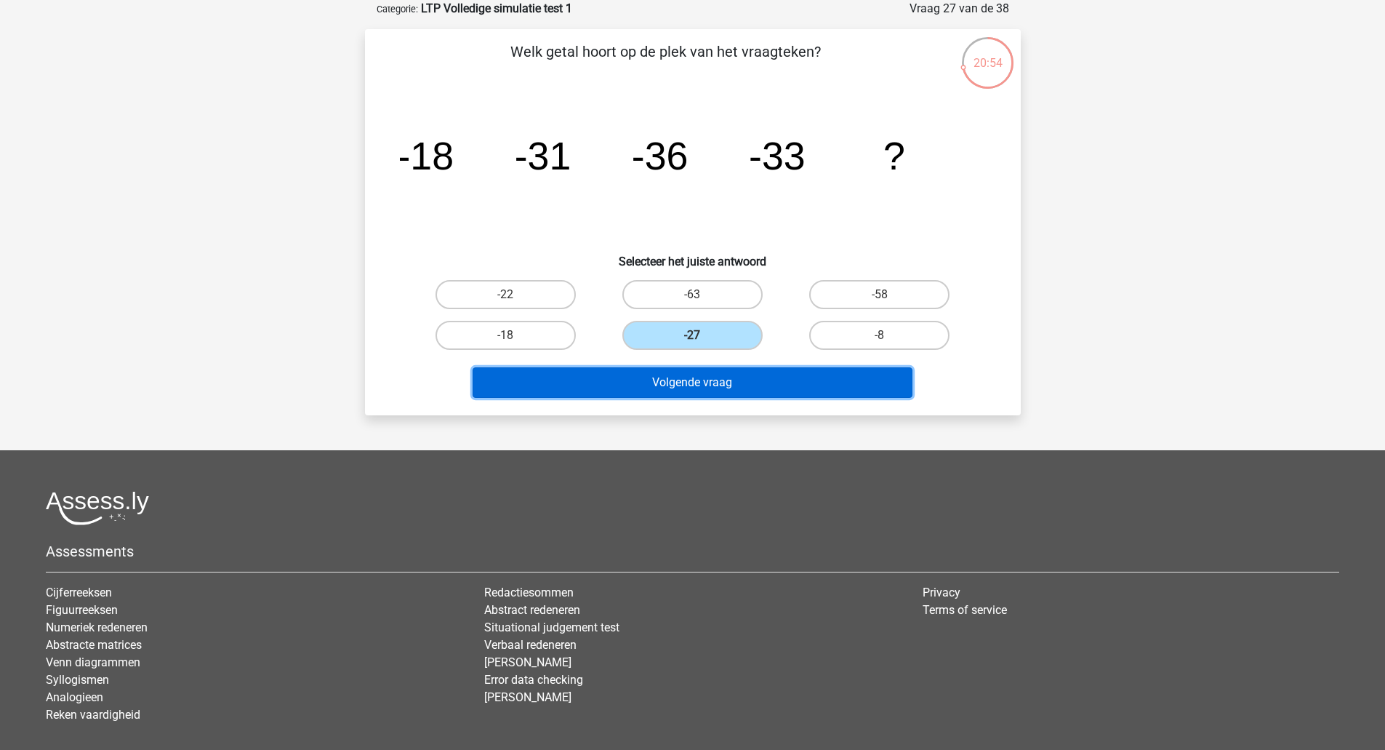
click at [678, 377] on button "Volgende vraag" at bounding box center [693, 382] width 440 height 31
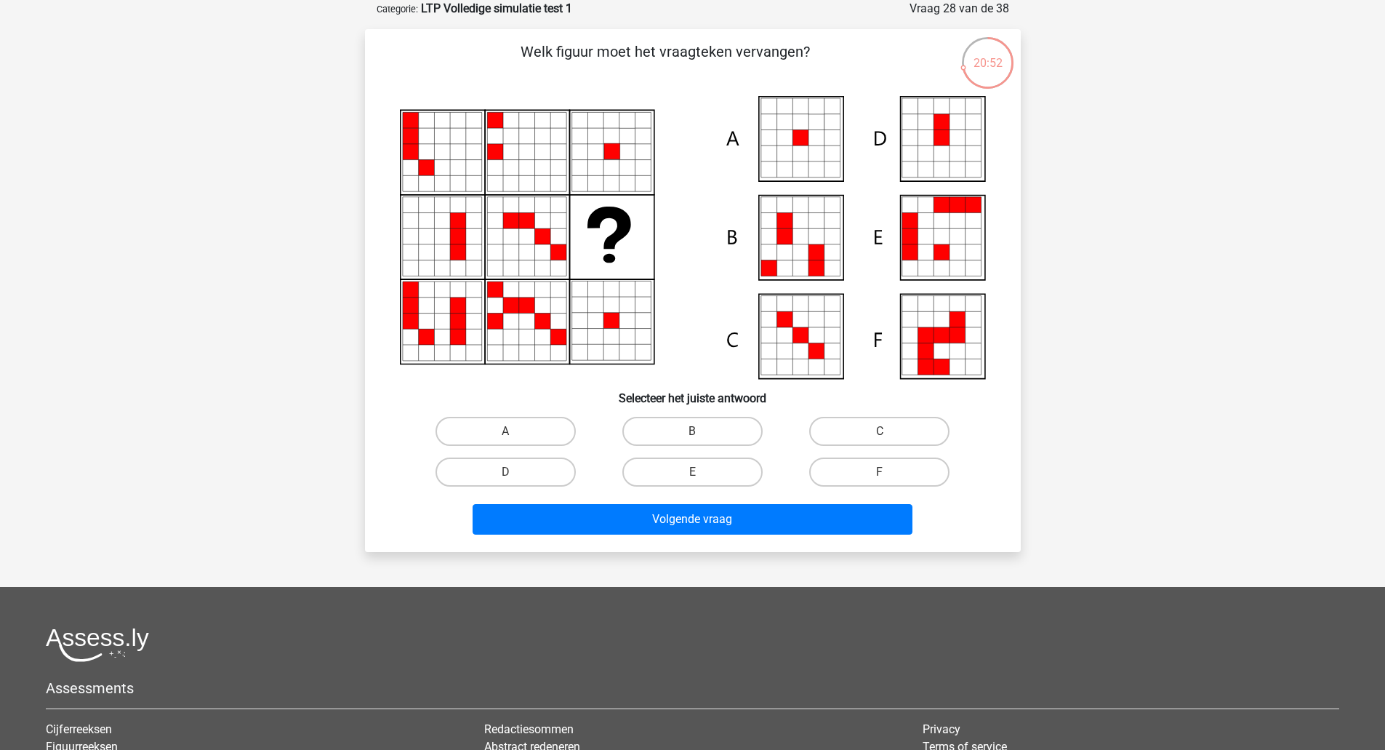
click at [598, 333] on icon at bounding box center [595, 337] width 16 height 16
click at [661, 430] on label "B" at bounding box center [692, 431] width 140 height 29
click at [692, 431] on input "B" at bounding box center [696, 435] width 9 height 9
radio input "true"
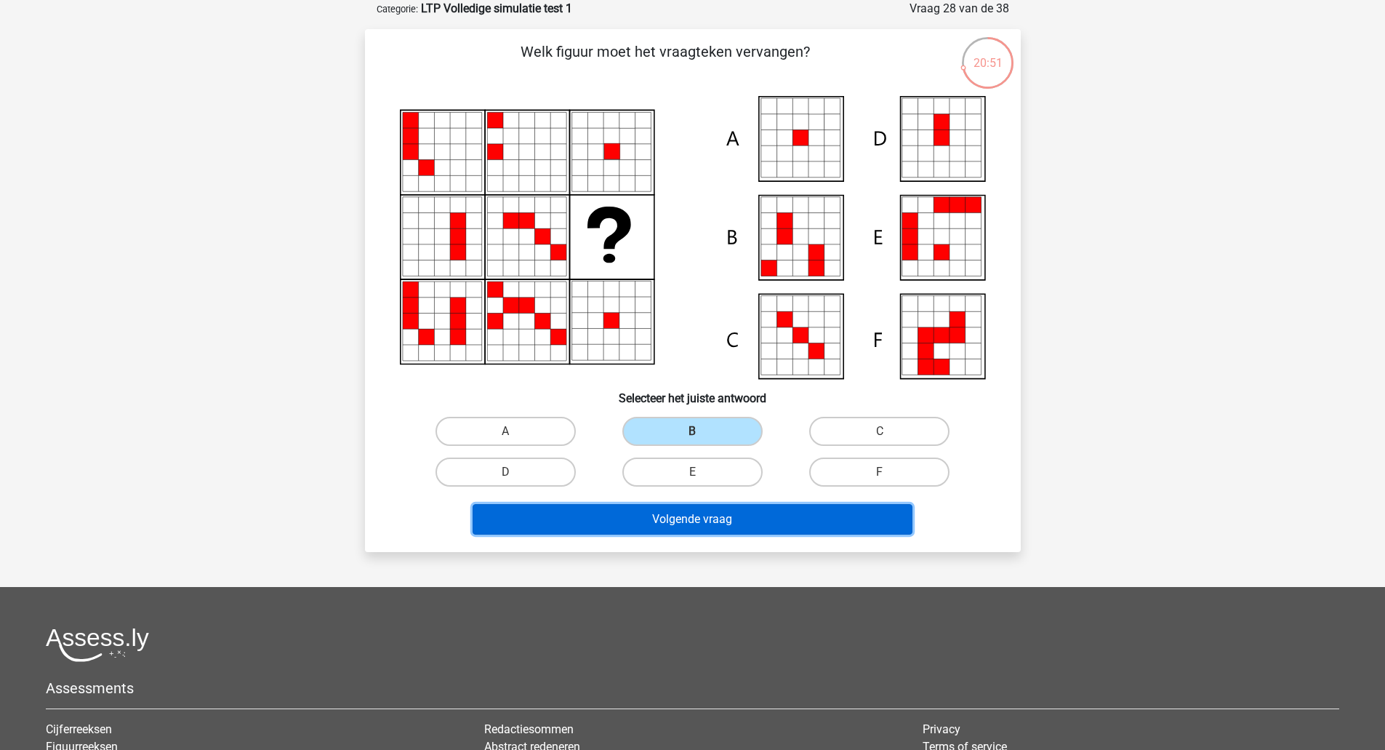
click at [658, 525] on button "Volgende vraag" at bounding box center [693, 519] width 440 height 31
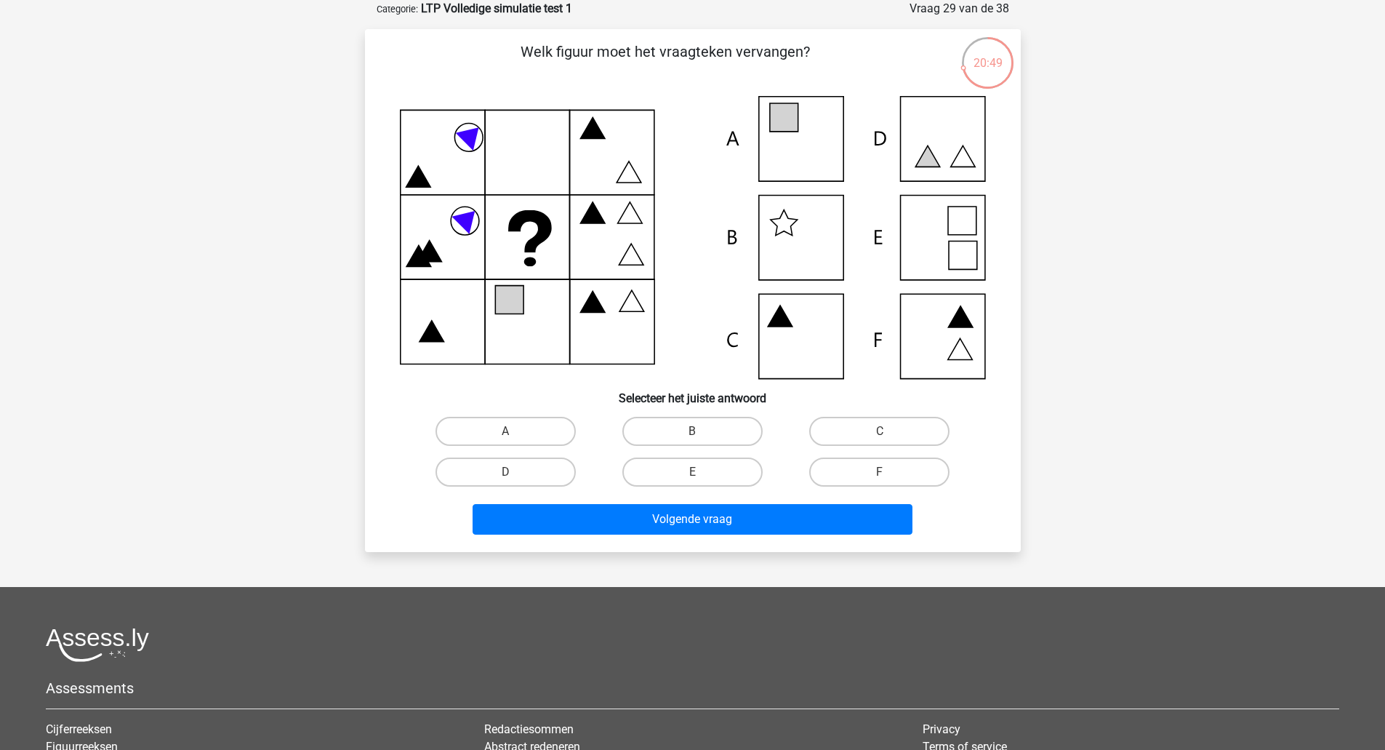
click at [696, 435] on input "B" at bounding box center [696, 435] width 9 height 9
radio input "true"
click at [690, 537] on div "Volgende vraag" at bounding box center [692, 522] width 561 height 36
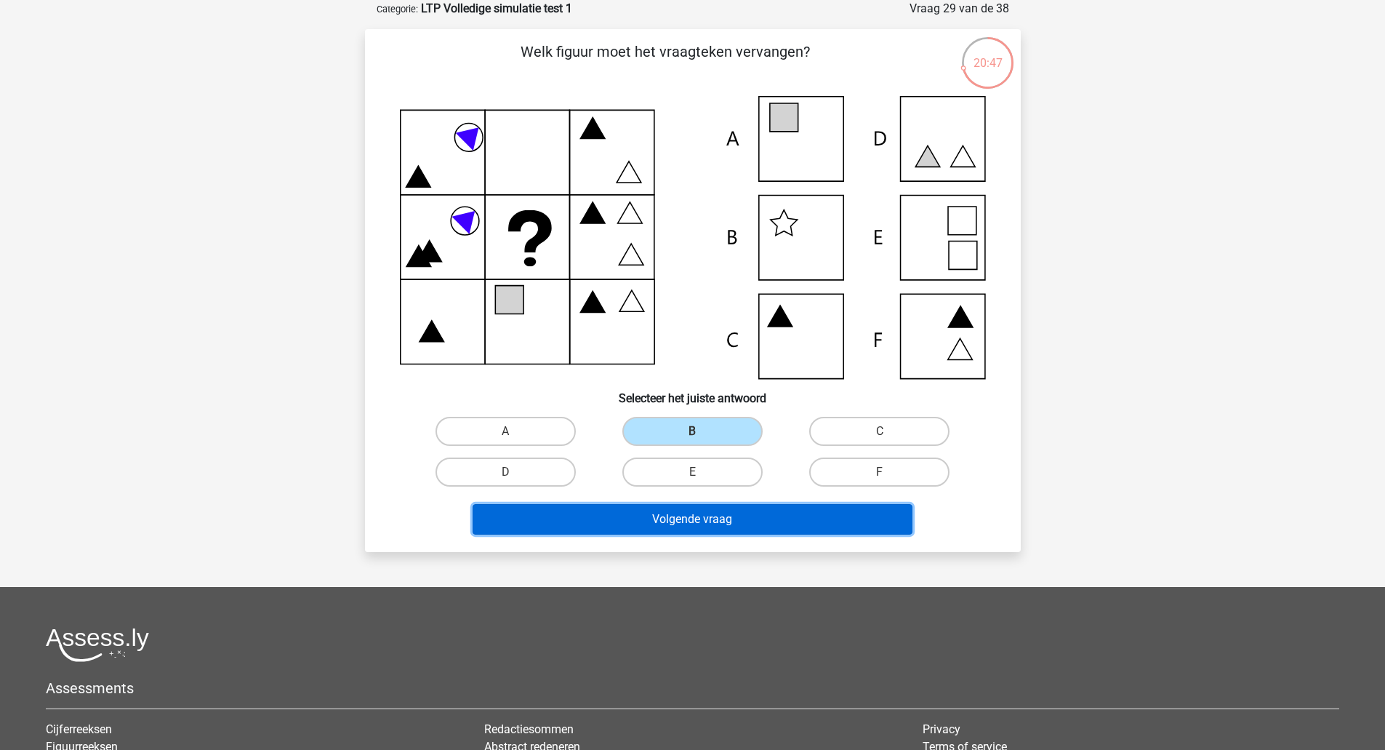
click at [694, 518] on button "Volgende vraag" at bounding box center [693, 519] width 440 height 31
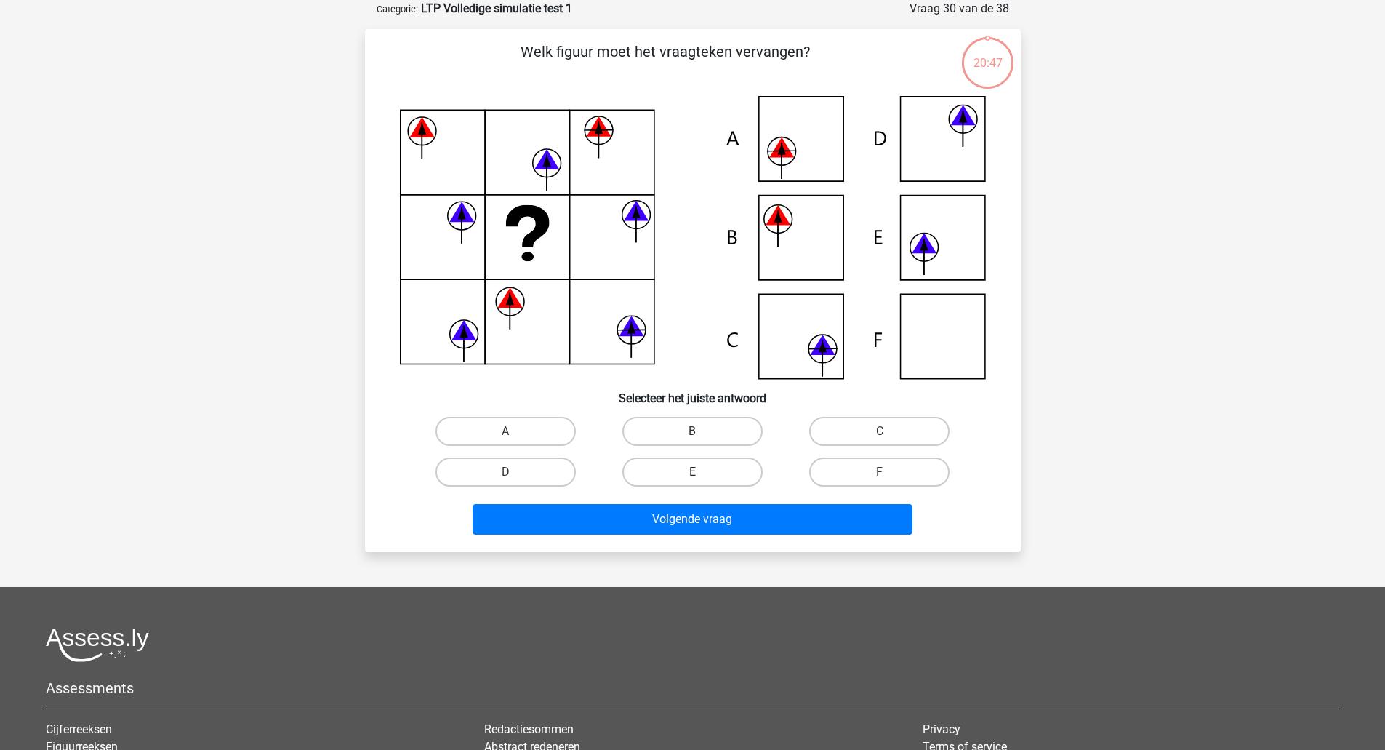
click at [676, 472] on label "E" at bounding box center [692, 471] width 140 height 29
click at [692, 472] on input "E" at bounding box center [696, 476] width 9 height 9
radio input "true"
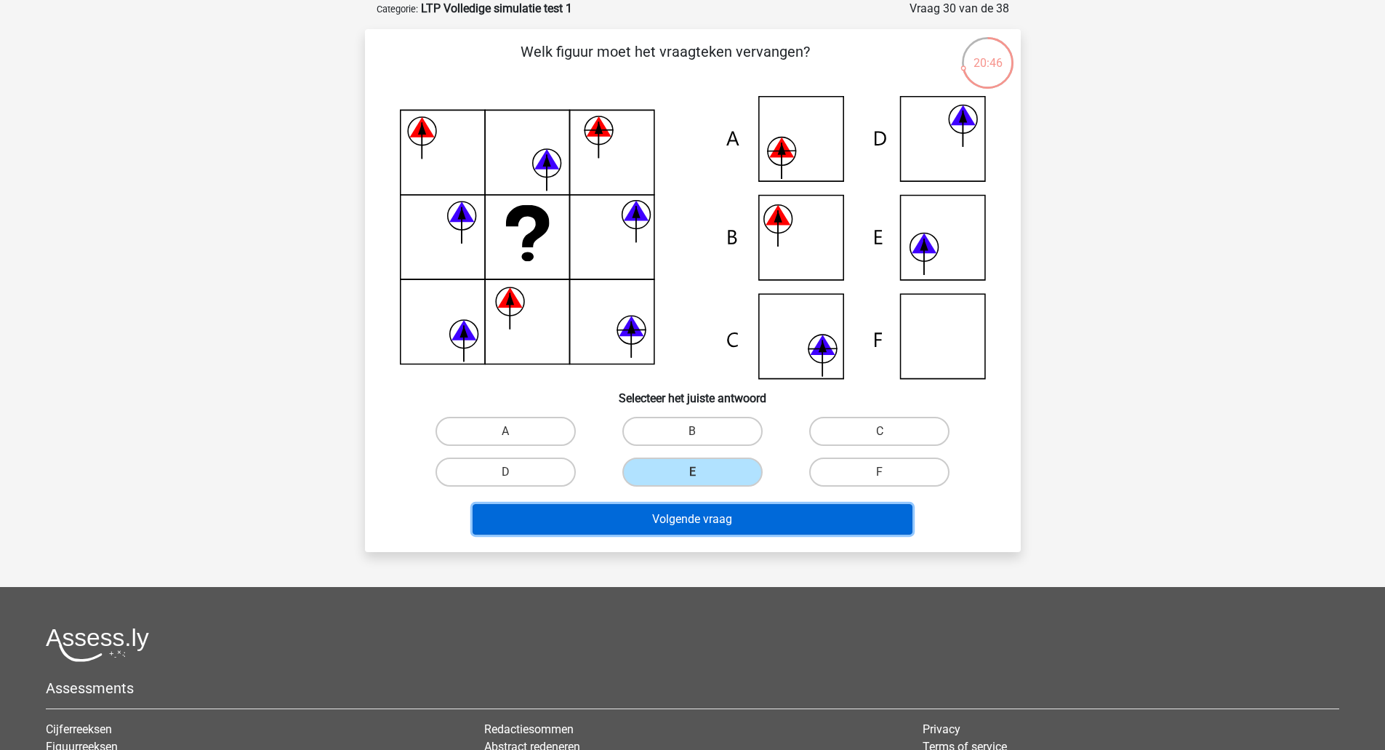
click at [691, 507] on button "Volgende vraag" at bounding box center [693, 519] width 440 height 31
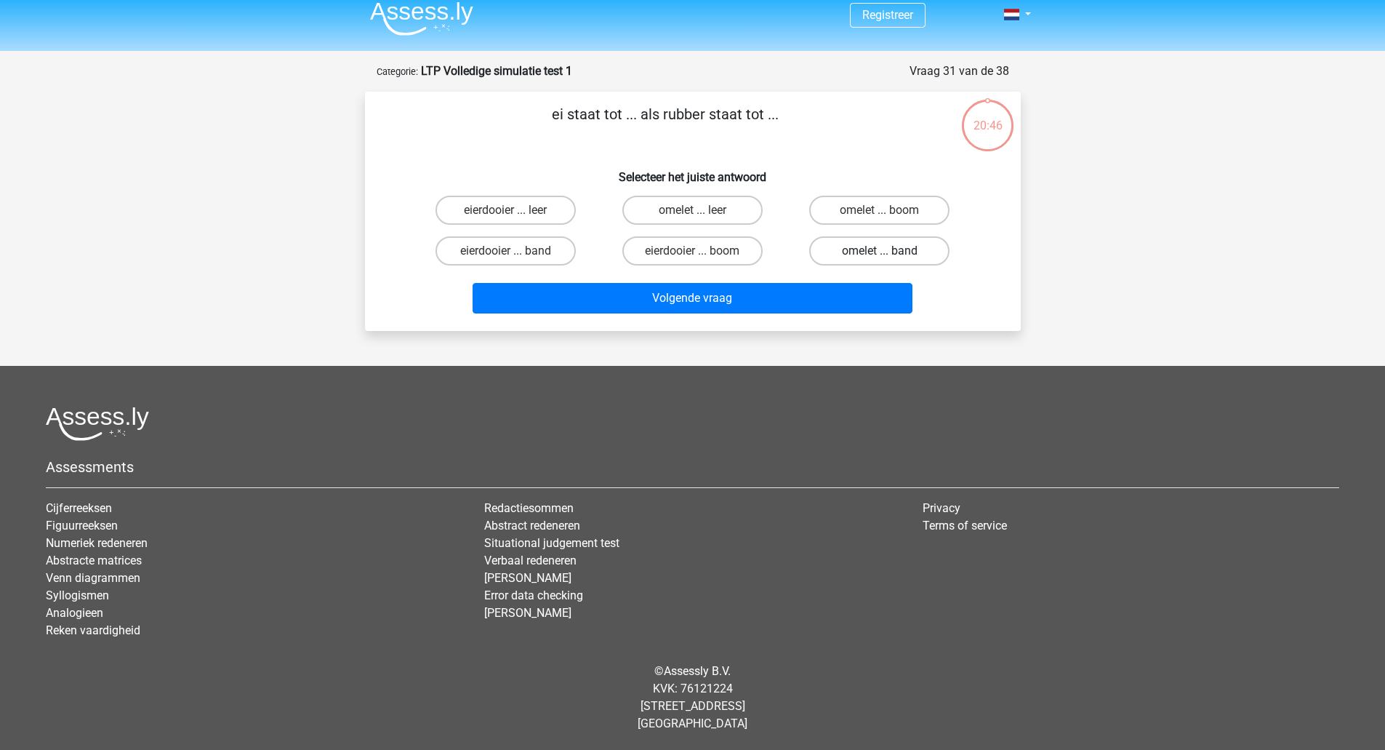
click at [898, 255] on label "omelet ... band" at bounding box center [879, 250] width 140 height 29
click at [889, 255] on input "omelet ... band" at bounding box center [884, 255] width 9 height 9
radio input "true"
click at [877, 281] on div "Volgende vraag" at bounding box center [692, 295] width 609 height 48
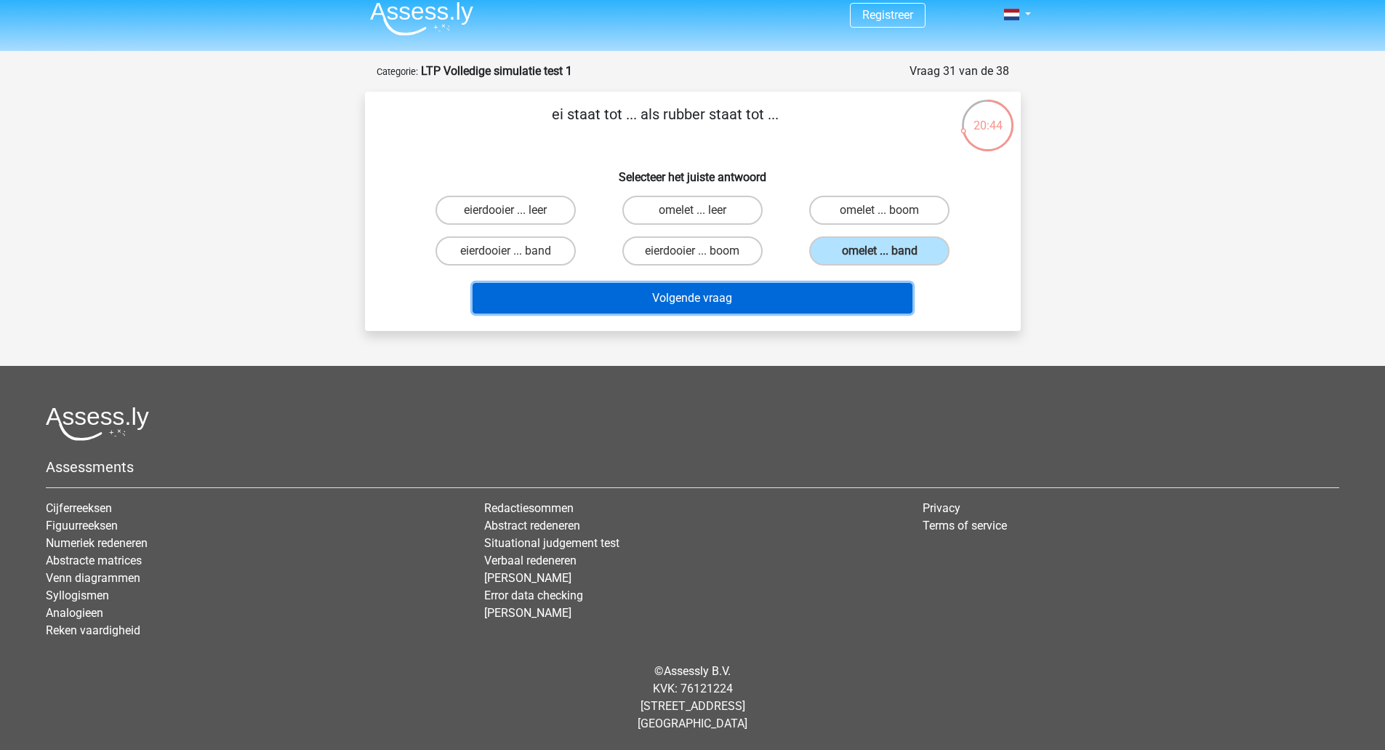
click at [854, 299] on button "Volgende vraag" at bounding box center [693, 298] width 440 height 31
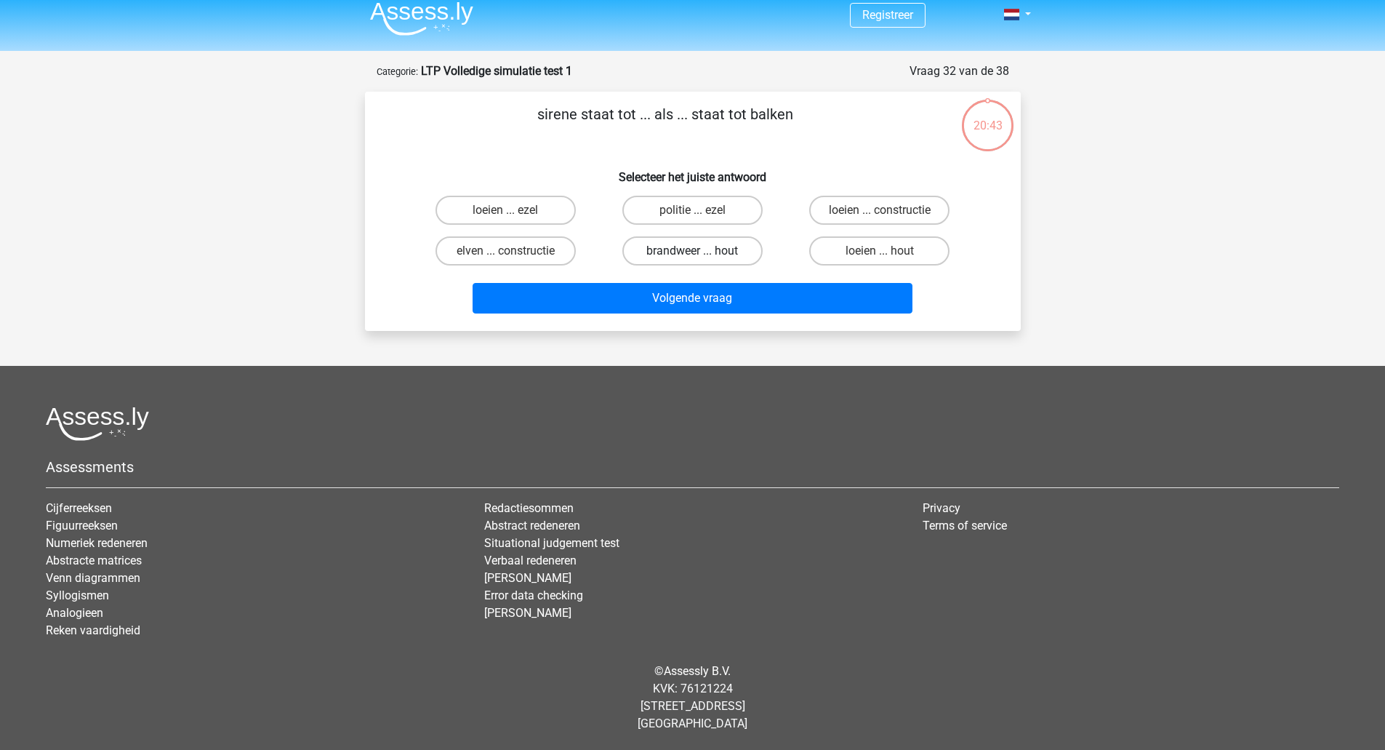
click at [720, 252] on label "brandweer ... hout" at bounding box center [692, 250] width 140 height 29
click at [702, 252] on input "brandweer ... hout" at bounding box center [696, 255] width 9 height 9
radio input "true"
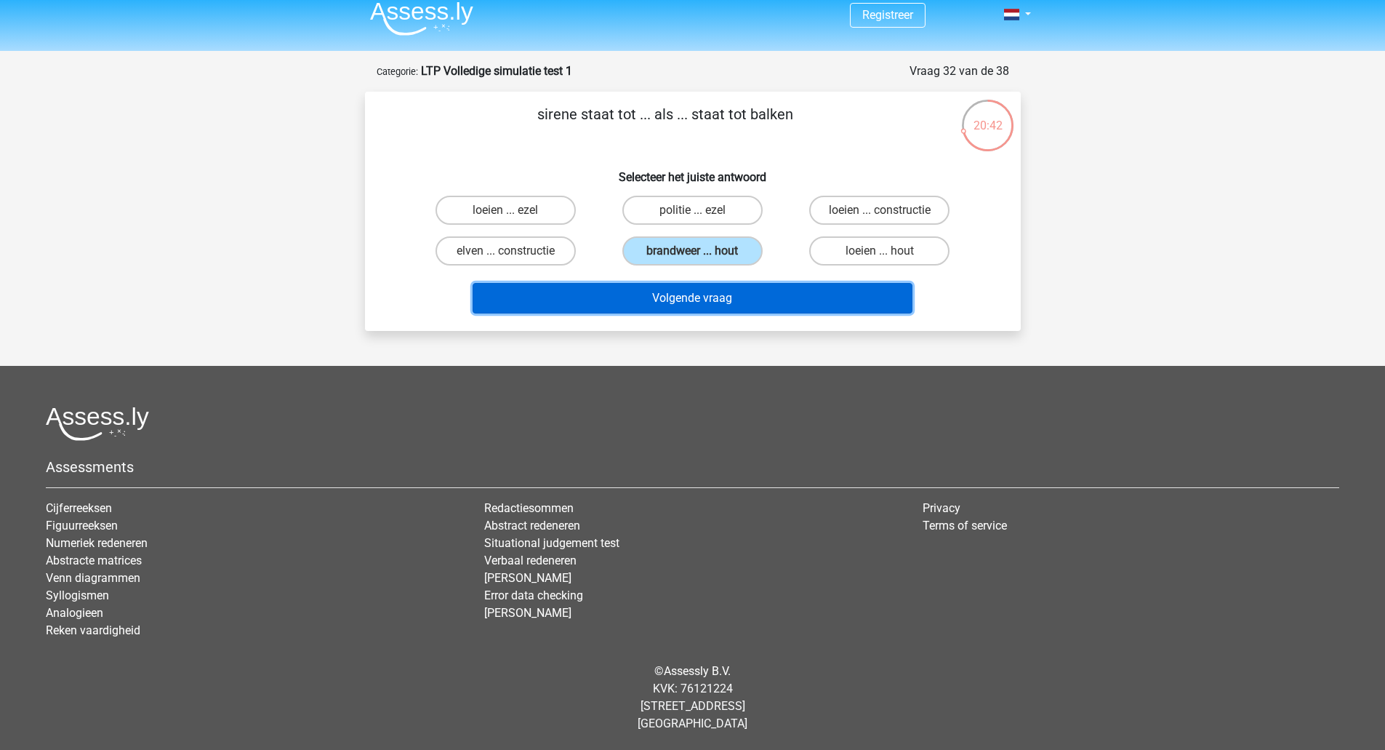
click at [729, 292] on button "Volgende vraag" at bounding box center [693, 298] width 440 height 31
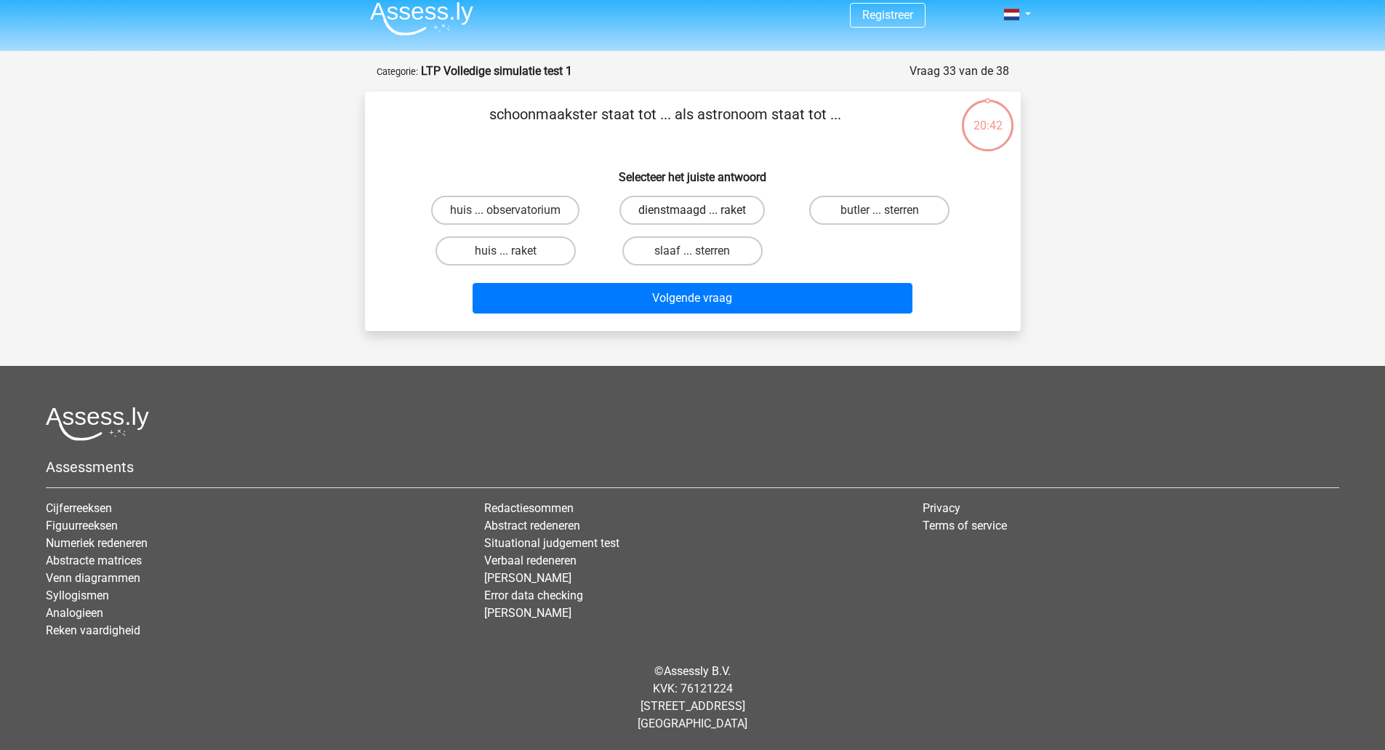
click at [698, 206] on label "dienstmaagd ... raket" at bounding box center [691, 210] width 145 height 29
click at [698, 210] on input "dienstmaagd ... raket" at bounding box center [696, 214] width 9 height 9
radio input "true"
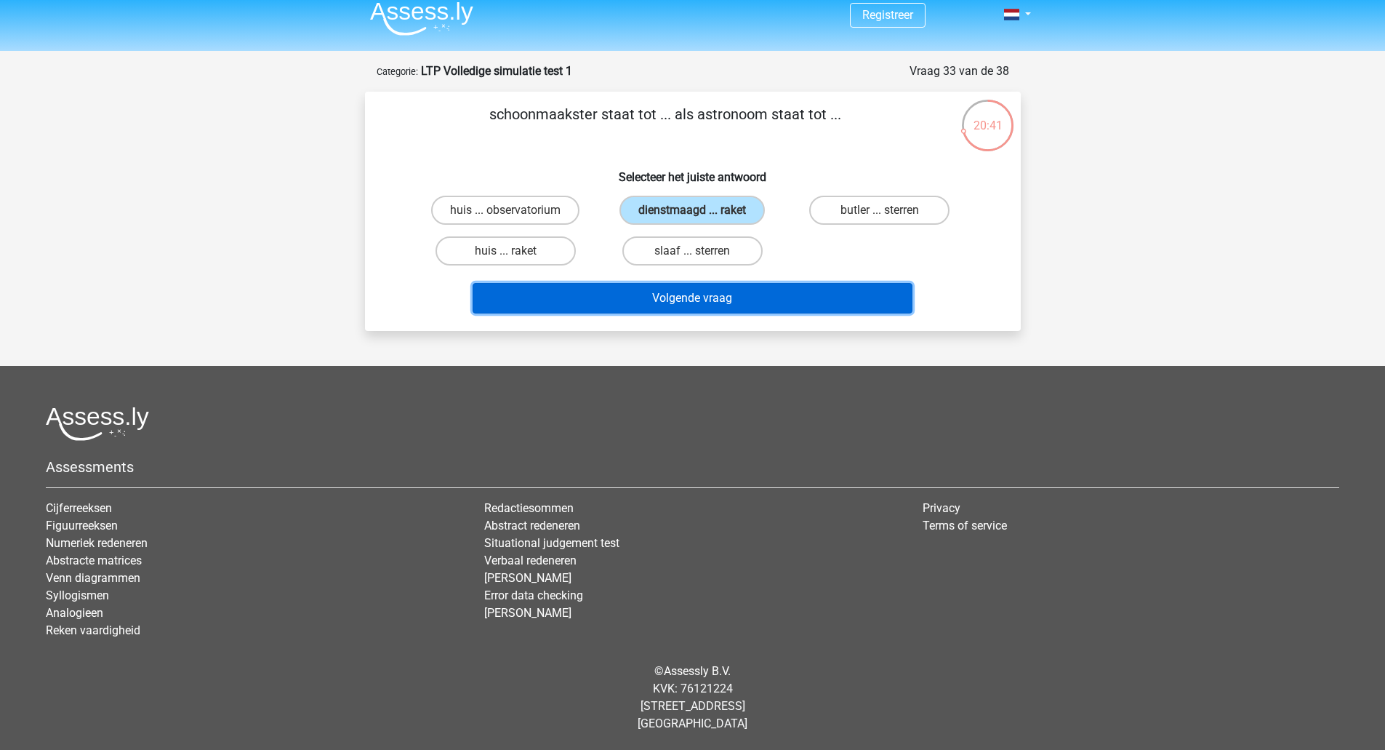
click at [702, 305] on button "Volgende vraag" at bounding box center [693, 298] width 440 height 31
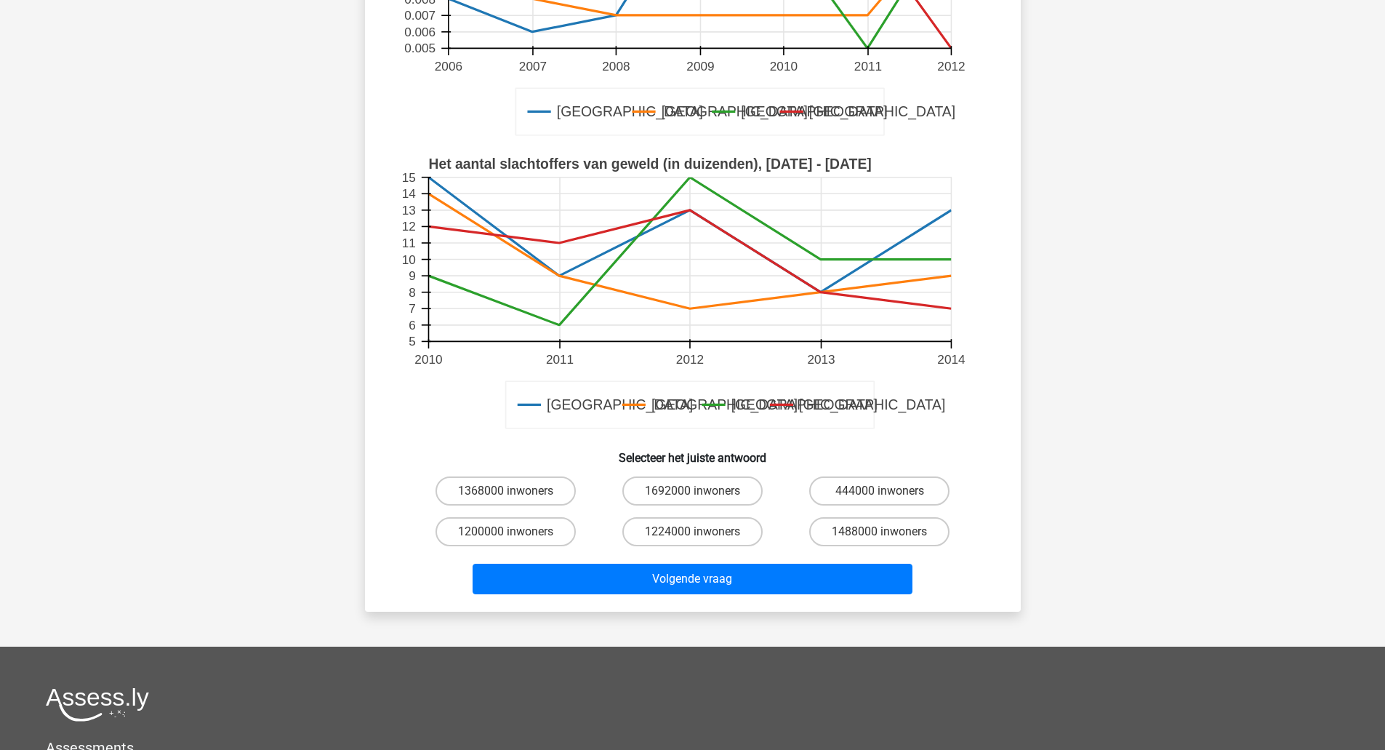
scroll to position [321, 0]
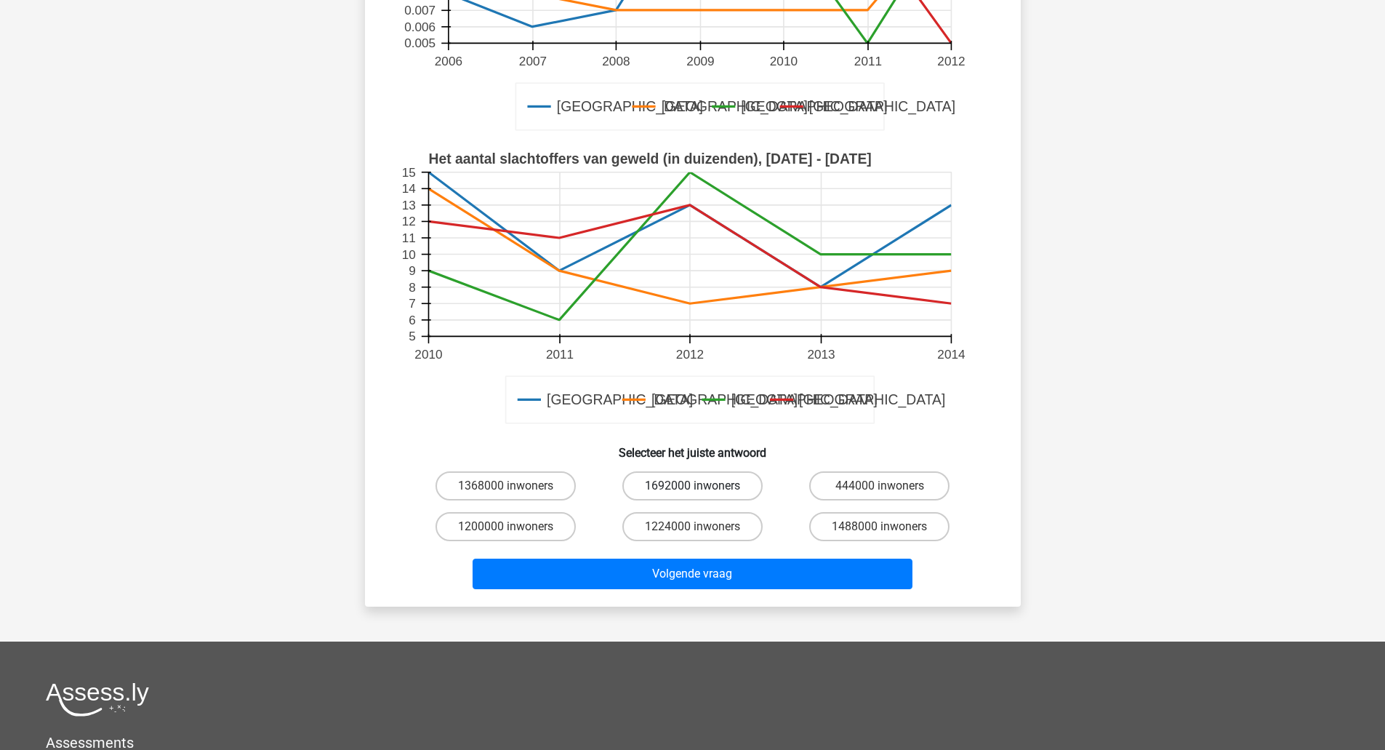
click at [742, 493] on label "1692000 inwoners" at bounding box center [692, 485] width 140 height 29
click at [702, 493] on input "1692000 inwoners" at bounding box center [696, 490] width 9 height 9
radio input "true"
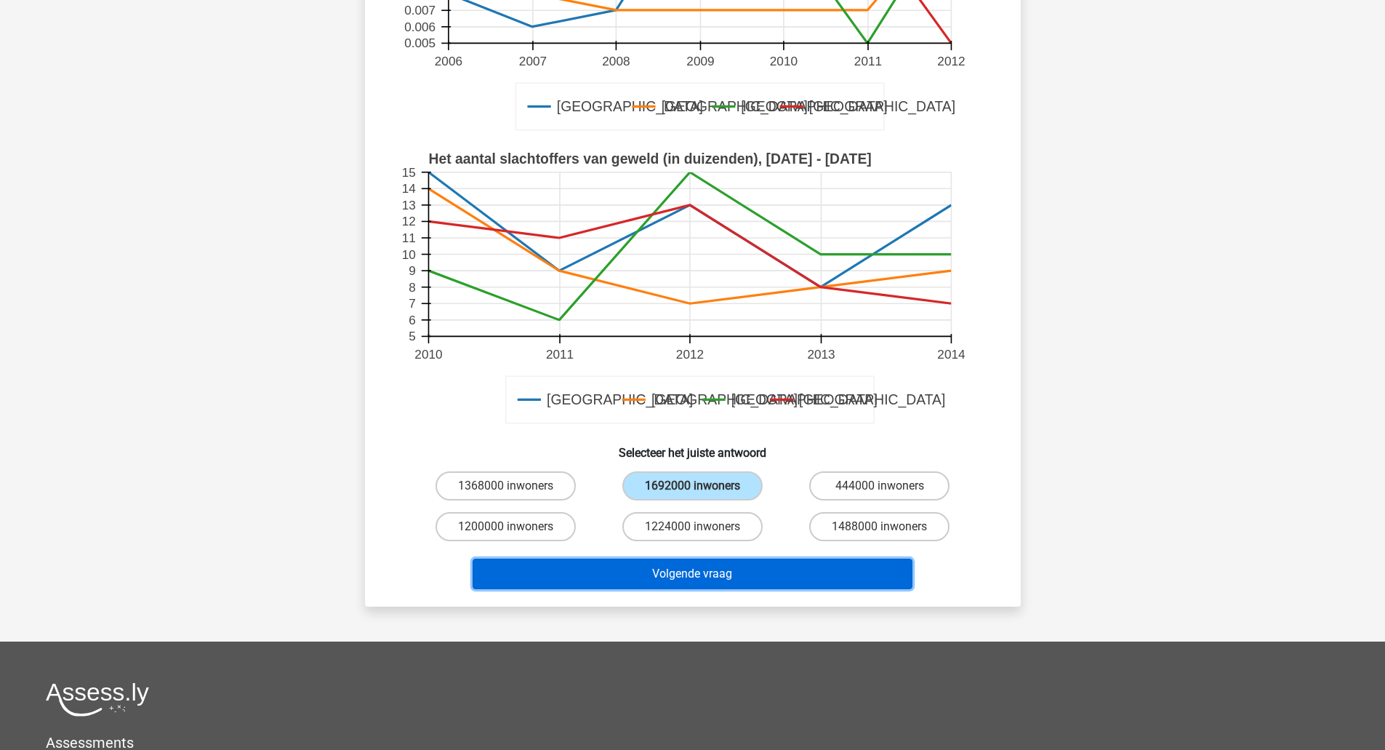
click at [740, 563] on button "Volgende vraag" at bounding box center [693, 573] width 440 height 31
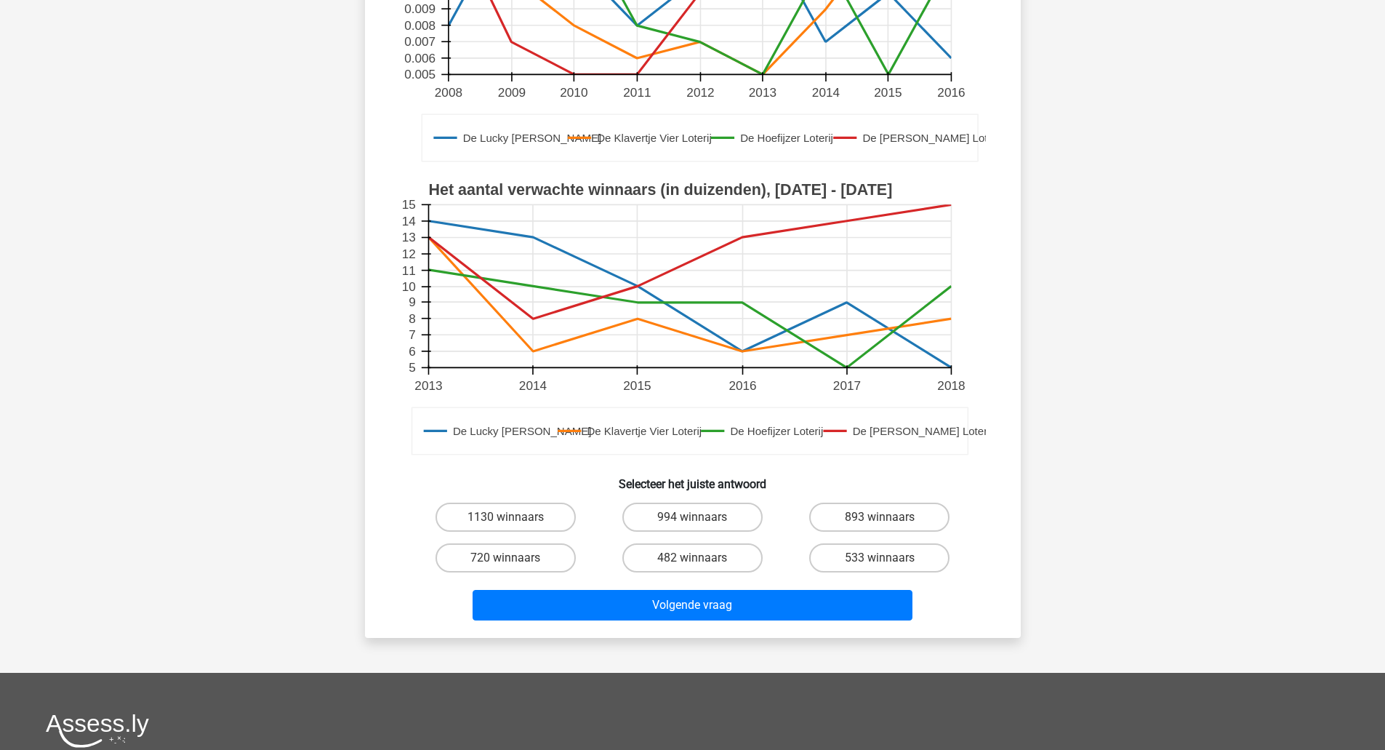
scroll to position [347, 0]
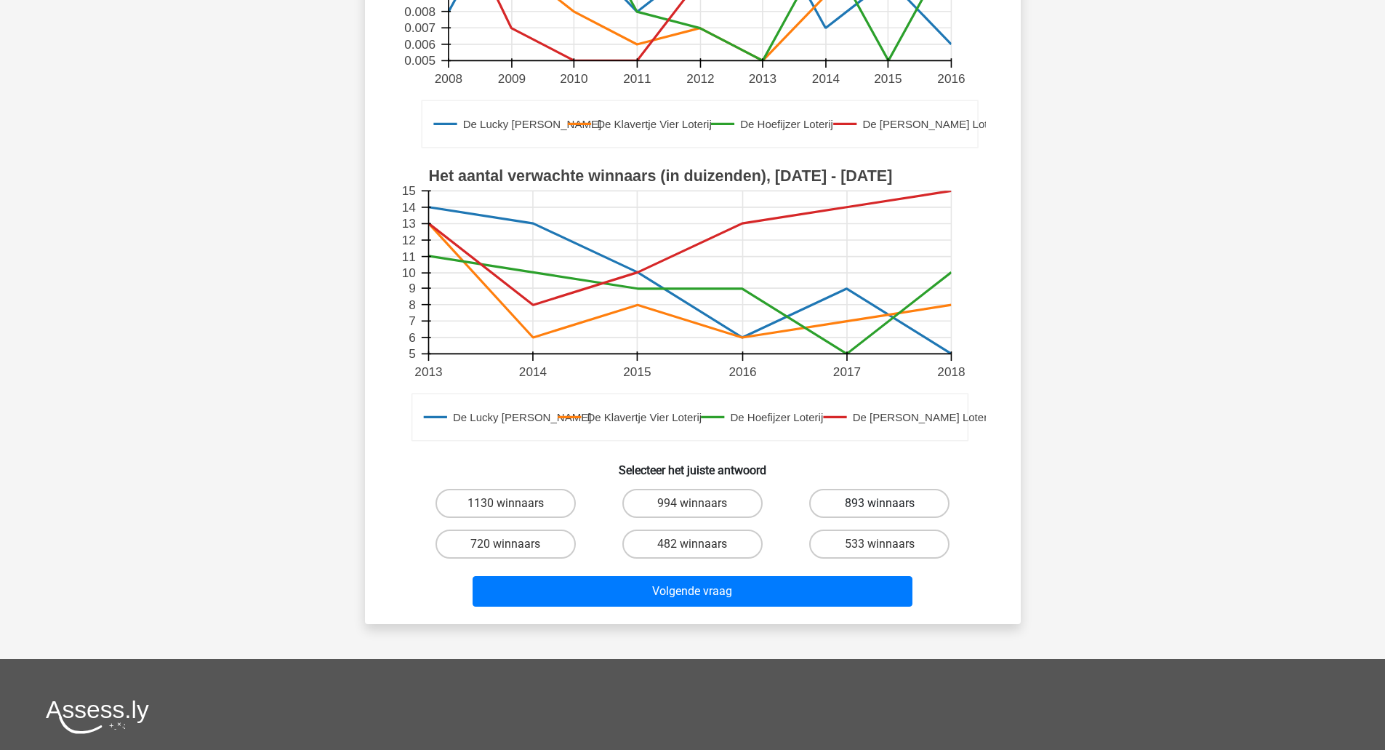
click at [863, 499] on label "893 winnaars" at bounding box center [879, 503] width 140 height 29
click at [880, 503] on input "893 winnaars" at bounding box center [884, 507] width 9 height 9
radio input "true"
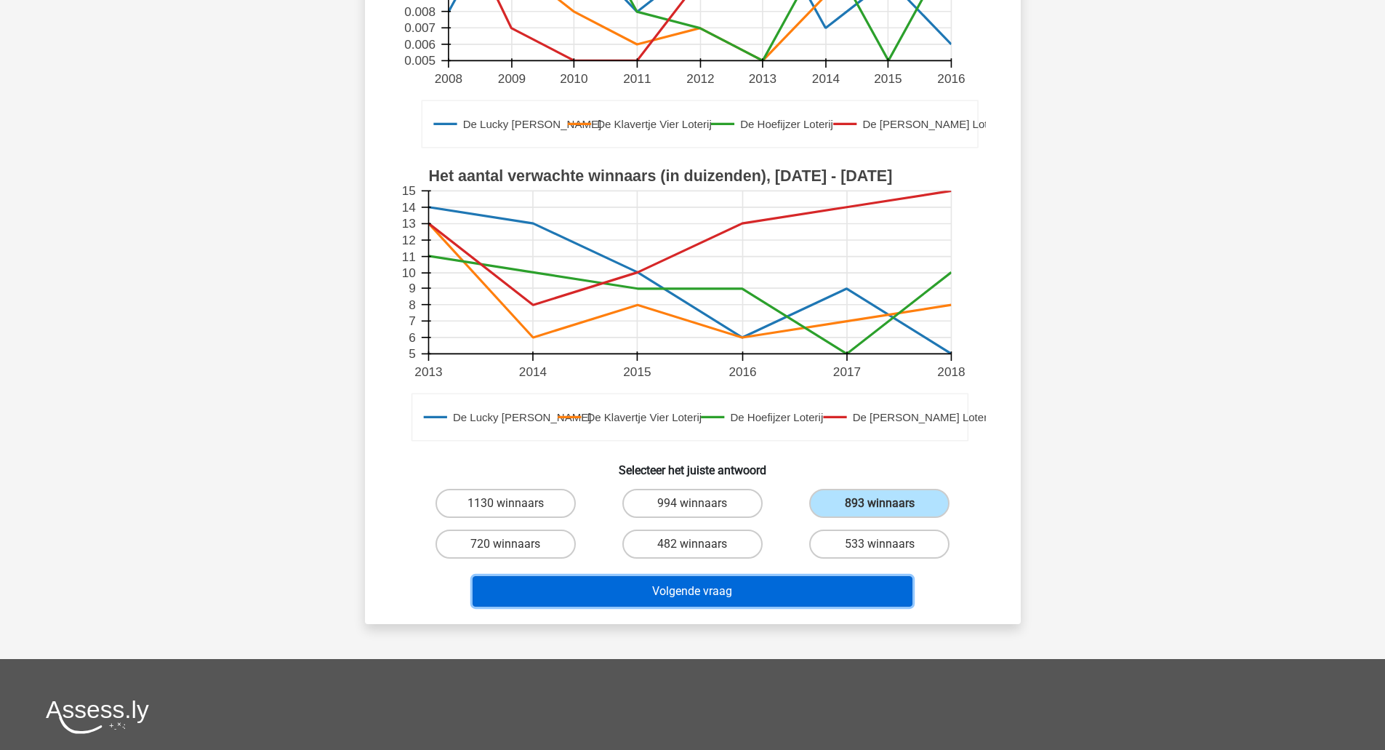
click at [814, 590] on button "Volgende vraag" at bounding box center [693, 591] width 440 height 31
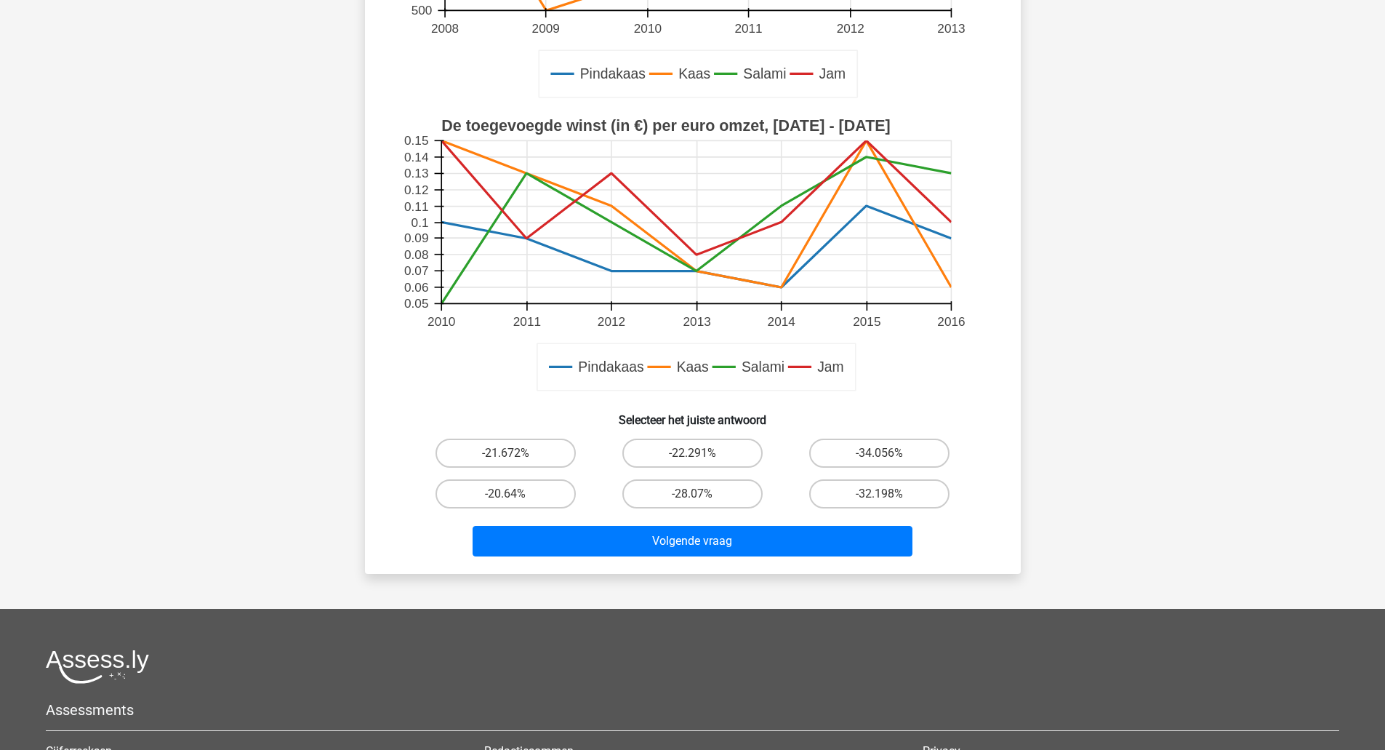
scroll to position [399, 0]
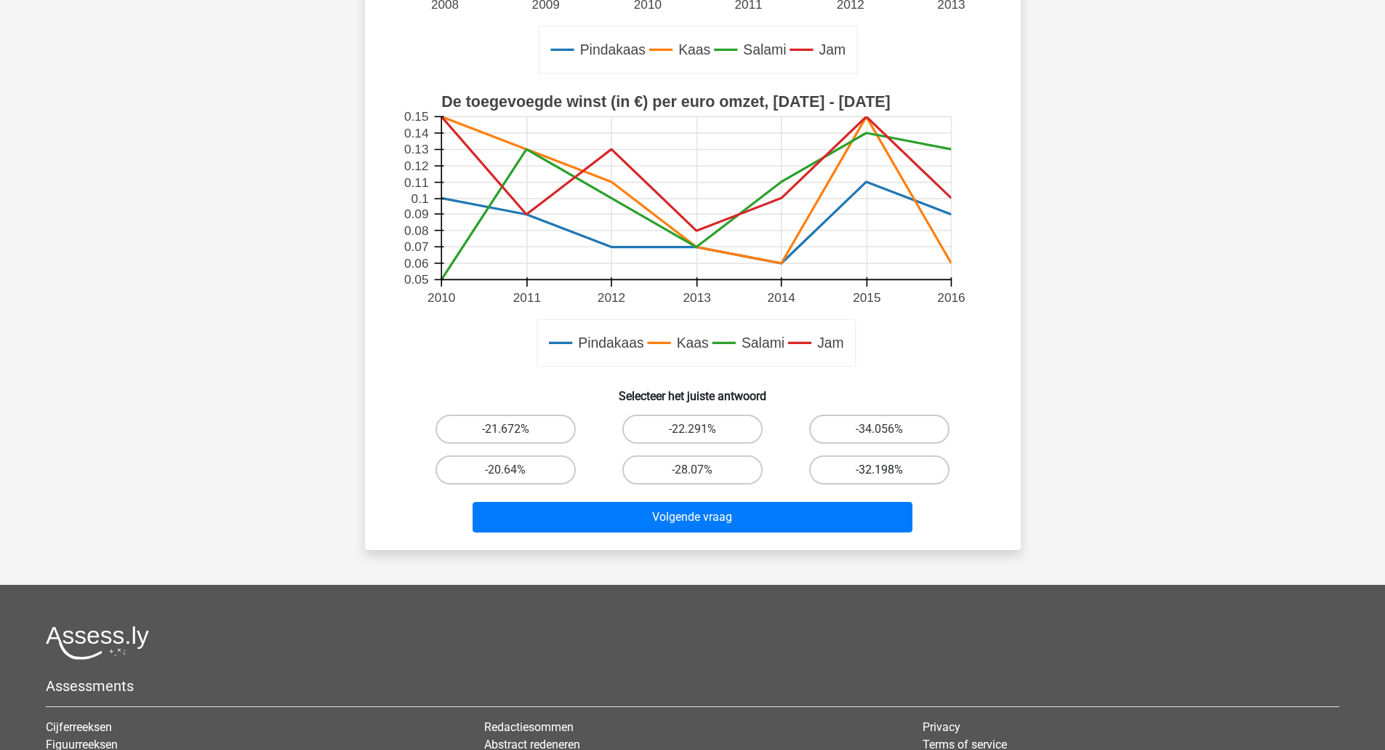
click at [901, 467] on label "-32.198%" at bounding box center [879, 469] width 140 height 29
click at [889, 470] on input "-32.198%" at bounding box center [884, 474] width 9 height 9
radio input "true"
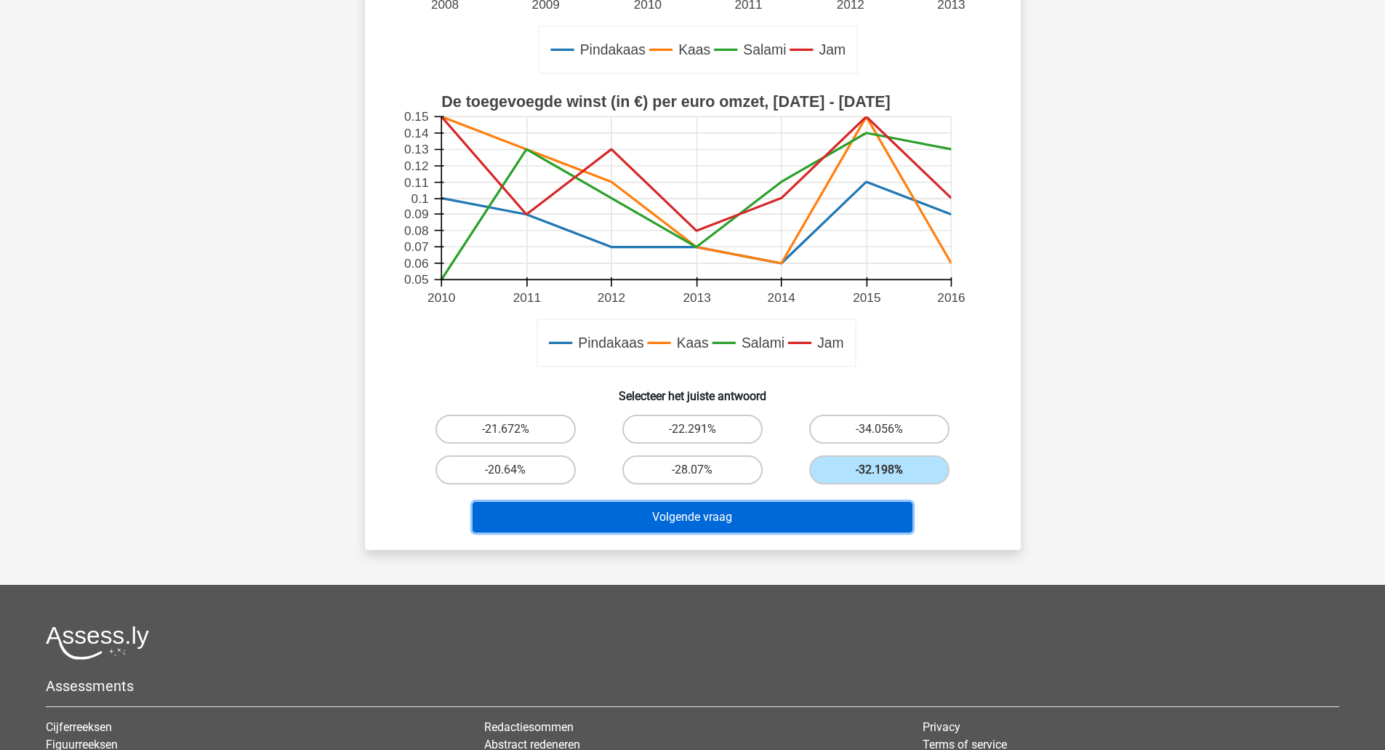
click at [856, 518] on button "Volgende vraag" at bounding box center [693, 517] width 440 height 31
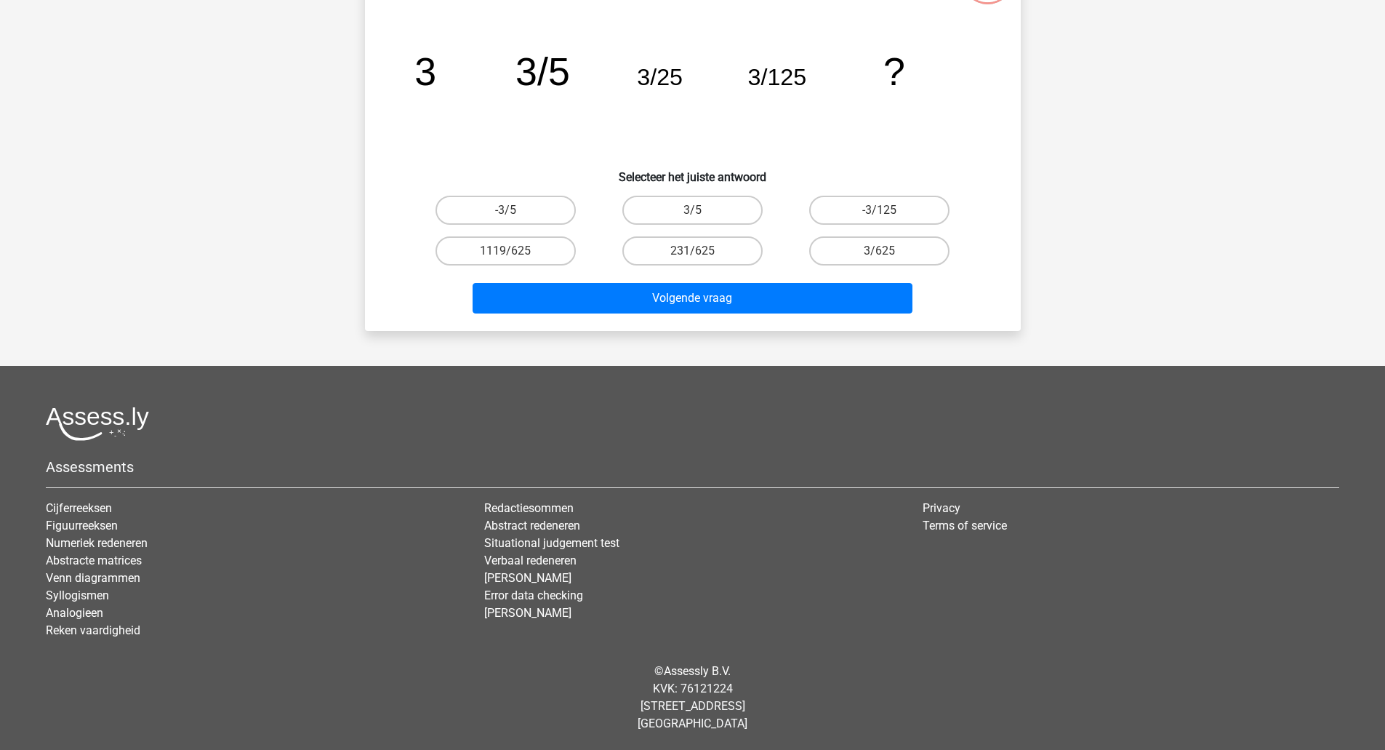
scroll to position [73, 0]
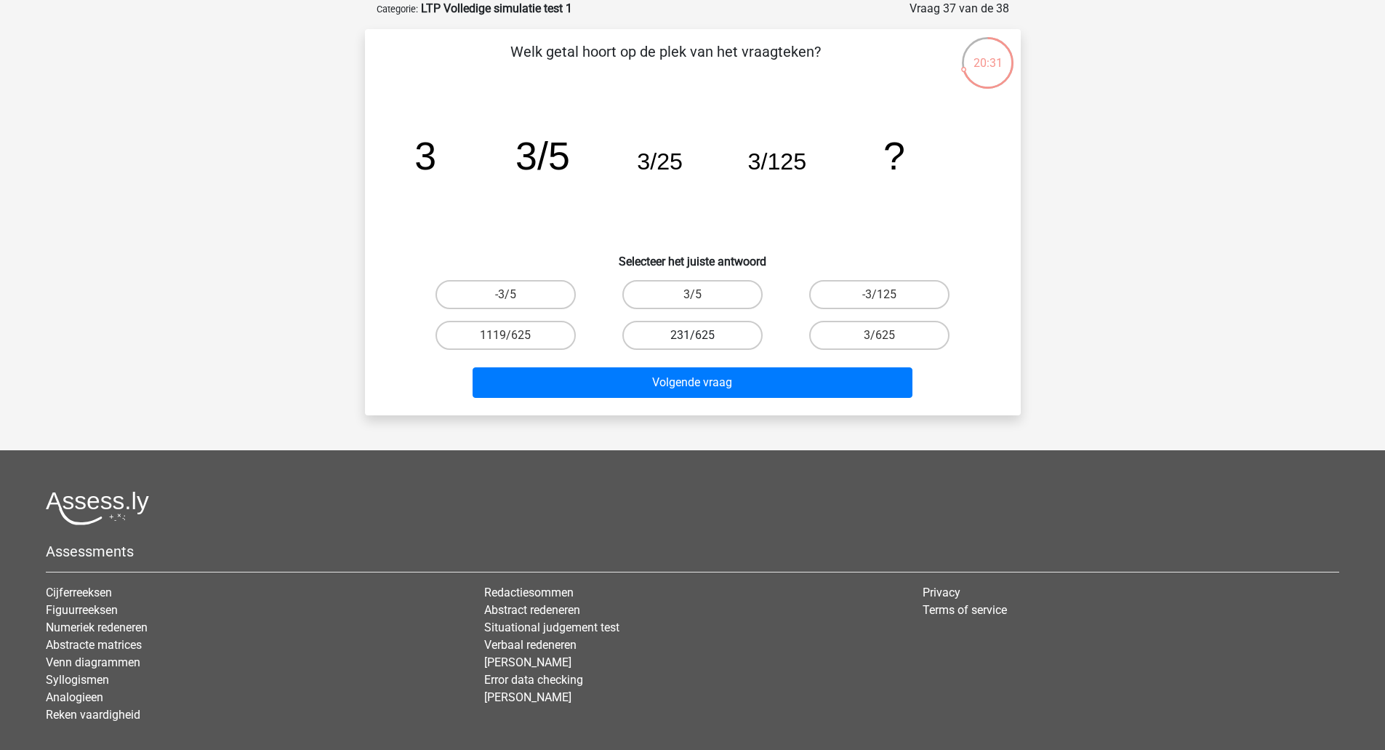
click at [723, 333] on label "231/625" at bounding box center [692, 335] width 140 height 29
click at [702, 335] on input "231/625" at bounding box center [696, 339] width 9 height 9
radio input "true"
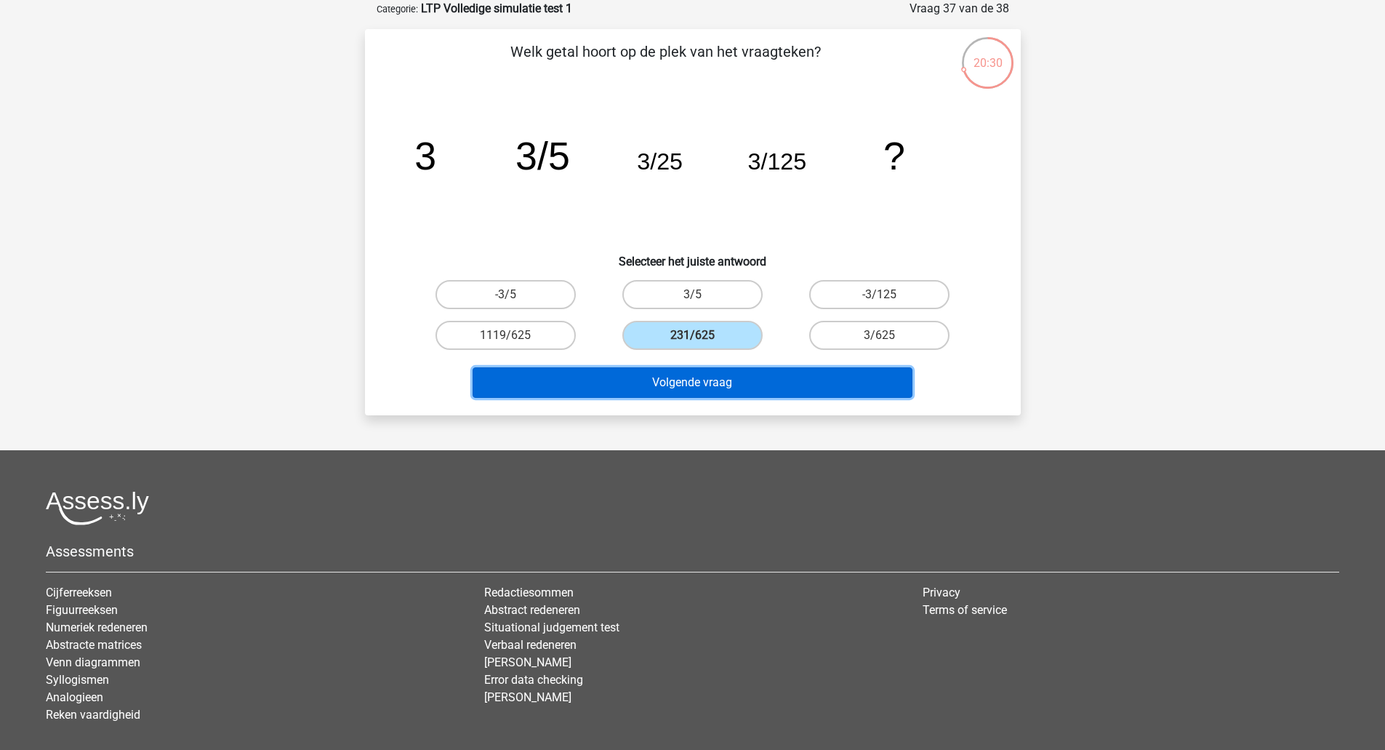
click at [751, 388] on button "Volgende vraag" at bounding box center [693, 382] width 440 height 31
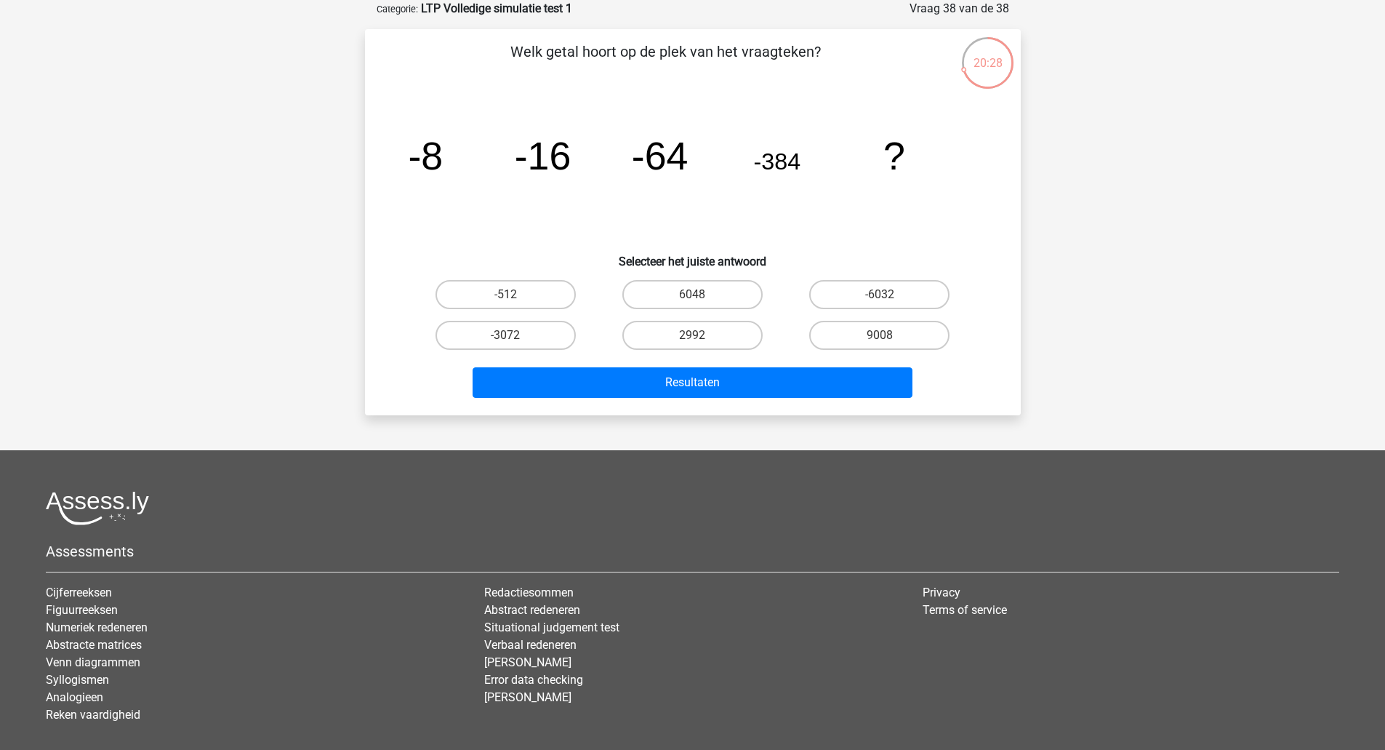
click at [736, 309] on div "6048" at bounding box center [692, 294] width 187 height 41
click at [732, 291] on label "6048" at bounding box center [692, 294] width 140 height 29
click at [702, 294] on input "6048" at bounding box center [696, 298] width 9 height 9
radio input "true"
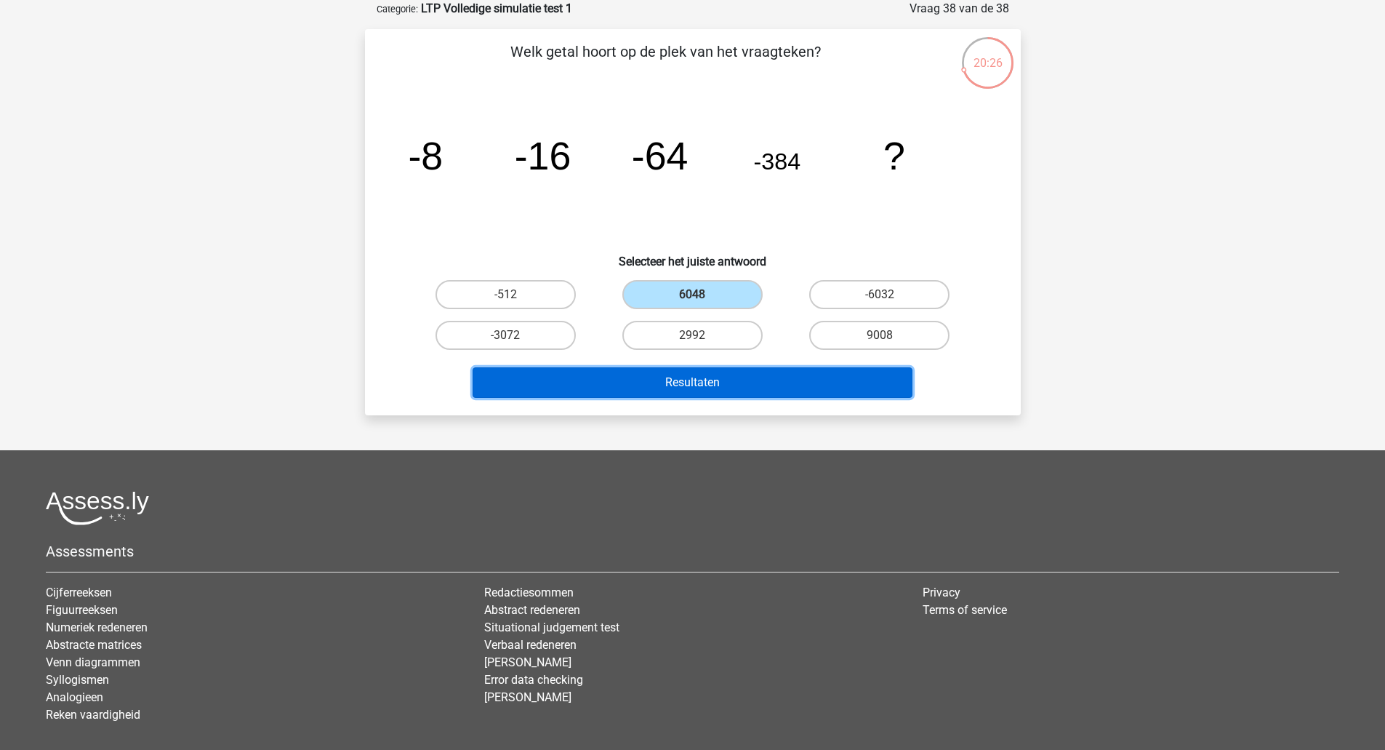
click at [744, 388] on button "Resultaten" at bounding box center [693, 382] width 440 height 31
